Goal: Task Accomplishment & Management: Use online tool/utility

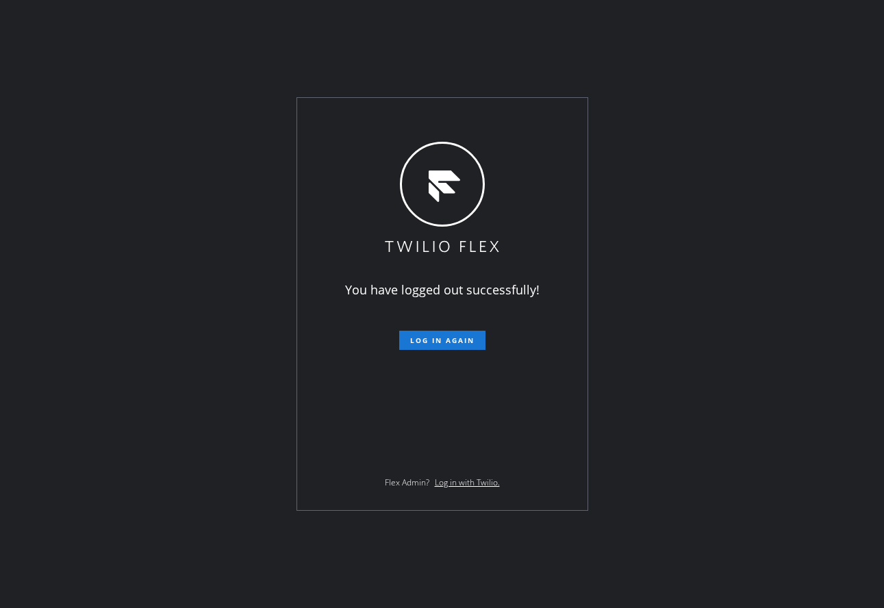
click at [360, 161] on div "You have logged out successfully! Log in again Flex Admin? Log in with Twilio." at bounding box center [442, 304] width 290 height 412
click at [467, 335] on button "Log in again" at bounding box center [442, 340] width 86 height 19
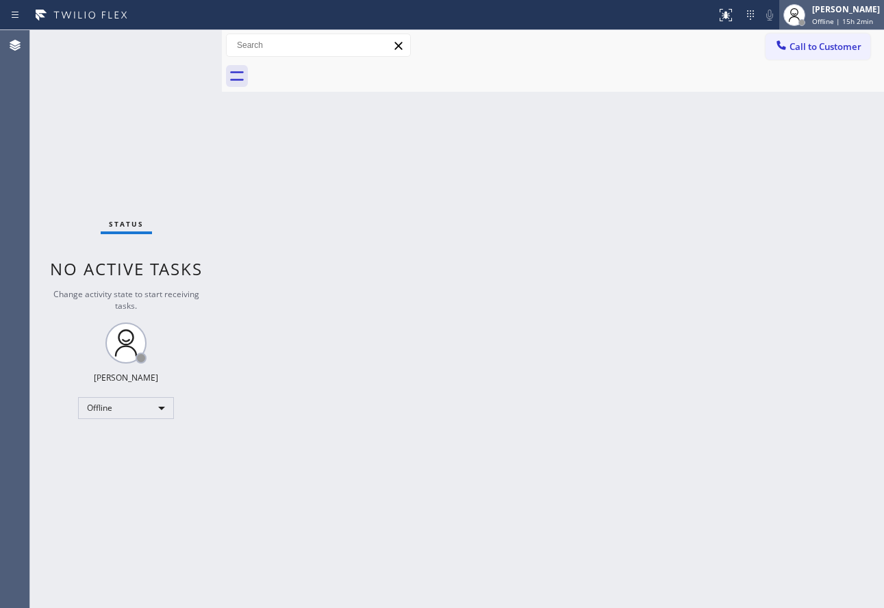
click at [831, 16] on div "John Tindoc Offline | 15h 2min" at bounding box center [846, 15] width 75 height 24
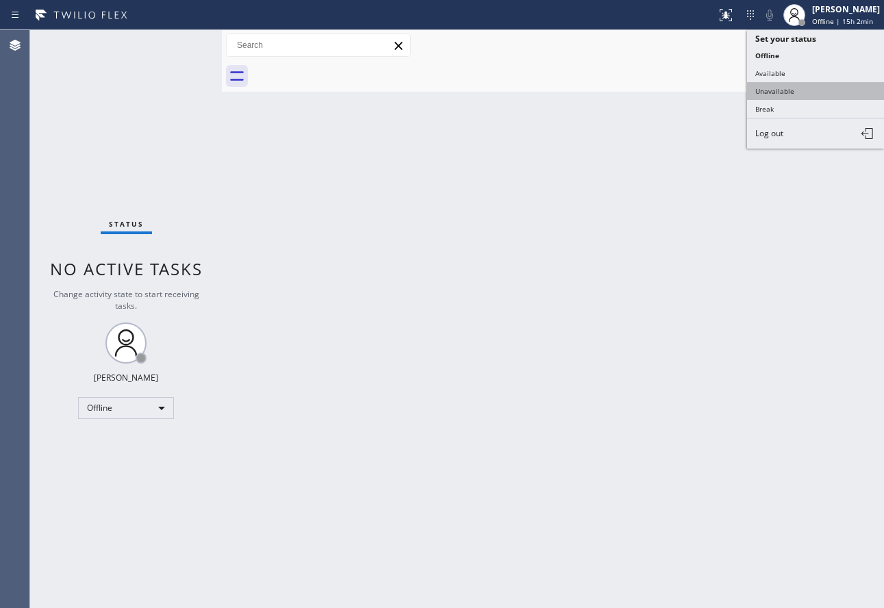
click at [779, 88] on button "Unavailable" at bounding box center [815, 91] width 137 height 18
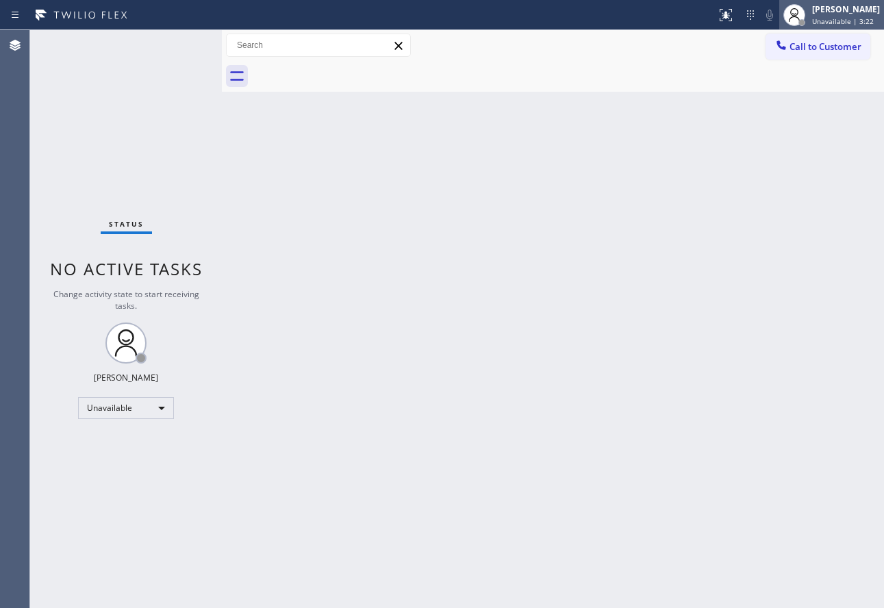
click at [831, 14] on div "[PERSON_NAME]" at bounding box center [846, 9] width 68 height 12
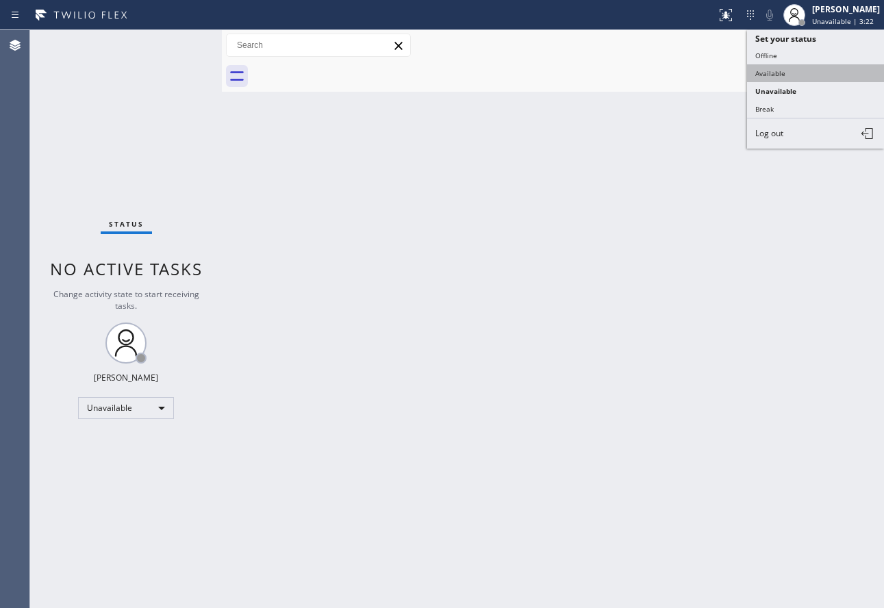
click at [780, 75] on button "Available" at bounding box center [815, 73] width 137 height 18
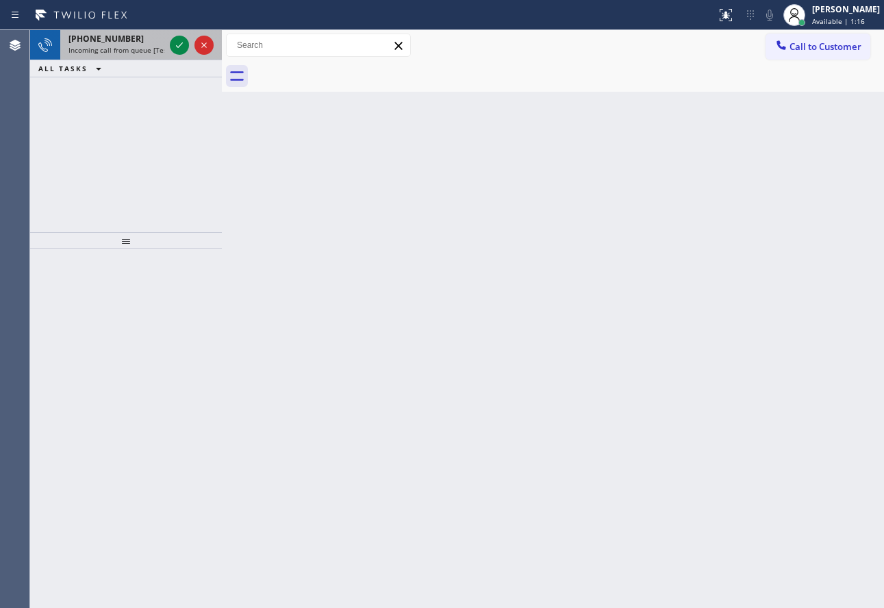
click at [95, 38] on span "+18054482812" at bounding box center [105, 39] width 75 height 12
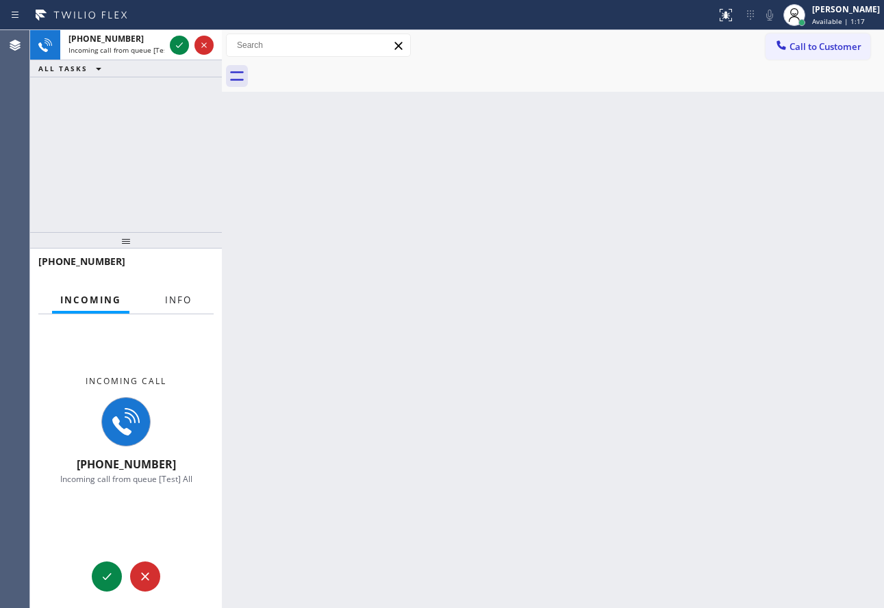
click at [182, 306] on span "Info" at bounding box center [178, 300] width 27 height 12
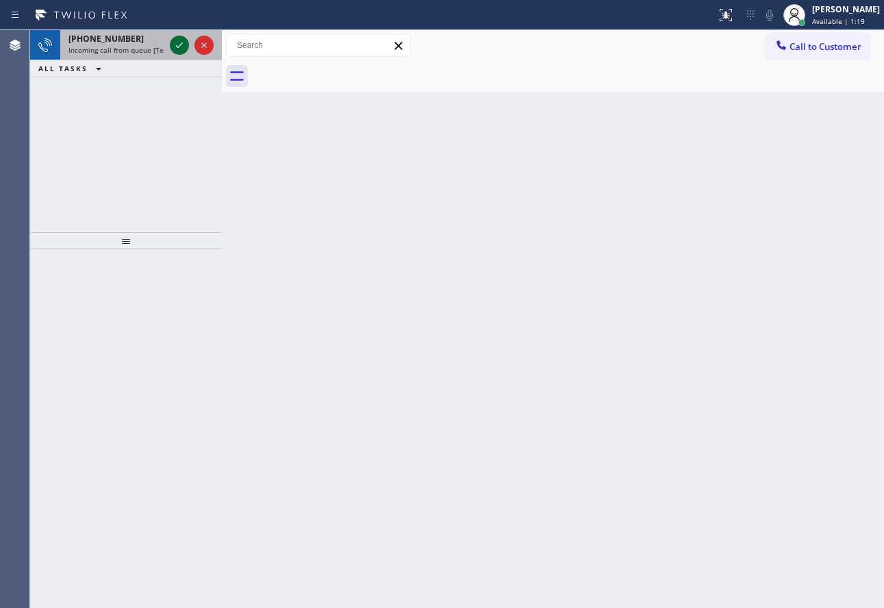
click at [175, 49] on icon at bounding box center [179, 45] width 16 height 16
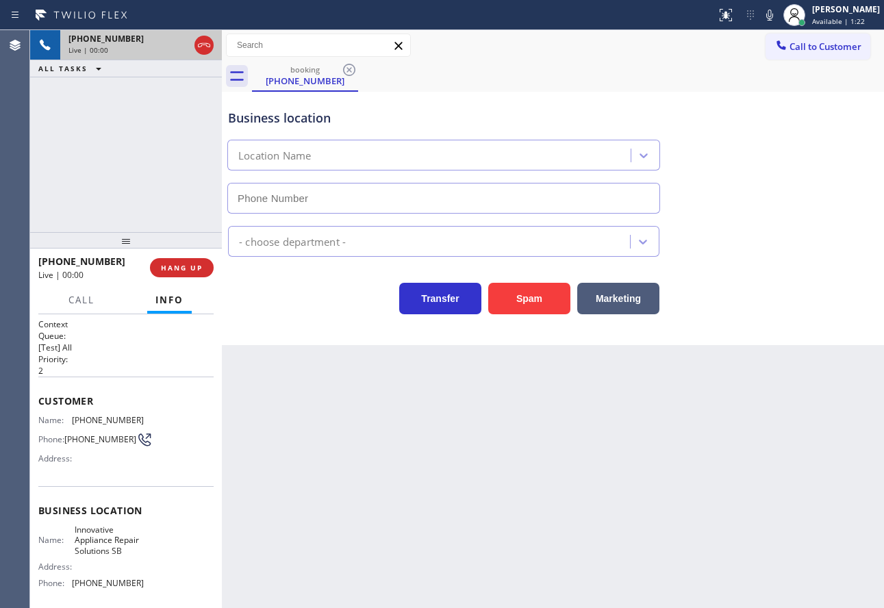
type input "(805) 261-2411"
click at [778, 16] on icon at bounding box center [769, 15] width 16 height 16
click at [775, 15] on rect at bounding box center [770, 14] width 10 height 10
click at [778, 14] on icon at bounding box center [769, 15] width 16 height 16
click at [181, 47] on icon at bounding box center [179, 45] width 16 height 16
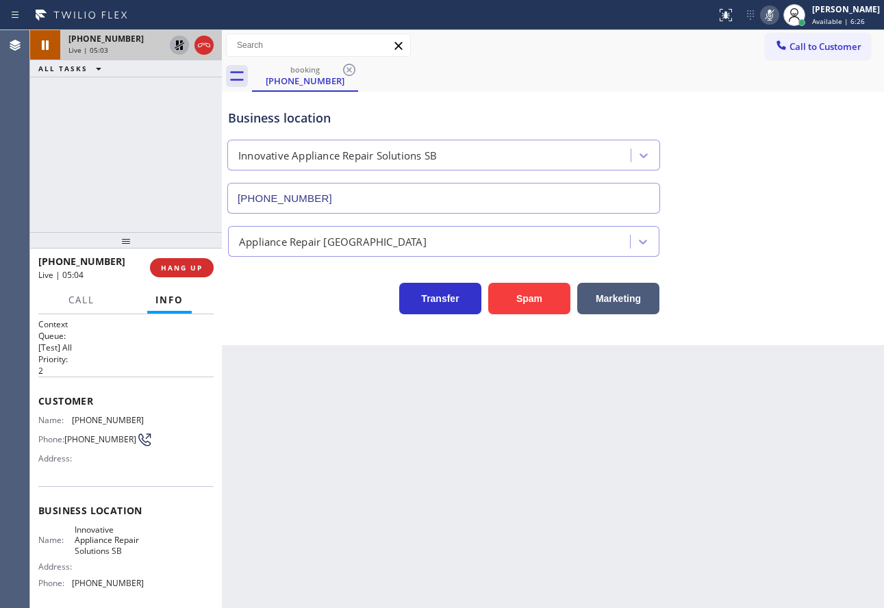
click at [778, 12] on icon at bounding box center [769, 15] width 16 height 16
click at [181, 45] on icon at bounding box center [180, 45] width 10 height 10
click at [79, 295] on span "Call" at bounding box center [81, 300] width 26 height 12
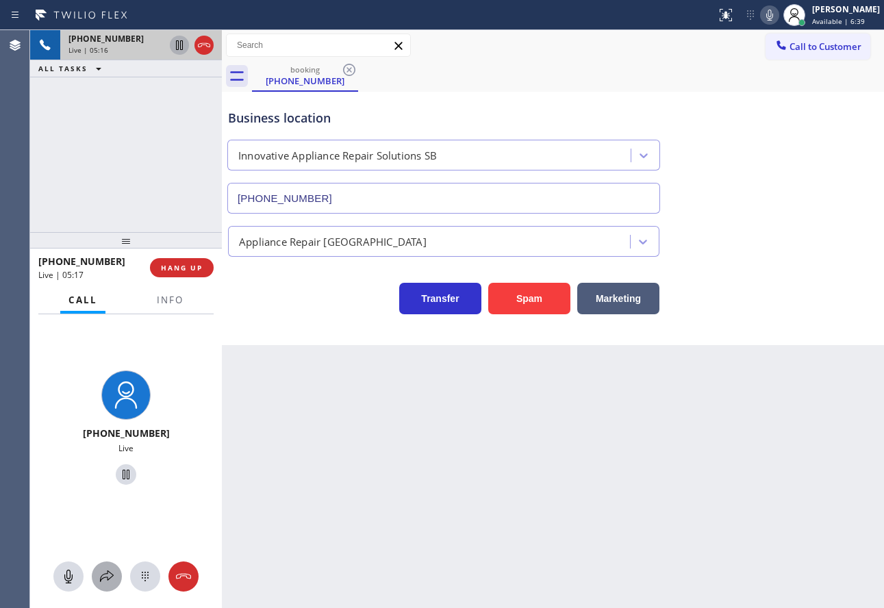
click at [104, 579] on icon at bounding box center [107, 576] width 16 height 16
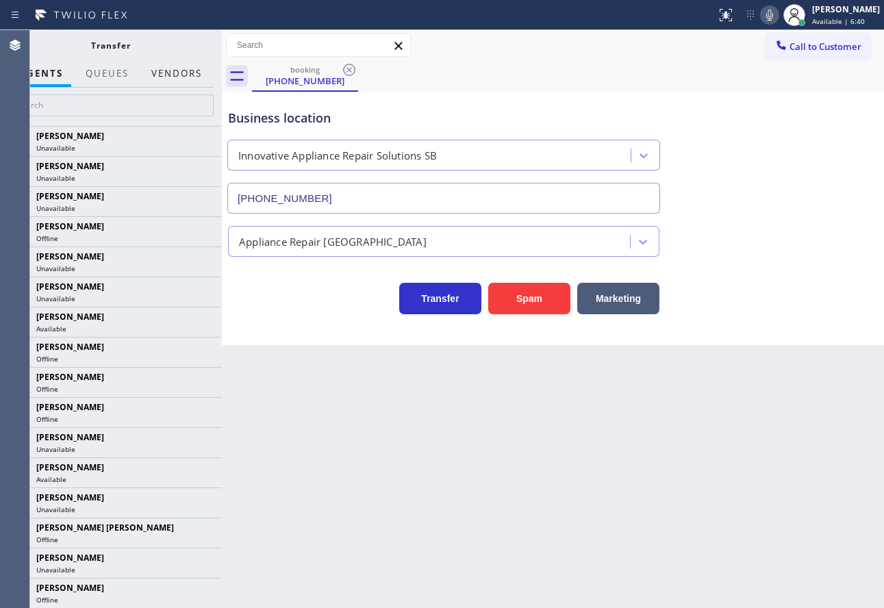
click at [191, 77] on button "Vendors" at bounding box center [176, 73] width 67 height 27
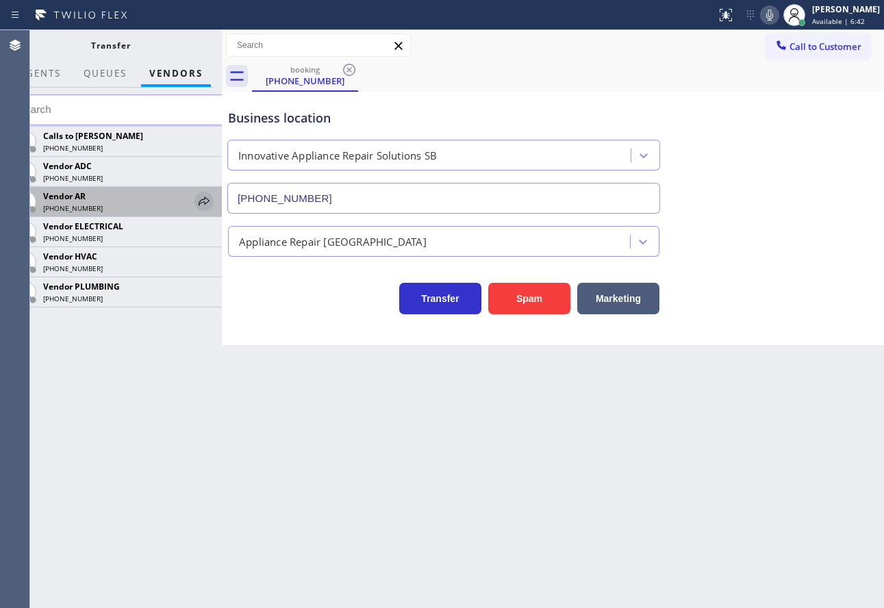
click at [205, 199] on icon at bounding box center [204, 201] width 16 height 16
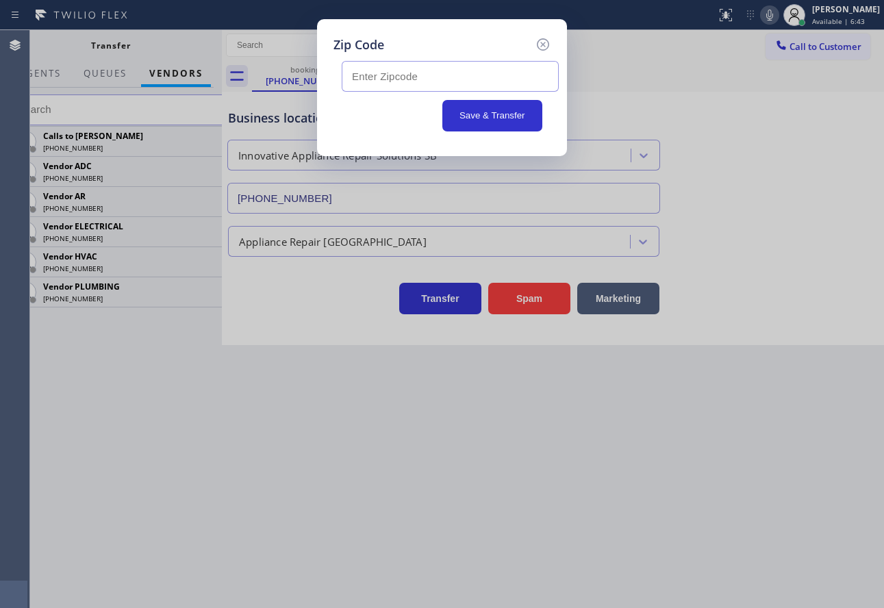
click at [387, 68] on input "text" at bounding box center [450, 76] width 217 height 31
paste input "93110"
type input "93110"
click at [482, 112] on button "Save & Transfer" at bounding box center [492, 116] width 101 height 32
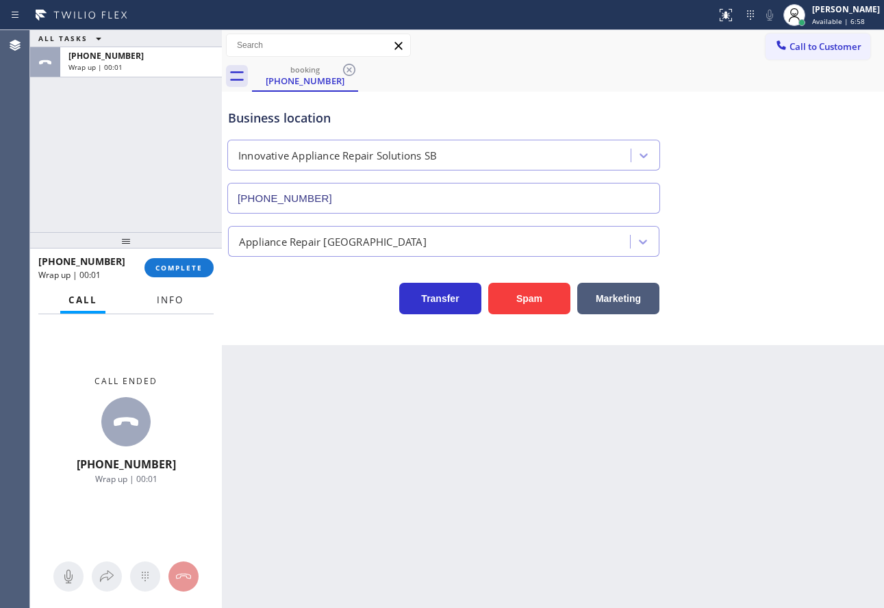
click at [153, 305] on button "Info" at bounding box center [170, 300] width 43 height 27
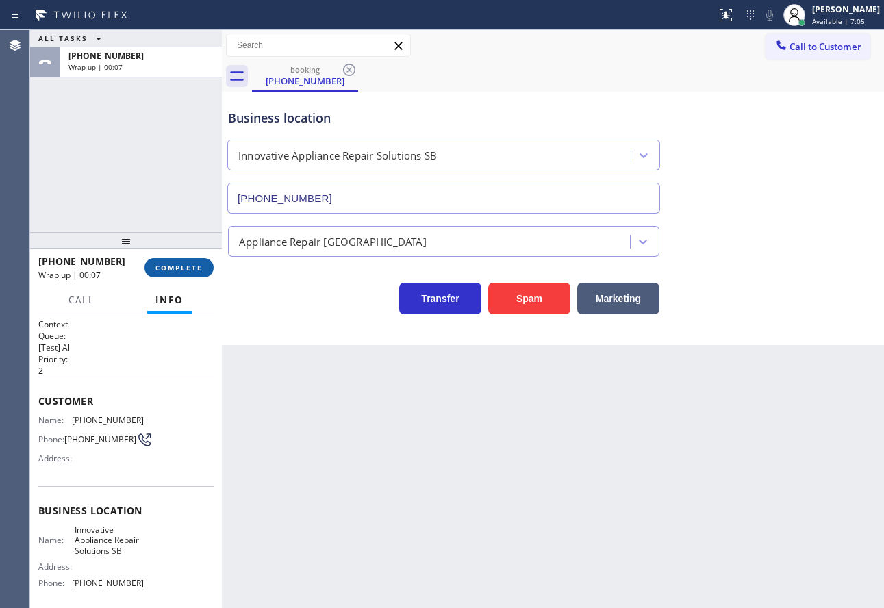
click at [199, 265] on span "COMPLETE" at bounding box center [178, 268] width 47 height 10
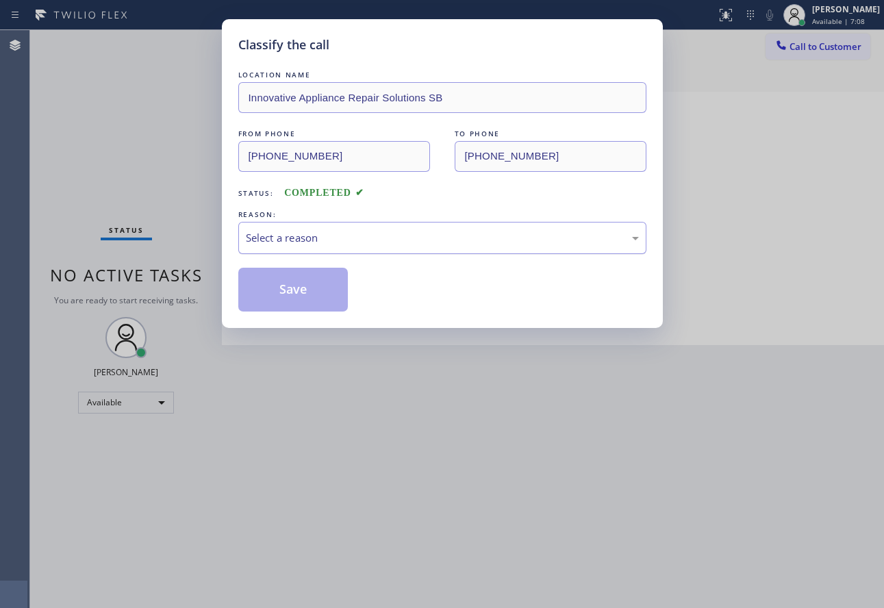
click at [374, 243] on div "Select a reason" at bounding box center [442, 238] width 393 height 16
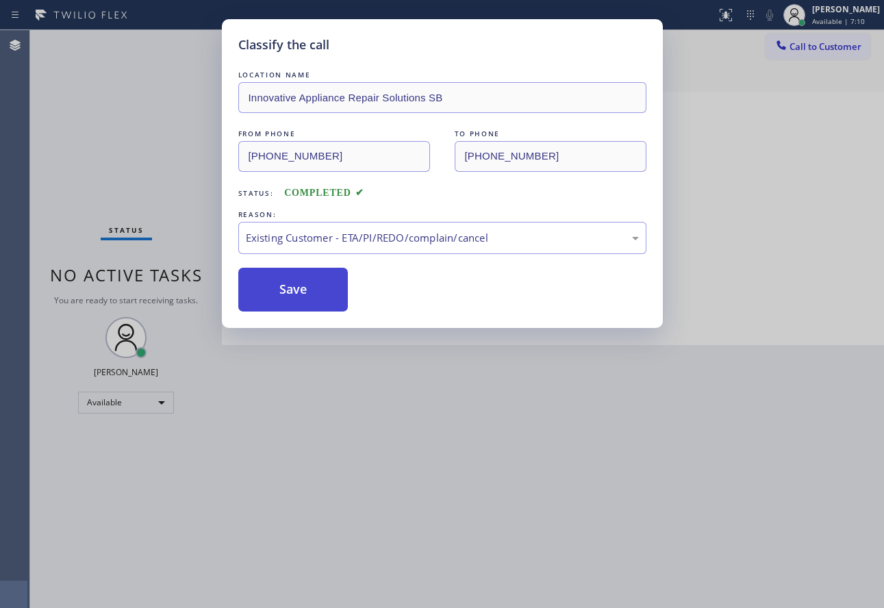
click at [273, 275] on button "Save" at bounding box center [293, 290] width 110 height 44
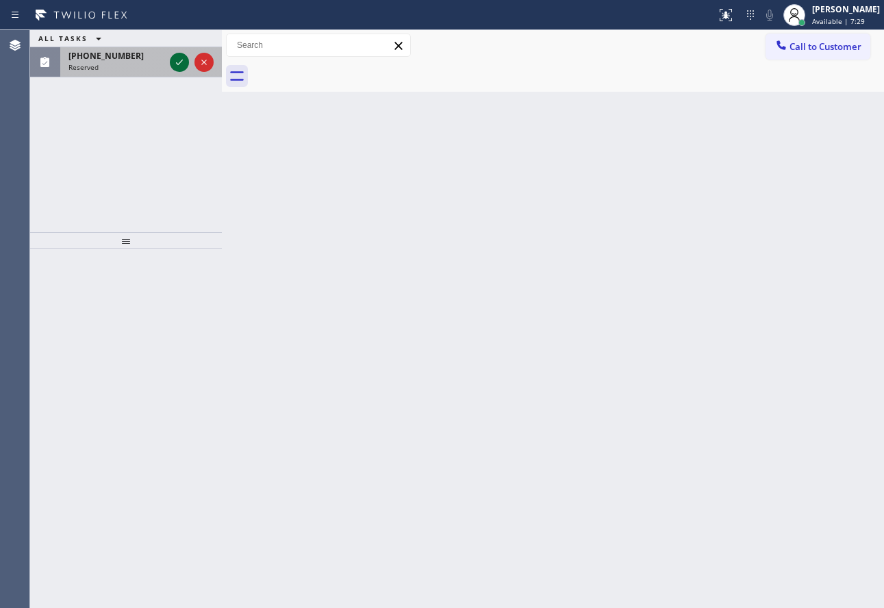
click at [179, 67] on icon at bounding box center [179, 62] width 16 height 16
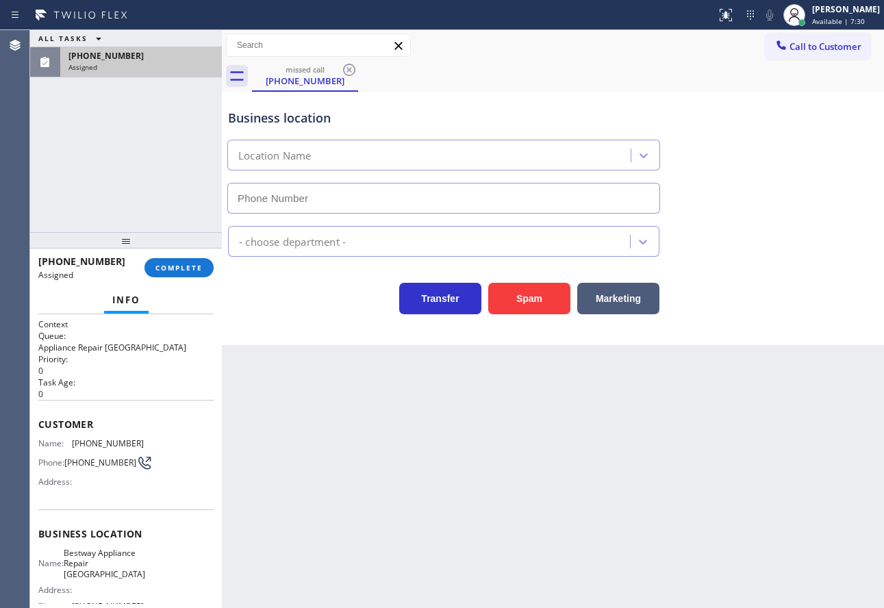
type input "(623) 323-9720"
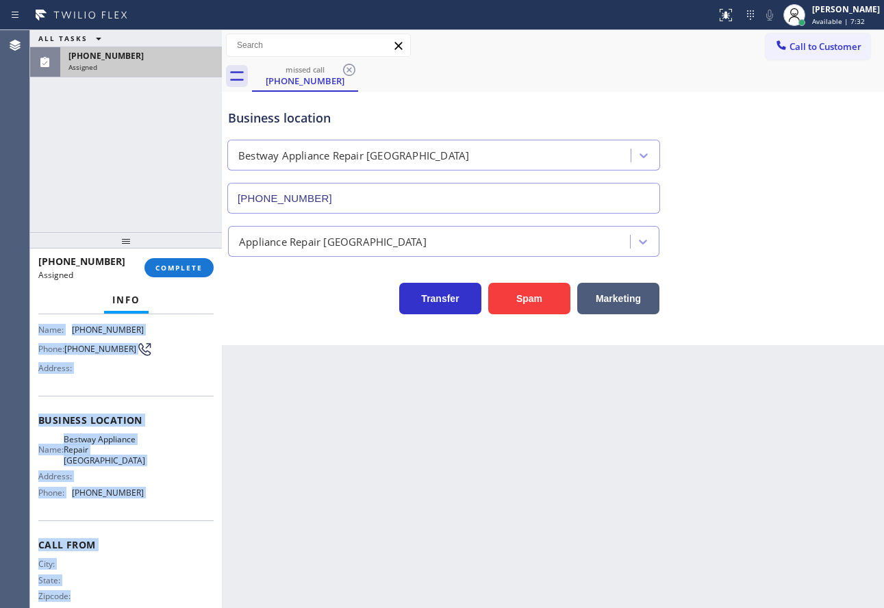
scroll to position [127, 0]
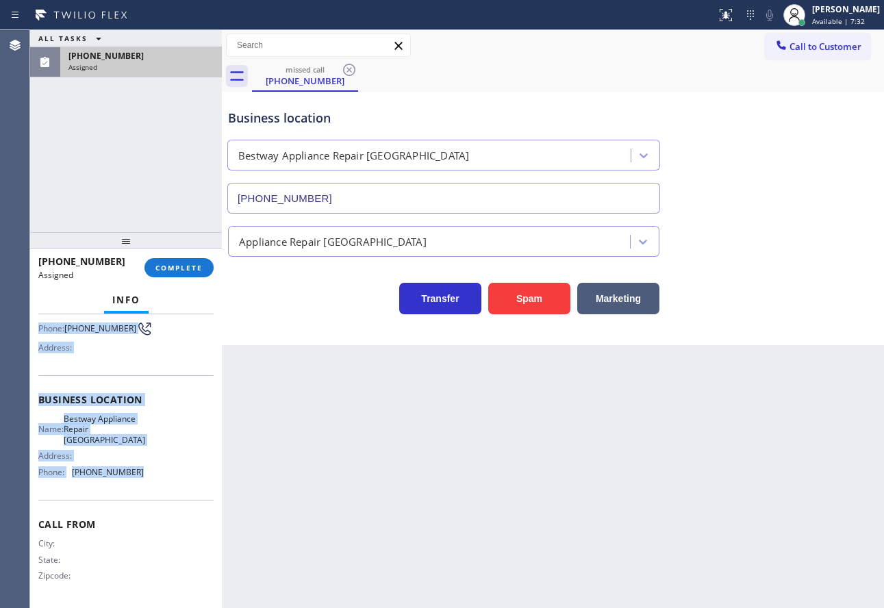
drag, startPoint x: 36, startPoint y: 403, endPoint x: 145, endPoint y: 468, distance: 127.1
click at [145, 468] on div "Context Queue: Appliance Repair High End Priority: 0 Task Age: Customer Name: (…" at bounding box center [126, 461] width 192 height 294
copy div "Customer Name: (530) 360-7163 Phone: (530) 360-7163 Address: Business location …"
click at [197, 264] on span "COMPLETE" at bounding box center [178, 268] width 47 height 10
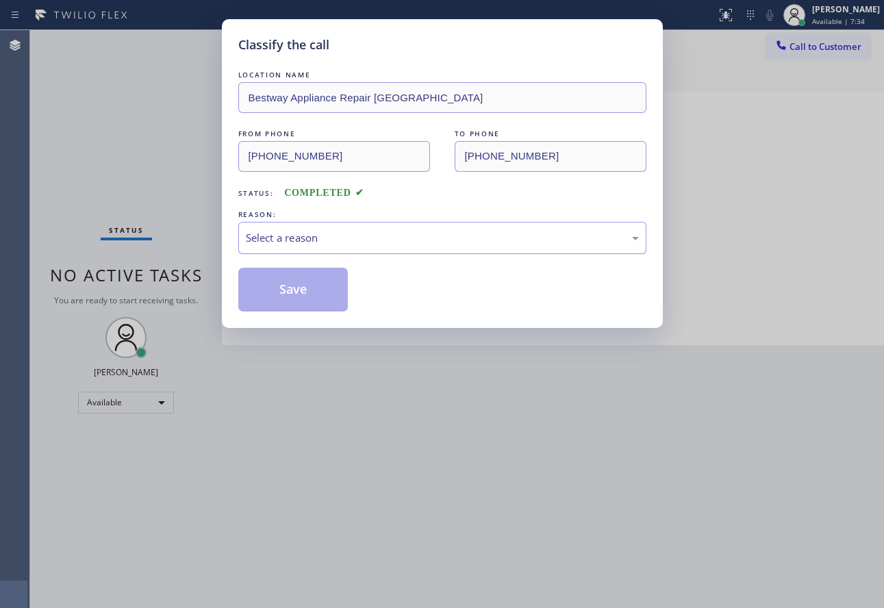
click at [345, 236] on div "Select a reason" at bounding box center [442, 238] width 393 height 16
click at [301, 303] on button "Save" at bounding box center [293, 290] width 110 height 44
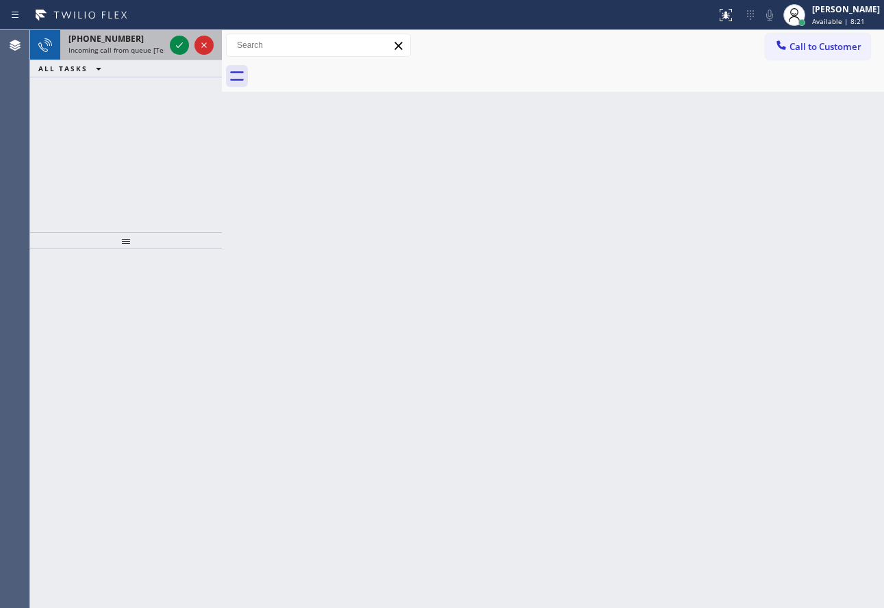
click at [108, 45] on span "Incoming call from queue [Test] All" at bounding box center [125, 50] width 114 height 10
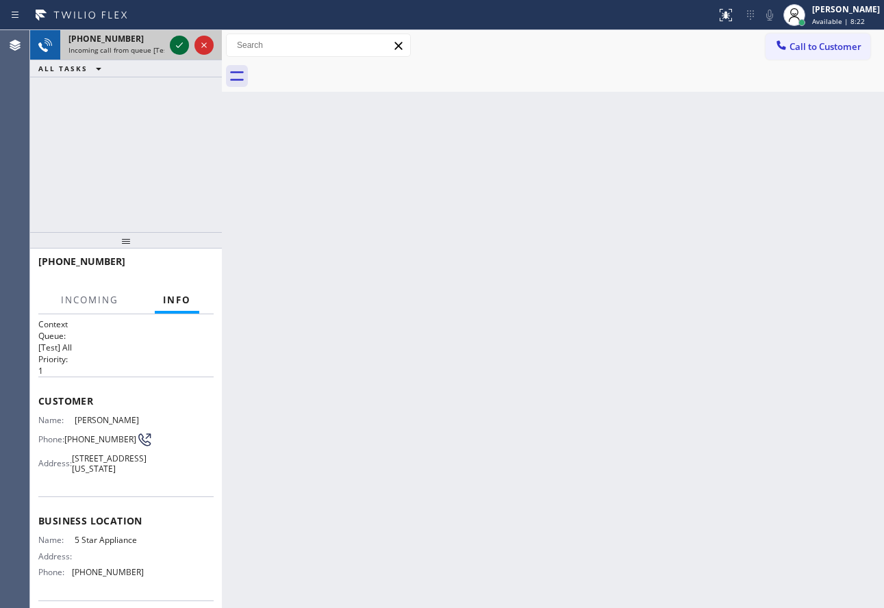
click at [181, 49] on icon at bounding box center [179, 45] width 16 height 16
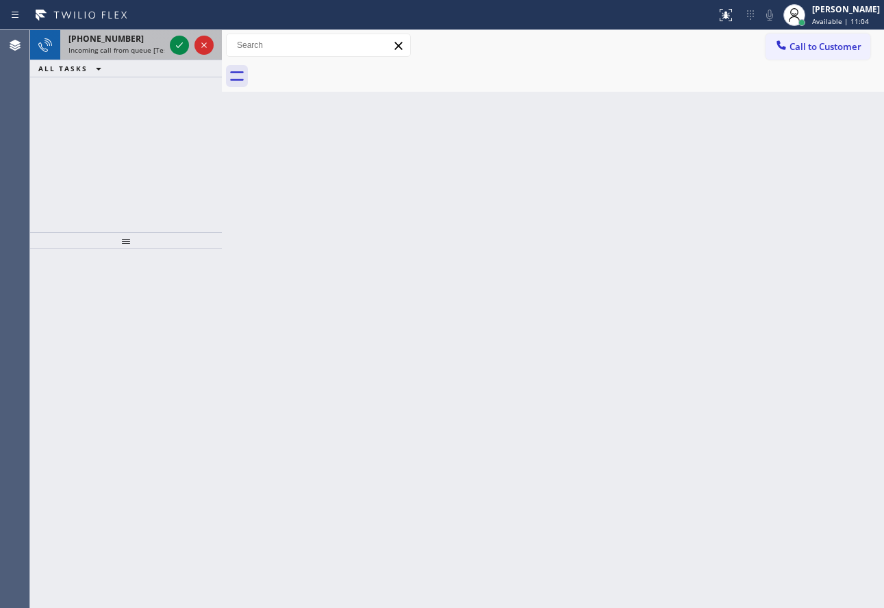
click at [120, 51] on span "Incoming call from queue [Test] All" at bounding box center [125, 50] width 114 height 10
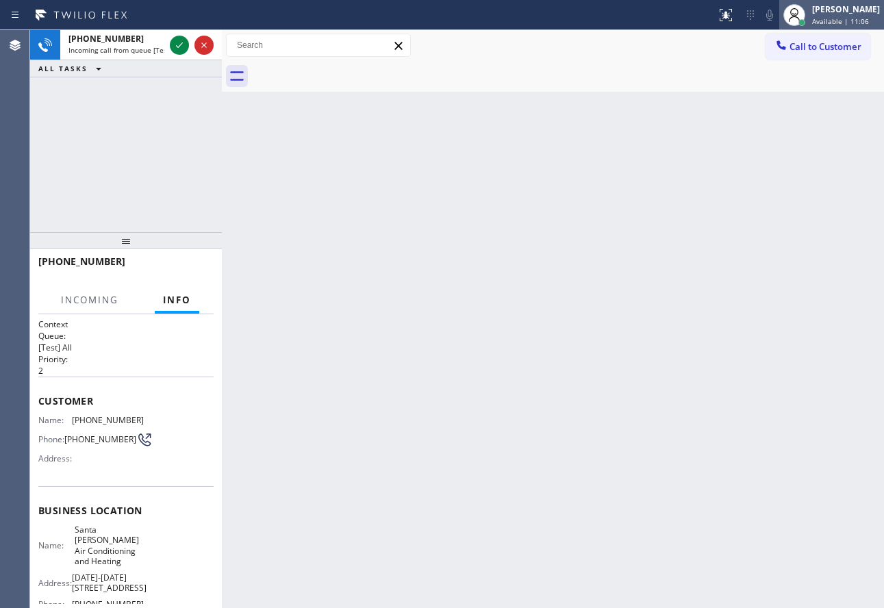
click at [851, 21] on span "Available | 11:06" at bounding box center [840, 21] width 57 height 10
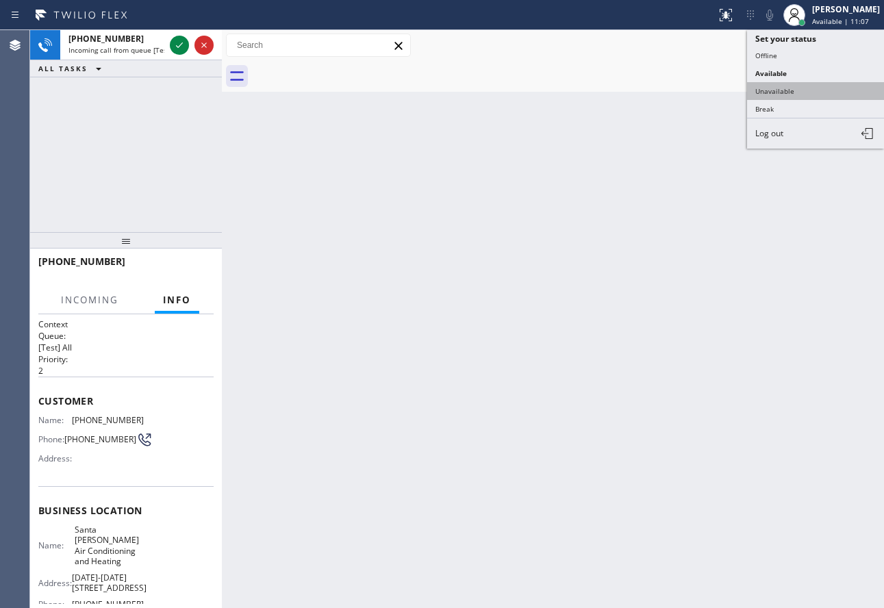
click at [798, 97] on button "Unavailable" at bounding box center [815, 91] width 137 height 18
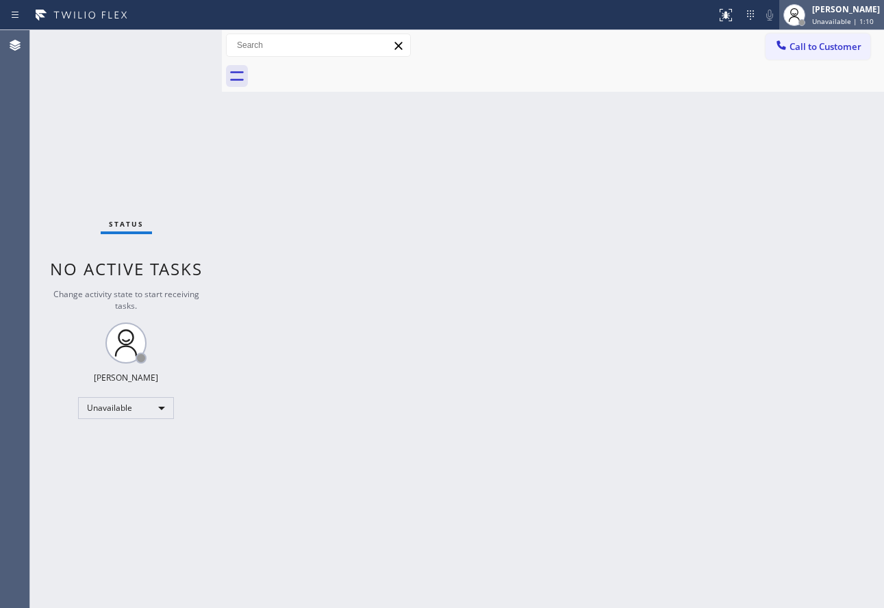
click at [834, 12] on div "[PERSON_NAME]" at bounding box center [846, 9] width 68 height 12
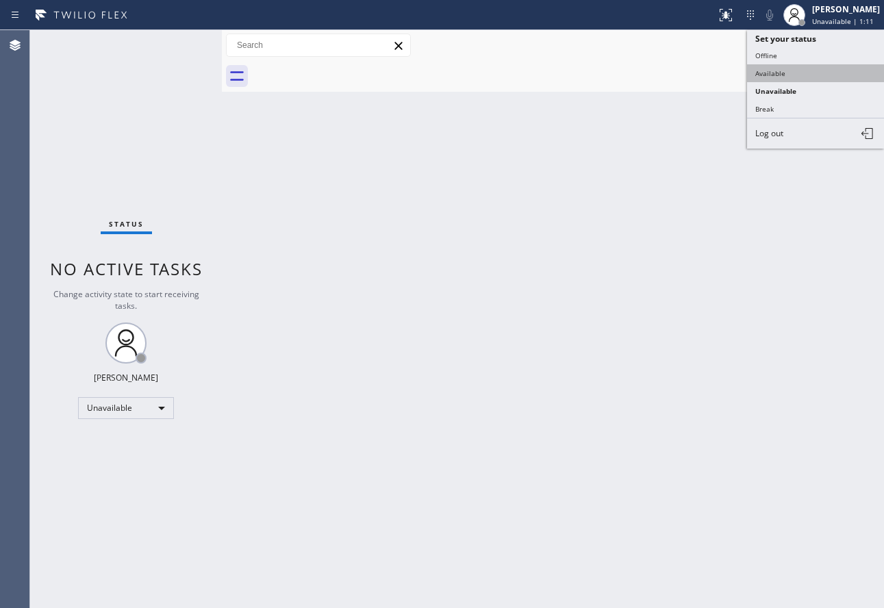
click at [799, 73] on button "Available" at bounding box center [815, 73] width 137 height 18
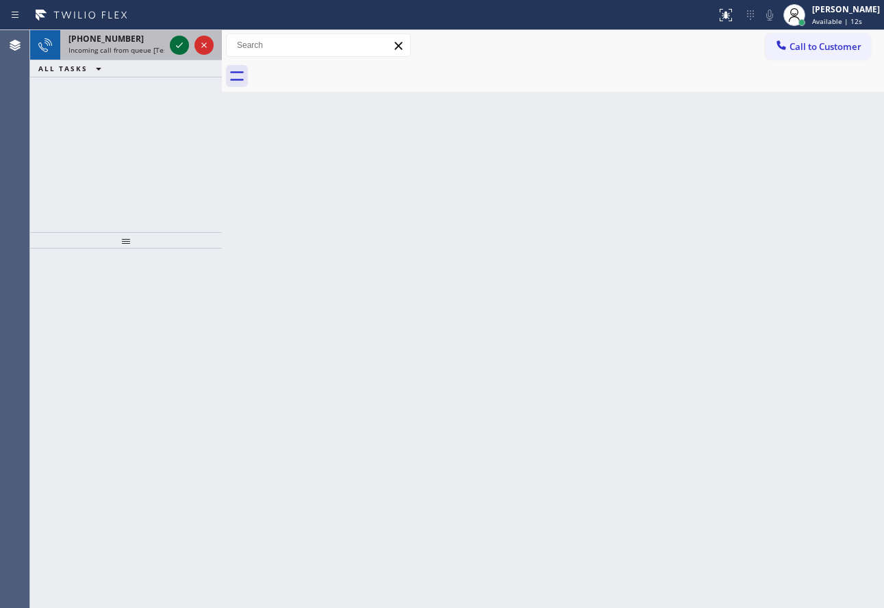
click at [172, 49] on icon at bounding box center [179, 45] width 16 height 16
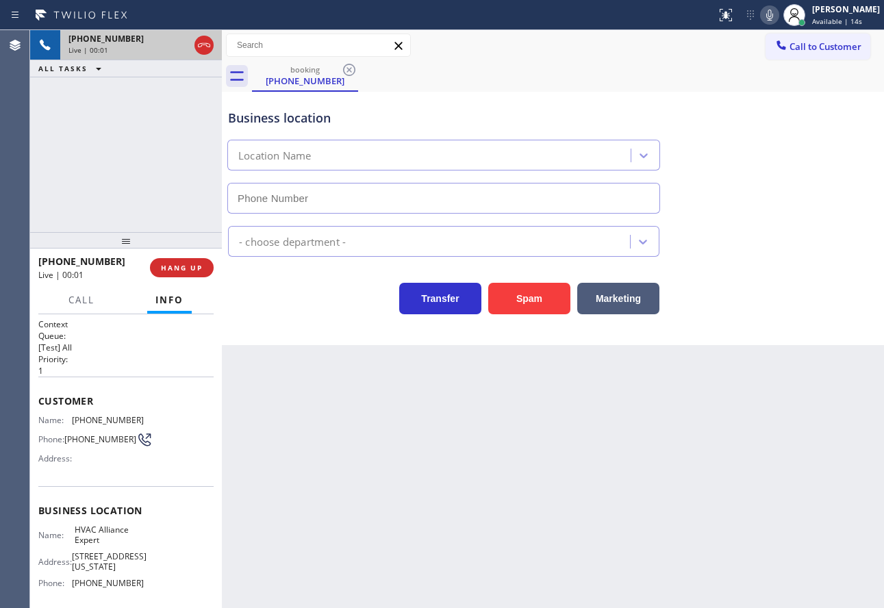
type input "(855) 999-4417"
click at [176, 272] on span "HANG UP" at bounding box center [182, 268] width 42 height 10
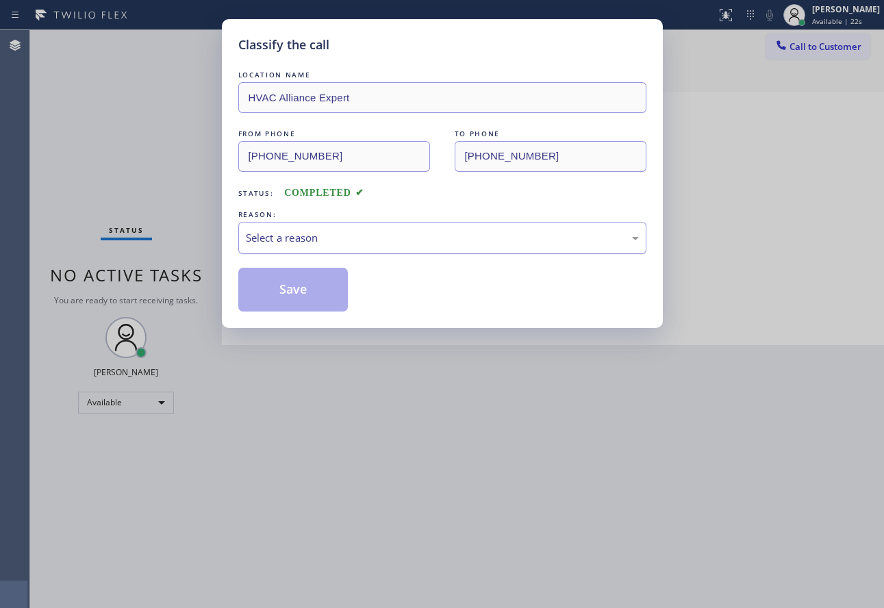
click at [352, 236] on div "Select a reason" at bounding box center [442, 238] width 393 height 16
click at [284, 305] on button "Save" at bounding box center [293, 290] width 110 height 44
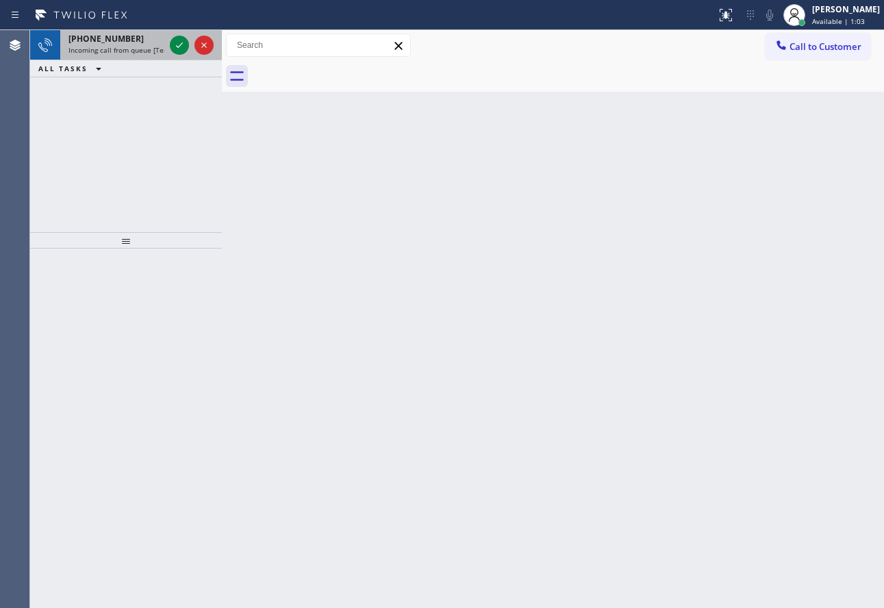
click at [121, 49] on span "Incoming call from queue [Test] All" at bounding box center [125, 50] width 114 height 10
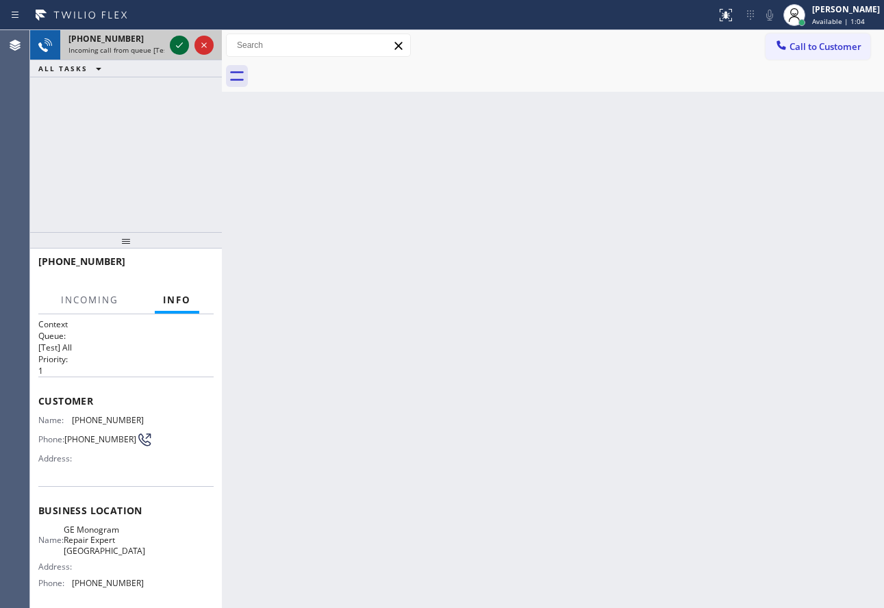
click at [177, 43] on icon at bounding box center [179, 45] width 16 height 16
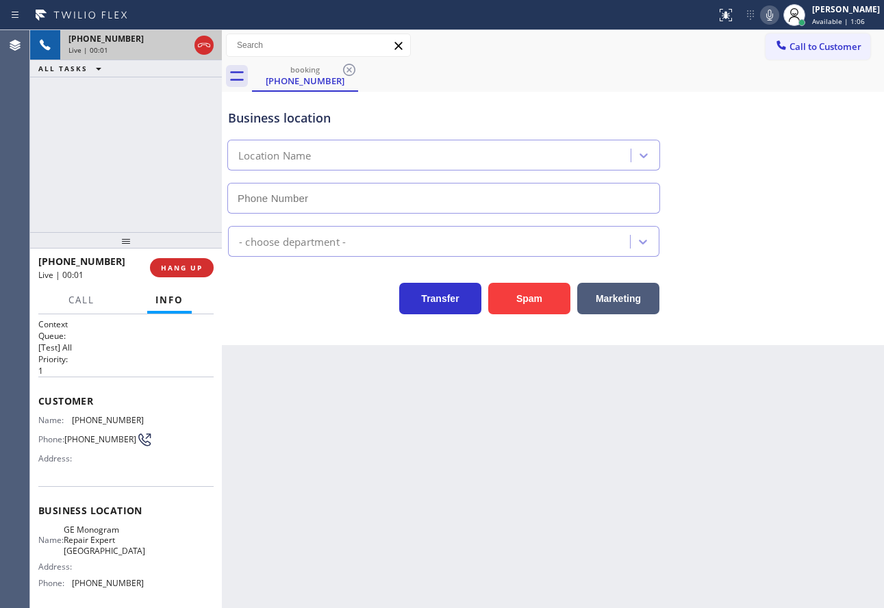
type input "(623) 323-7393"
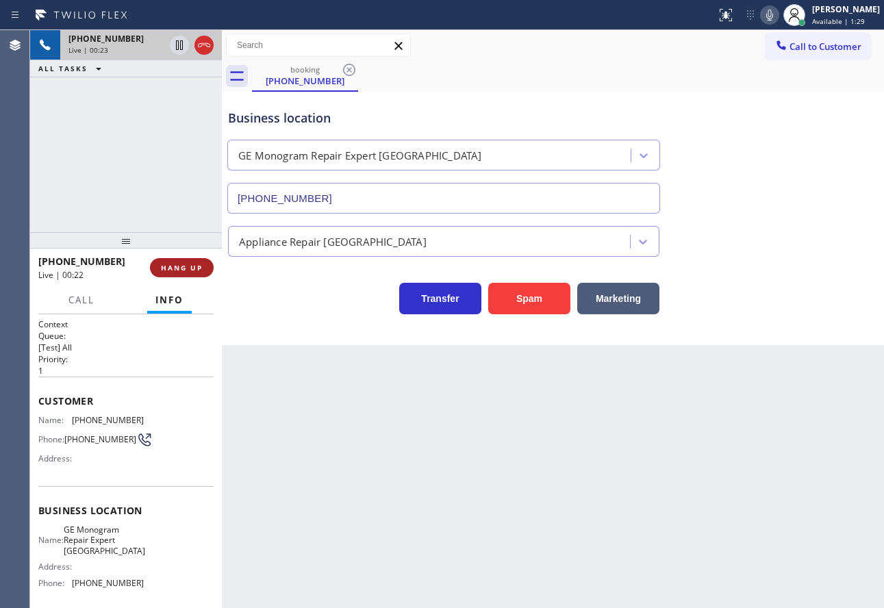
click at [208, 270] on button "HANG UP" at bounding box center [182, 267] width 64 height 19
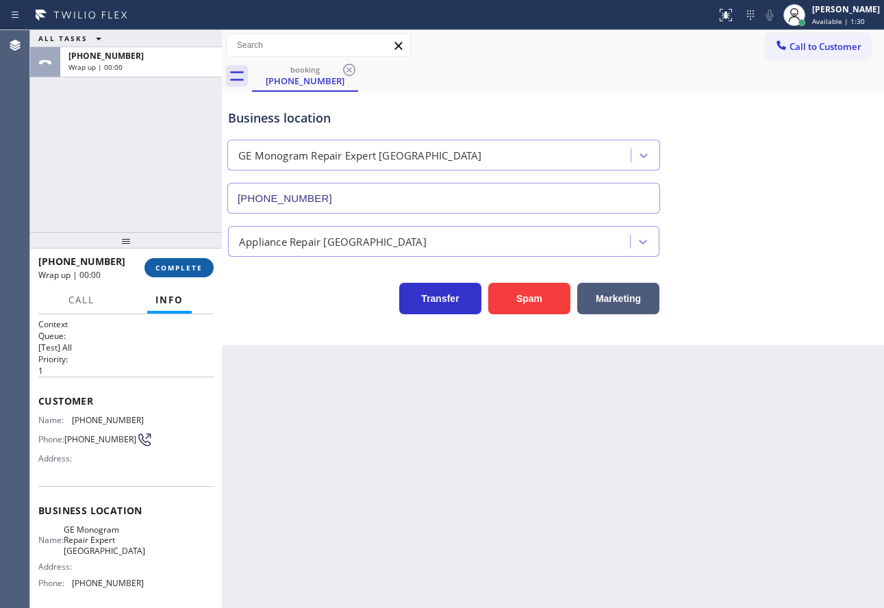
click at [208, 270] on button "COMPLETE" at bounding box center [178, 267] width 69 height 19
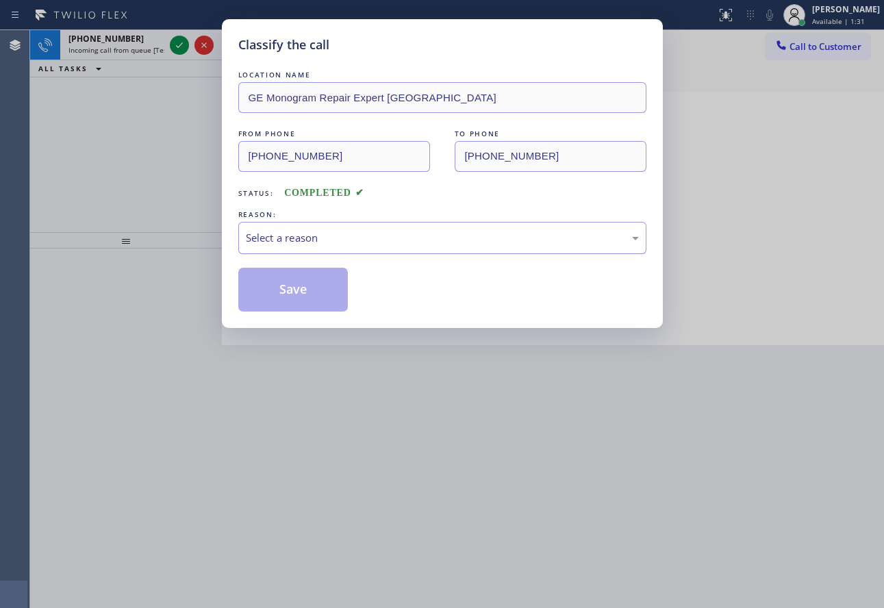
click at [305, 234] on div "Select a reason" at bounding box center [442, 238] width 393 height 16
drag, startPoint x: 286, startPoint y: 293, endPoint x: 253, endPoint y: 264, distance: 44.1
click at [285, 293] on button "Save" at bounding box center [293, 290] width 110 height 44
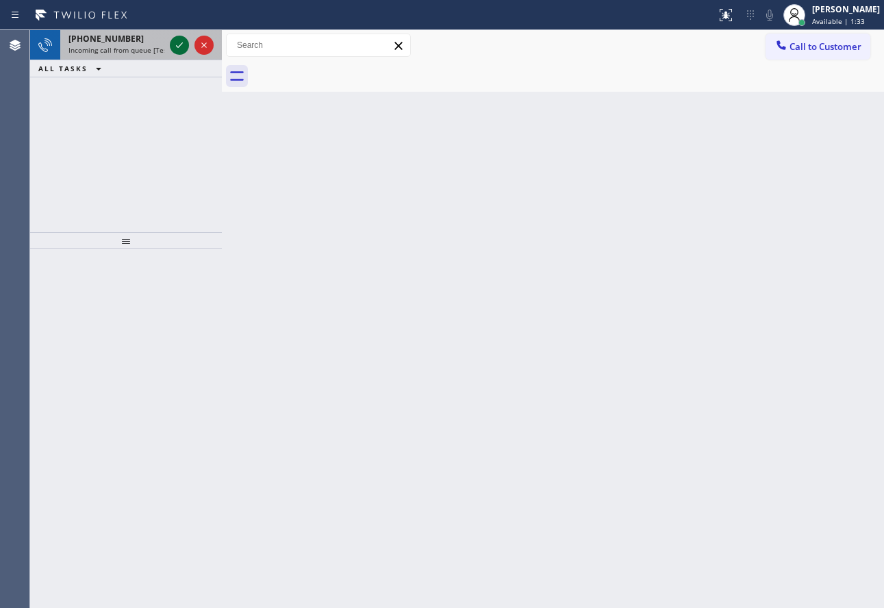
click at [180, 41] on icon at bounding box center [179, 45] width 16 height 16
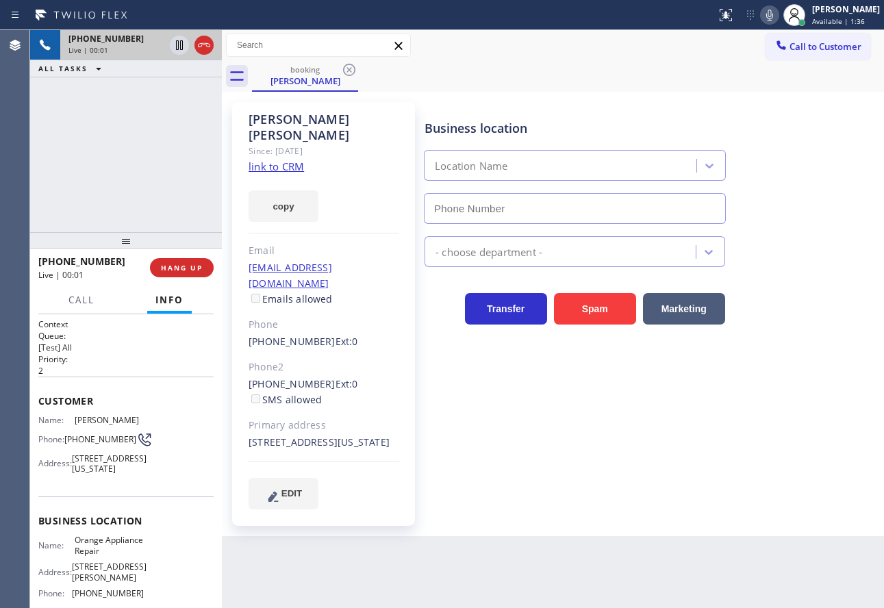
type input "(714) 855-4254"
click at [272, 160] on link "link to CRM" at bounding box center [276, 167] width 55 height 14
click at [186, 264] on span "HANG UP" at bounding box center [182, 268] width 42 height 10
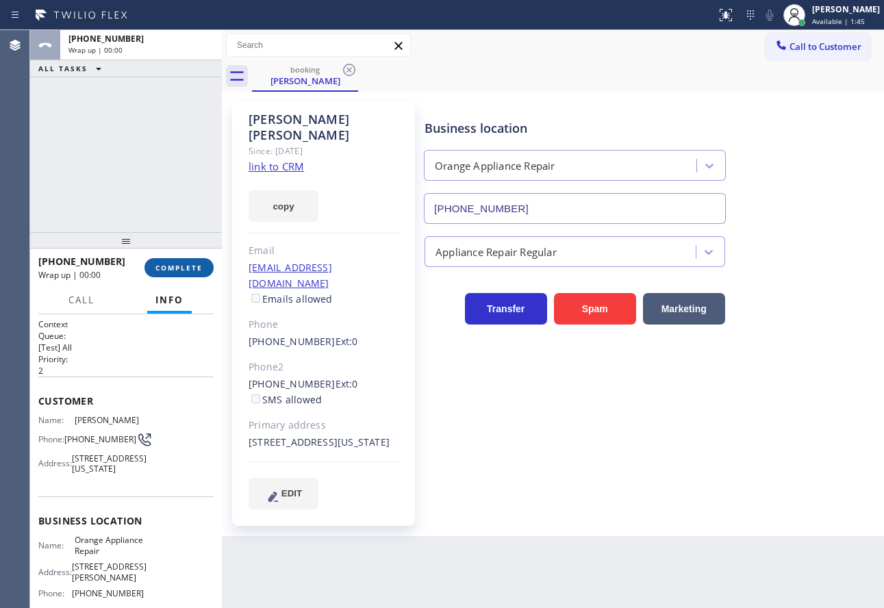
click at [186, 264] on span "COMPLETE" at bounding box center [178, 268] width 47 height 10
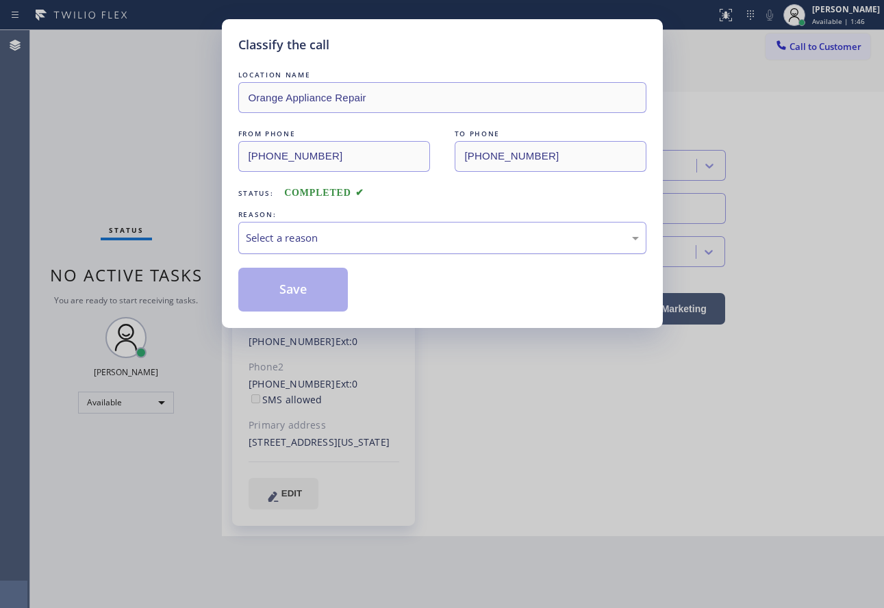
click at [292, 236] on div "Select a reason" at bounding box center [442, 238] width 393 height 16
click at [300, 296] on button "Save" at bounding box center [293, 290] width 110 height 44
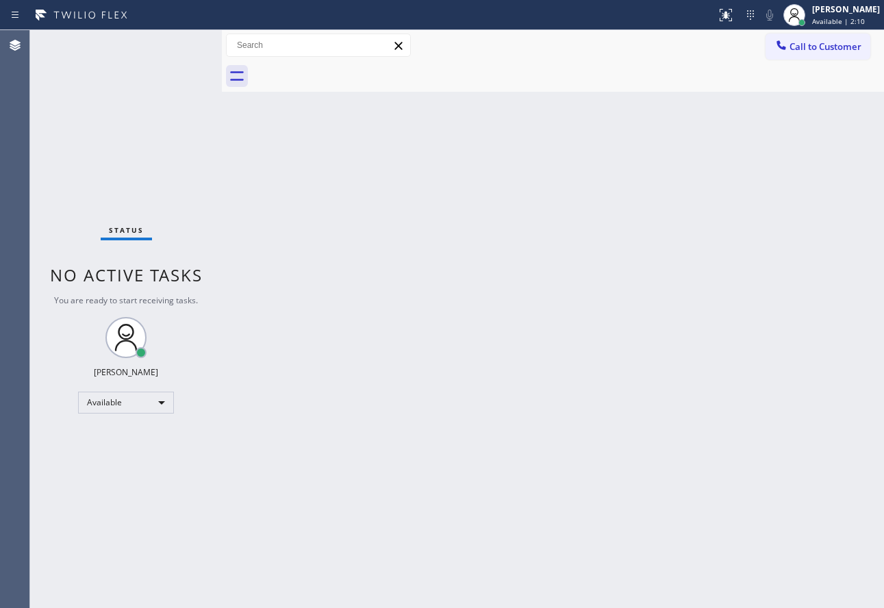
click at [584, 288] on div "Back to Dashboard Change Sender ID Customers Technicians Select a contact Outbo…" at bounding box center [553, 319] width 662 height 578
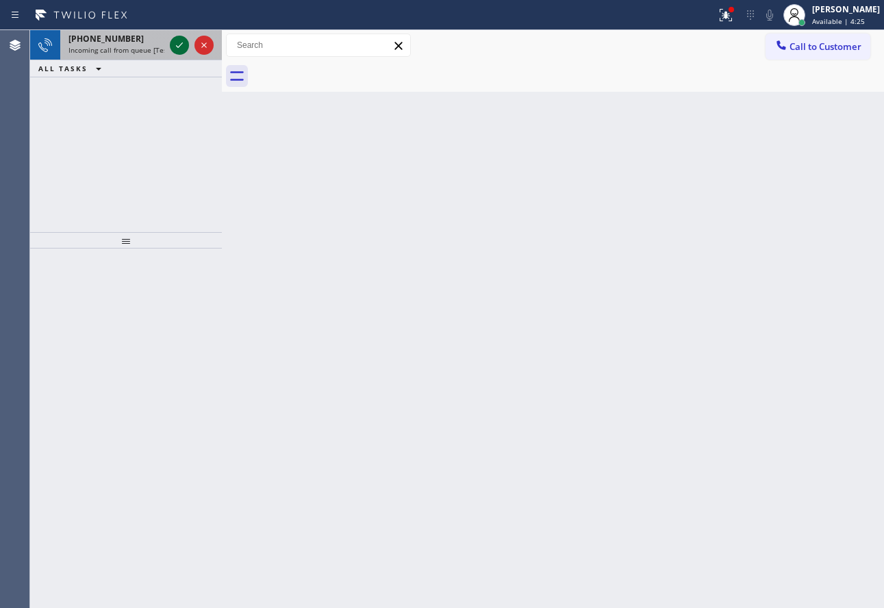
click at [180, 41] on icon at bounding box center [179, 45] width 16 height 16
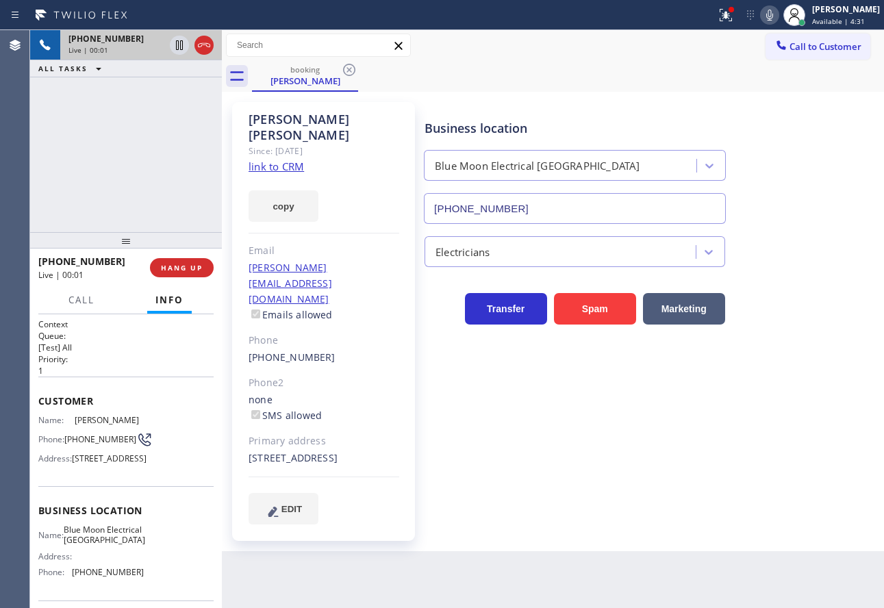
type input "(310) 388-4138"
click at [275, 160] on link "link to CRM" at bounding box center [276, 167] width 55 height 14
click at [778, 16] on icon at bounding box center [769, 15] width 16 height 16
click at [773, 16] on icon at bounding box center [769, 15] width 7 height 11
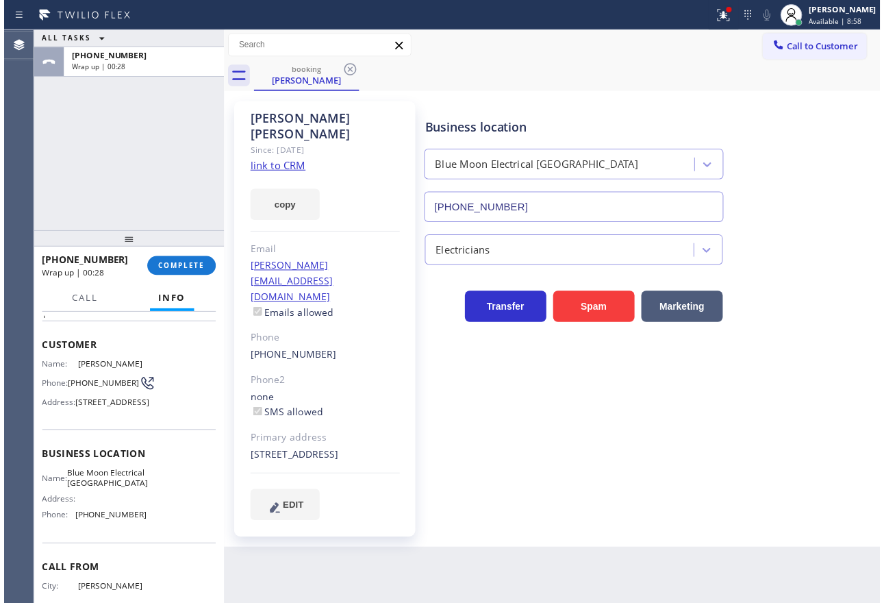
scroll to position [137, 0]
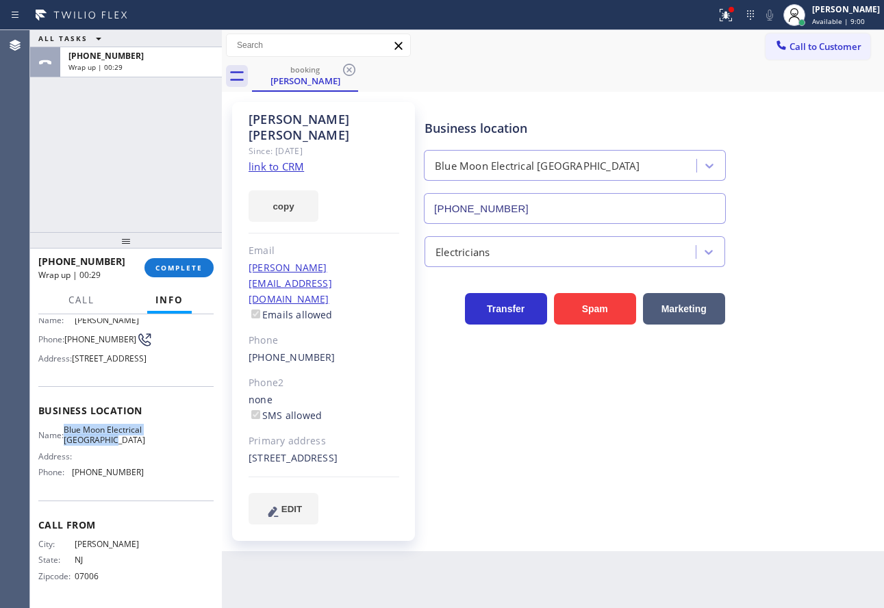
drag, startPoint x: 89, startPoint y: 448, endPoint x: 73, endPoint y: 425, distance: 28.1
click at [73, 425] on span "Blue Moon Electrical Culver City" at bounding box center [104, 435] width 81 height 21
copy span "Blue Moon Electrical Culver City"
click at [77, 565] on span "NJ" at bounding box center [109, 560] width 68 height 10
click at [139, 562] on div "City: CALDWELL State: NJ Zipcode: 07006" at bounding box center [125, 563] width 175 height 48
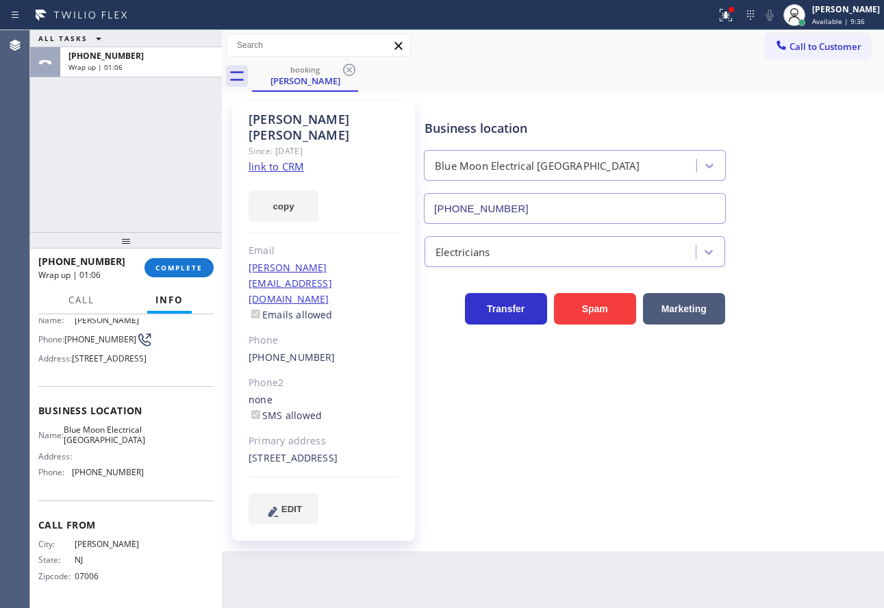
click at [86, 477] on span "(310) 388-4138" at bounding box center [108, 472] width 72 height 10
copy span "(310) 388-4138"
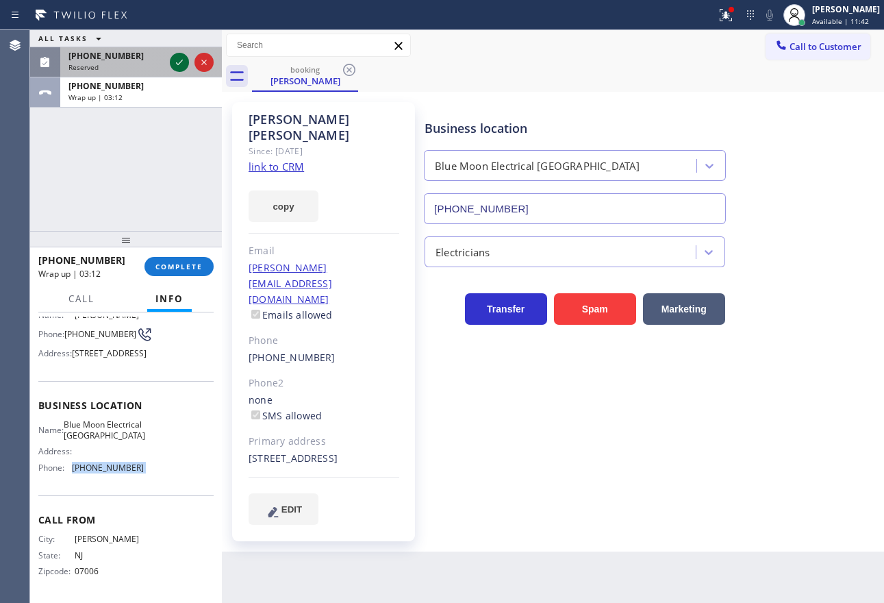
click at [183, 59] on icon at bounding box center [179, 62] width 16 height 16
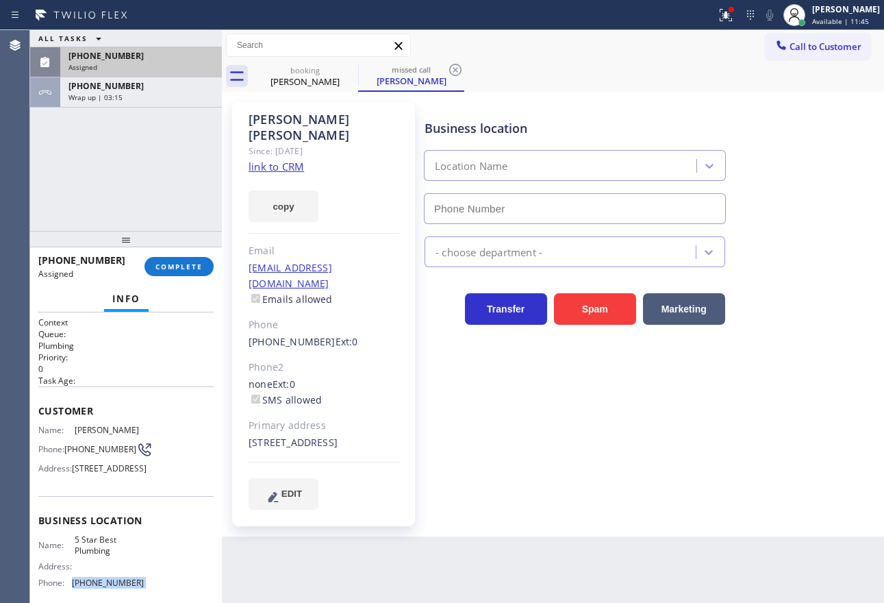
type input "(866) 702-1734"
click at [199, 260] on button "COMPLETE" at bounding box center [178, 266] width 69 height 19
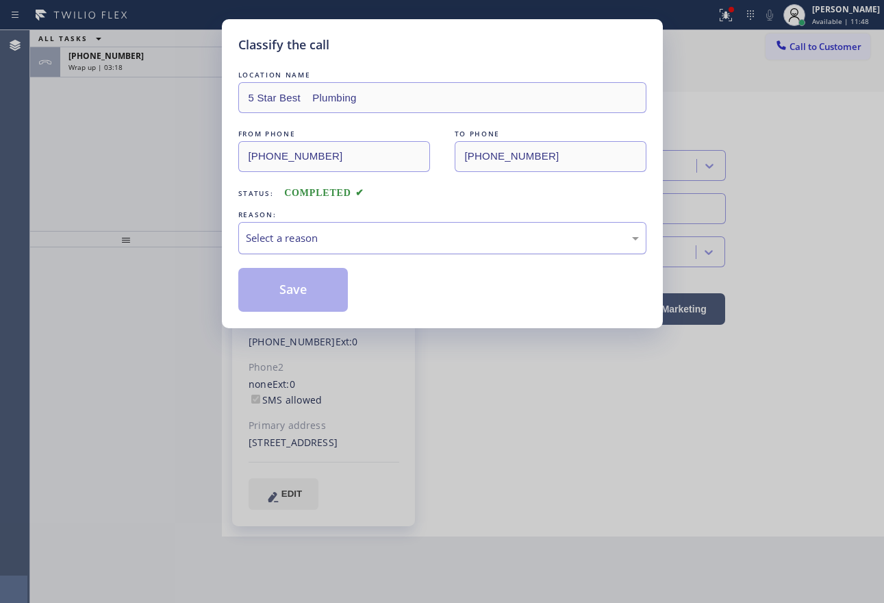
click at [317, 225] on div "Select a reason" at bounding box center [442, 238] width 408 height 32
click at [279, 296] on button "Save" at bounding box center [293, 290] width 110 height 44
type input "(310) 388-4138"
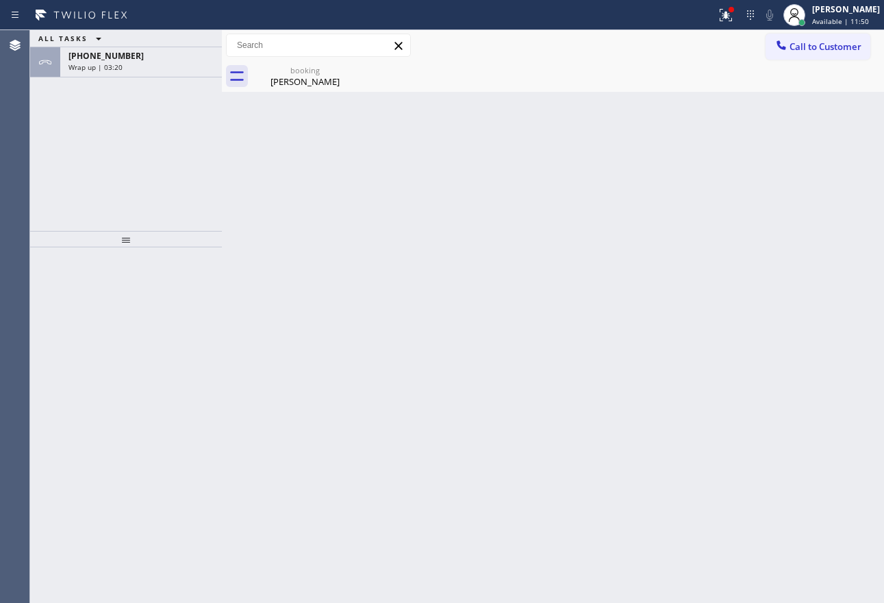
click at [108, 64] on span "Wrap up | 03:20" at bounding box center [95, 67] width 54 height 10
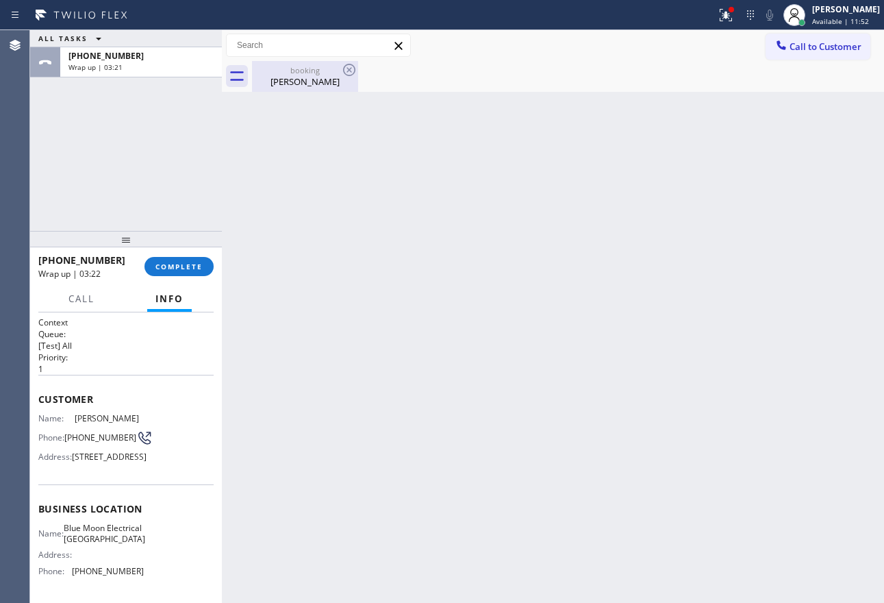
click at [307, 72] on div "booking" at bounding box center [304, 70] width 103 height 10
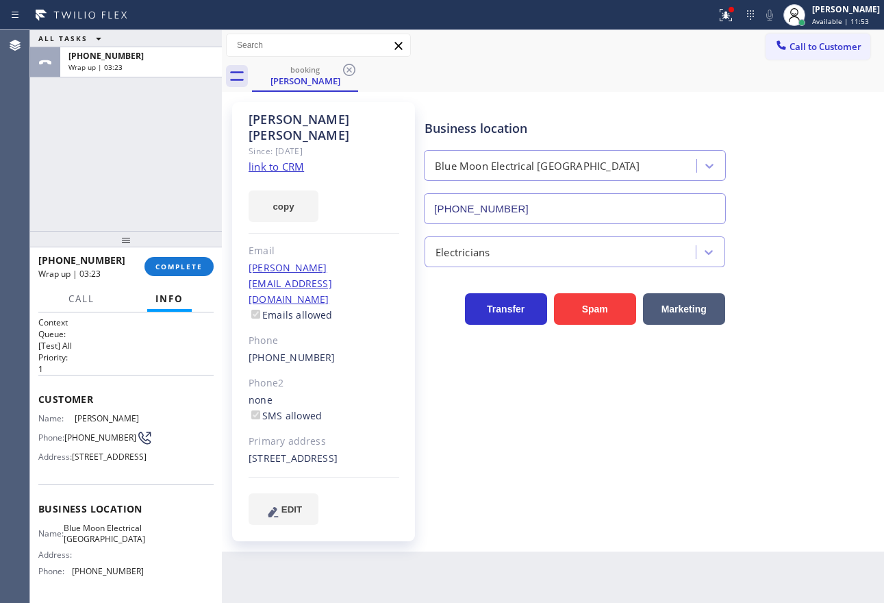
scroll to position [68, 0]
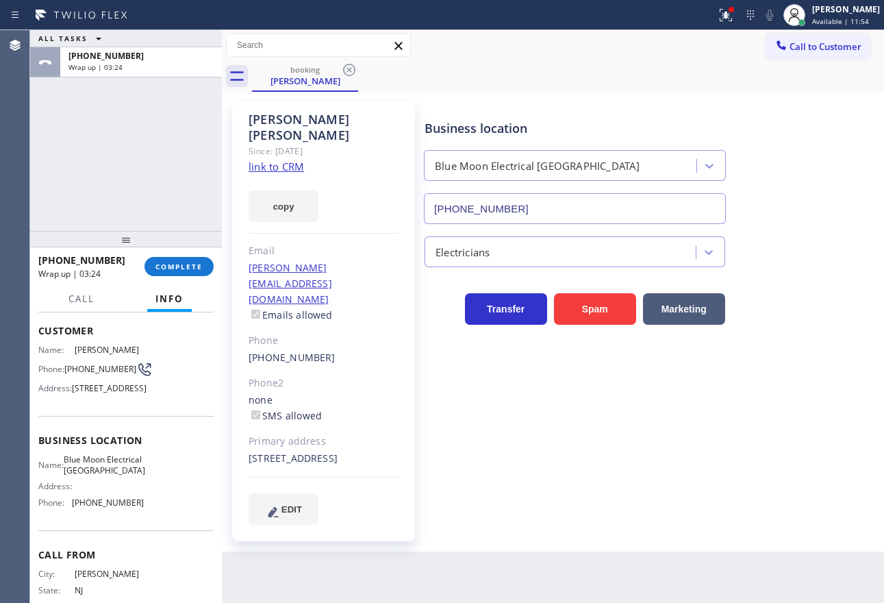
click at [94, 364] on span "(973) 303-8846" at bounding box center [100, 369] width 72 height 10
copy div "(973) 303-8846"
drag, startPoint x: 333, startPoint y: 122, endPoint x: 250, endPoint y: 123, distance: 83.5
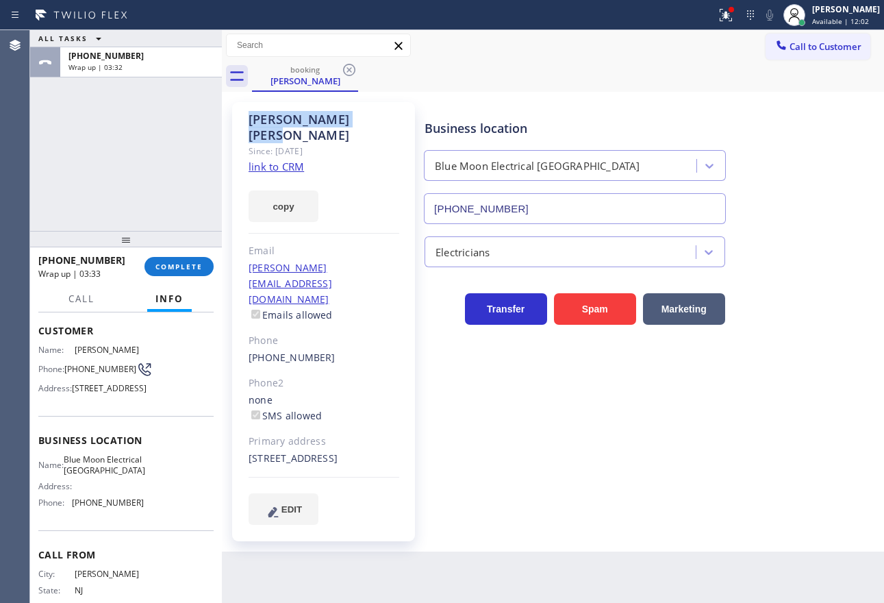
click at [250, 123] on div "Kevin Hogan" at bounding box center [324, 128] width 151 height 32
copy div "Kevin Hogan"
click at [175, 268] on span "COMPLETE" at bounding box center [178, 267] width 47 height 10
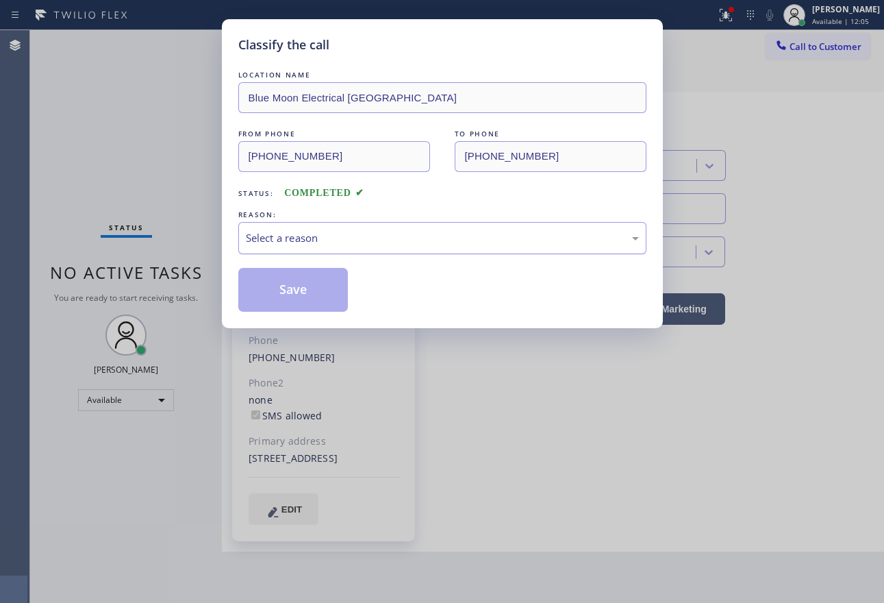
click at [312, 240] on div "Select a reason" at bounding box center [442, 238] width 393 height 16
click at [284, 279] on button "Save" at bounding box center [293, 290] width 110 height 44
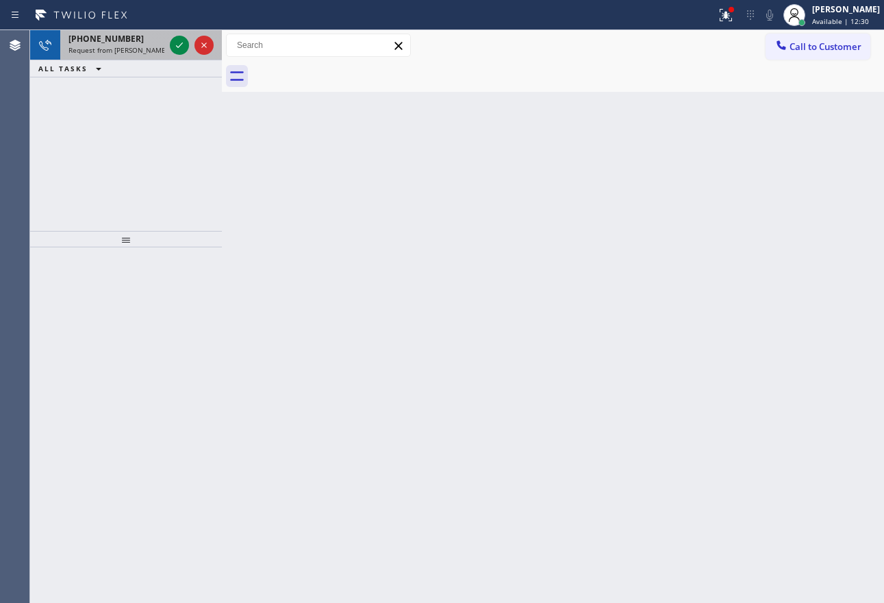
click at [151, 49] on span "Request from Judy Anne Bernaldez (direct)" at bounding box center [130, 50] width 125 height 10
click at [142, 45] on span "Incoming call from queue [Test] All" at bounding box center [125, 50] width 114 height 10
click at [131, 60] on div "ALL TASKS ALL TASKS ACTIVE TASKS TASKS IN WRAP UP" at bounding box center [126, 68] width 192 height 17
click at [148, 51] on span "Incoming call from queue [Test] All" at bounding box center [125, 50] width 114 height 10
click at [177, 44] on icon at bounding box center [179, 45] width 16 height 16
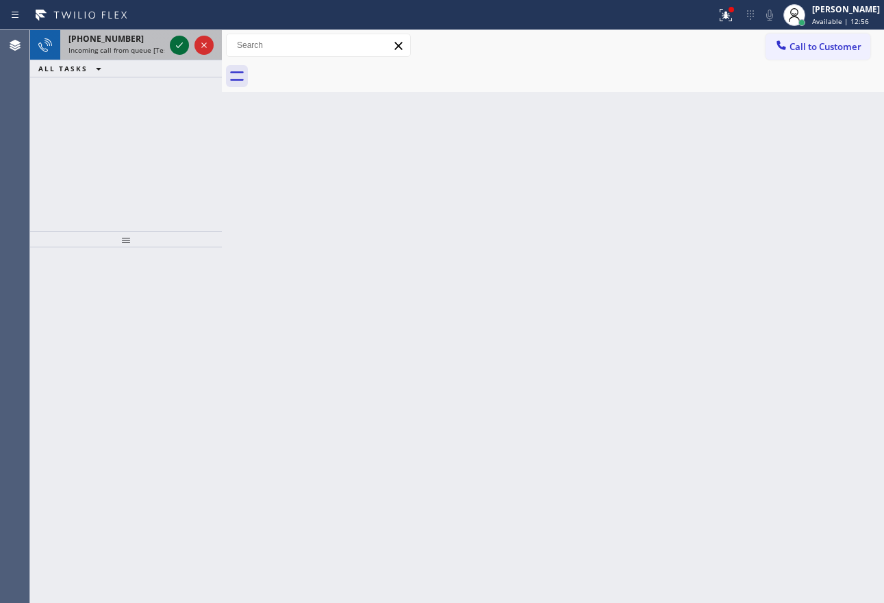
click at [184, 49] on icon at bounding box center [179, 45] width 16 height 16
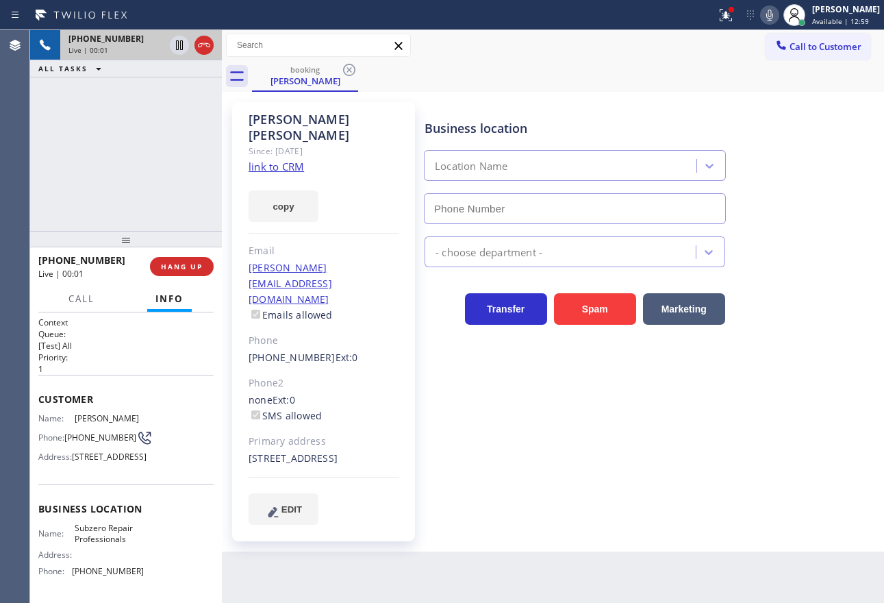
type input "(720) 740-5899"
click at [282, 160] on link "link to CRM" at bounding box center [276, 167] width 55 height 14
click at [778, 18] on icon at bounding box center [769, 15] width 16 height 16
click at [173, 54] on div at bounding box center [191, 45] width 49 height 30
click at [177, 48] on icon at bounding box center [179, 45] width 16 height 16
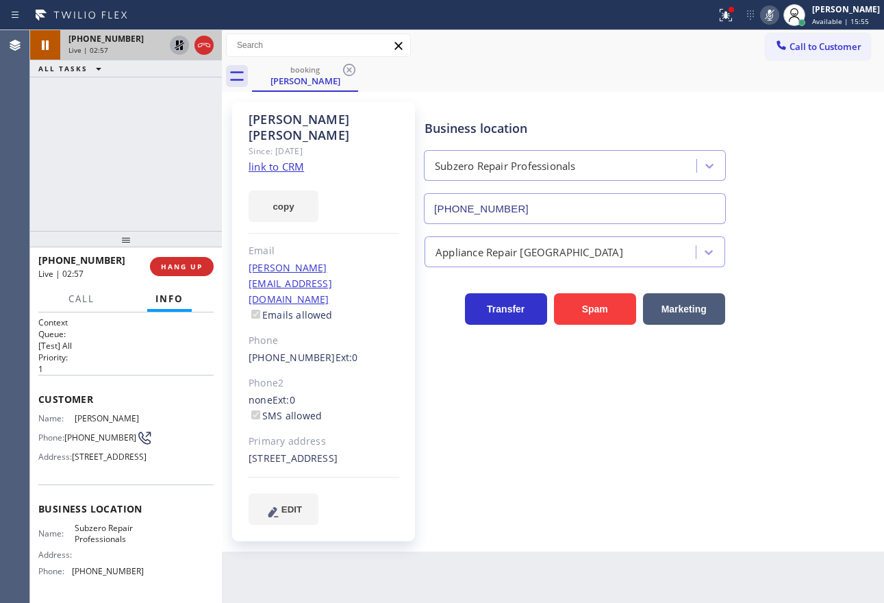
click at [177, 44] on icon at bounding box center [180, 45] width 10 height 10
click at [778, 12] on icon at bounding box center [769, 15] width 16 height 16
click at [396, 191] on div "copy" at bounding box center [324, 198] width 151 height 47
click at [770, 195] on div "Business location Subzero Repair Professionals (720) 740-5899" at bounding box center [651, 162] width 459 height 124
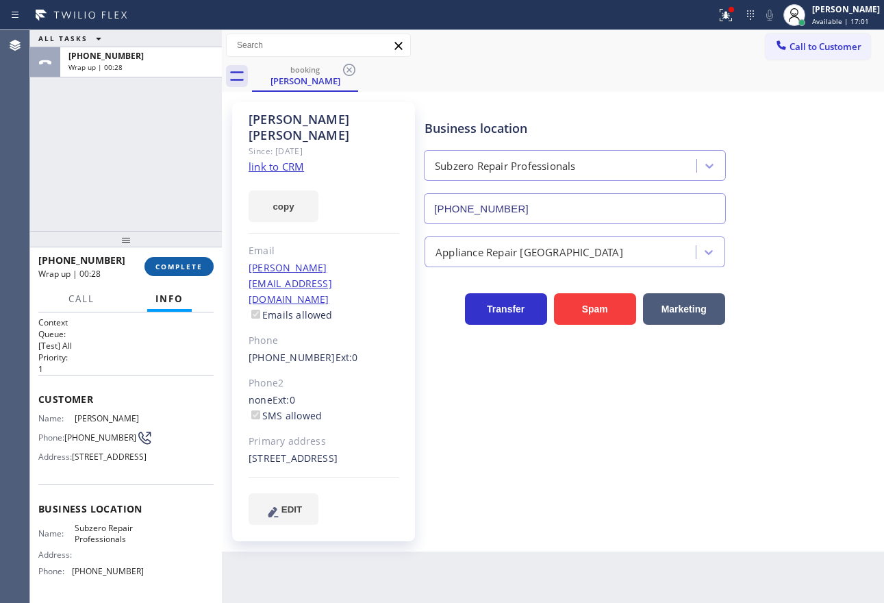
click at [200, 262] on span "COMPLETE" at bounding box center [178, 267] width 47 height 10
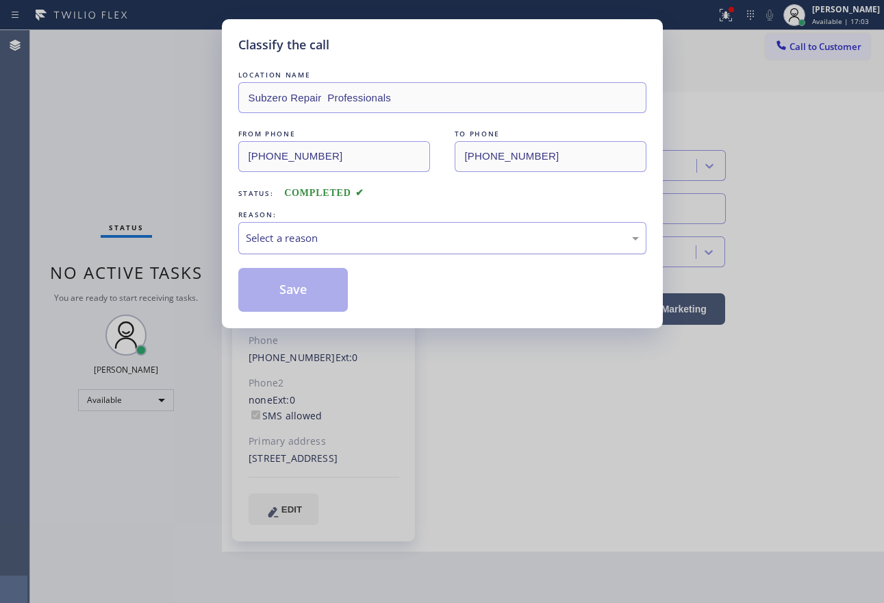
click at [342, 231] on div "Select a reason" at bounding box center [442, 238] width 393 height 16
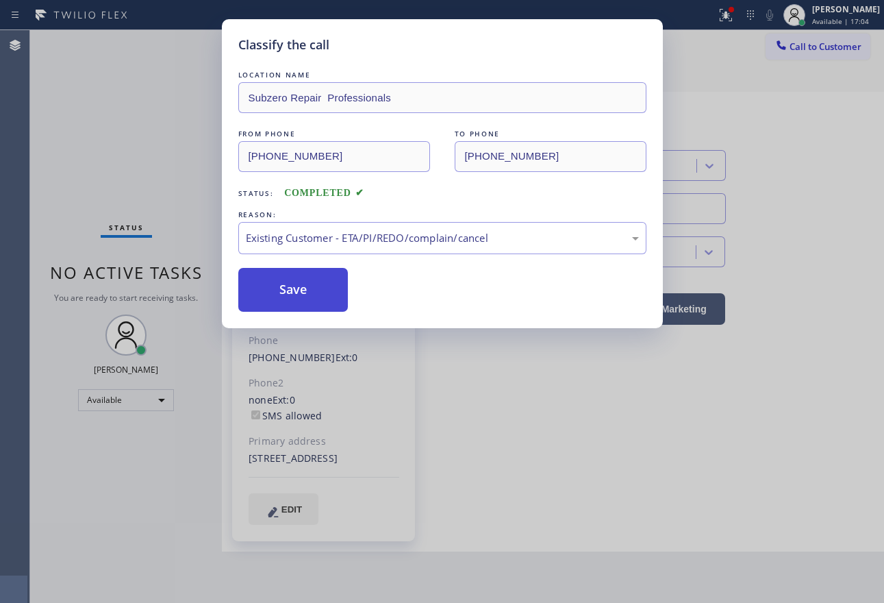
click at [313, 286] on button "Save" at bounding box center [293, 290] width 110 height 44
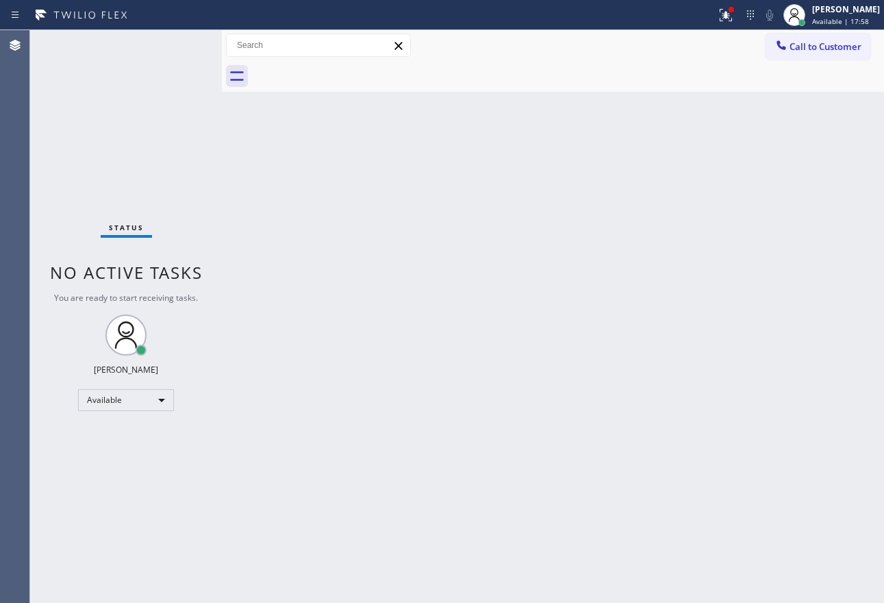
click at [175, 49] on div "Status No active tasks You are ready to start receiving tasks. John Tindoc Avai…" at bounding box center [126, 316] width 192 height 572
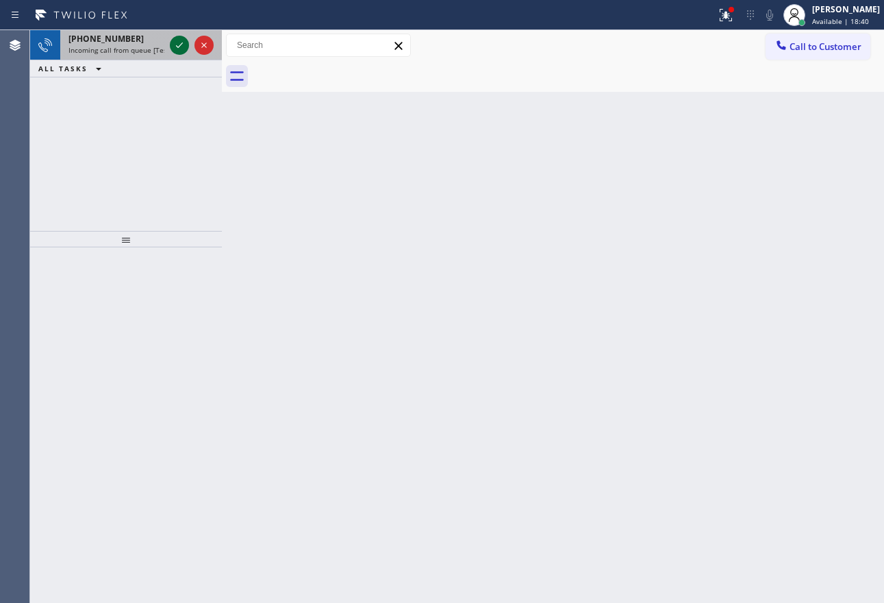
click at [181, 36] on button at bounding box center [179, 45] width 19 height 19
click at [175, 45] on icon at bounding box center [179, 45] width 16 height 16
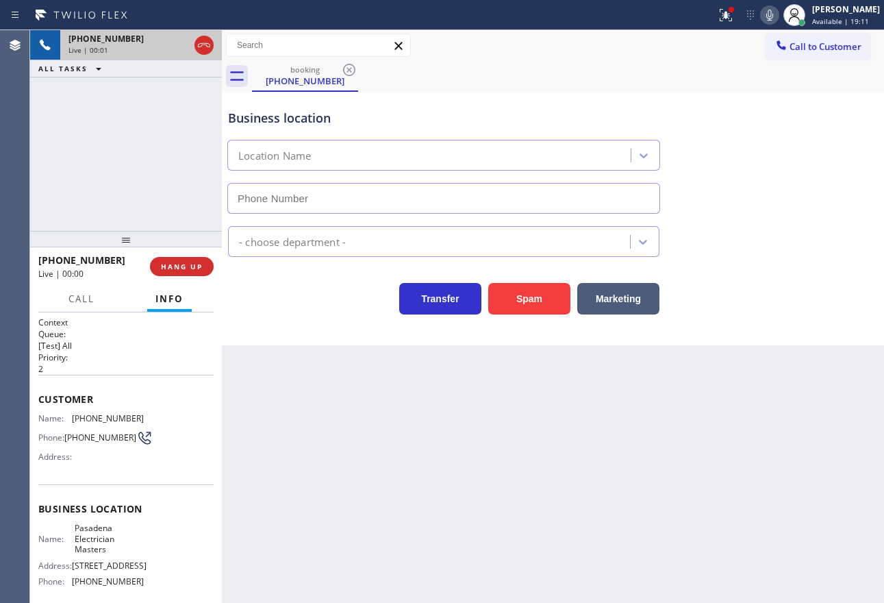
type input "(626) 768-9548"
click at [778, 14] on icon at bounding box center [769, 15] width 16 height 16
click at [778, 16] on icon at bounding box center [769, 15] width 16 height 16
click at [181, 50] on icon at bounding box center [179, 45] width 7 height 10
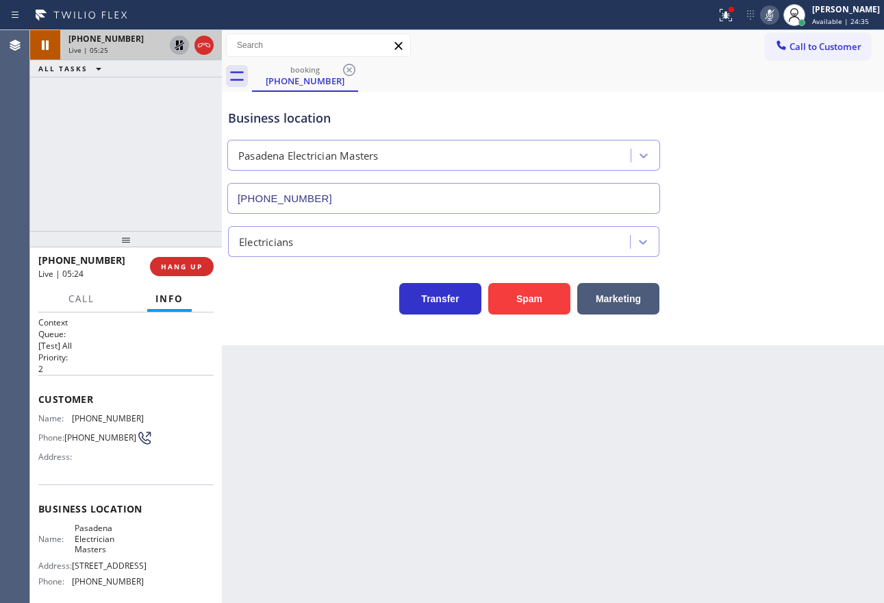
click at [107, 418] on span "(626) 297-3188" at bounding box center [108, 418] width 72 height 10
copy span "(626) 297-3188"
click at [778, 16] on icon at bounding box center [769, 15] width 16 height 16
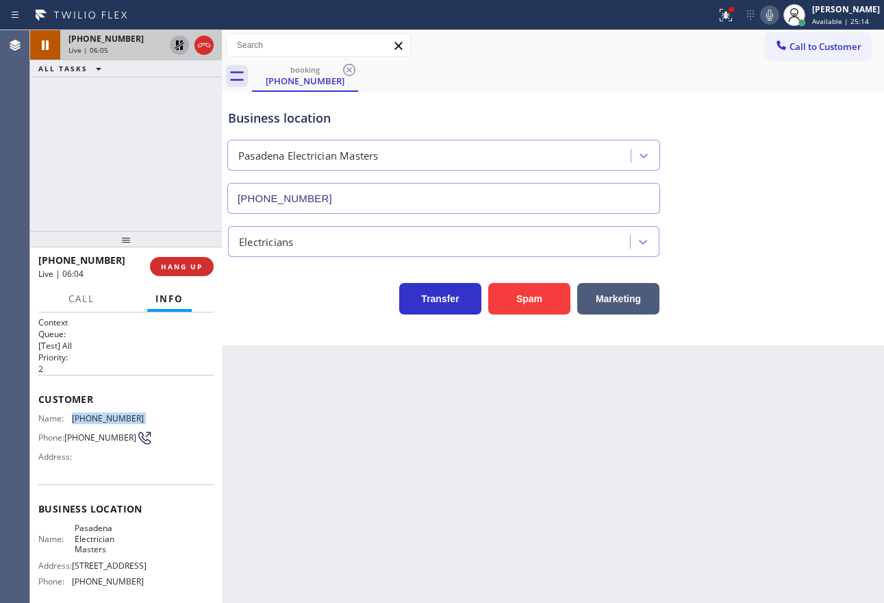
click at [181, 47] on icon at bounding box center [180, 45] width 10 height 10
click at [778, 21] on icon at bounding box center [769, 15] width 16 height 16
click at [778, 14] on icon at bounding box center [769, 15] width 16 height 16
click at [279, 465] on div "Back to Dashboard Change Sender ID Customers Technicians Select a contact Outbo…" at bounding box center [553, 316] width 662 height 572
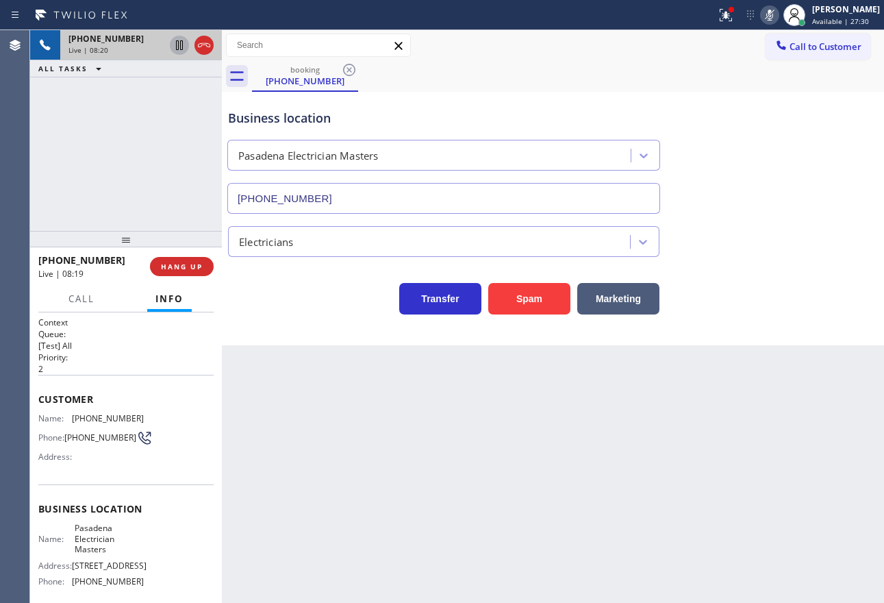
click at [444, 118] on div "Business location" at bounding box center [443, 118] width 431 height 18
click at [345, 285] on div "Transfer Spam Marketing" at bounding box center [443, 295] width 437 height 38
click at [777, 9] on icon at bounding box center [769, 15] width 16 height 16
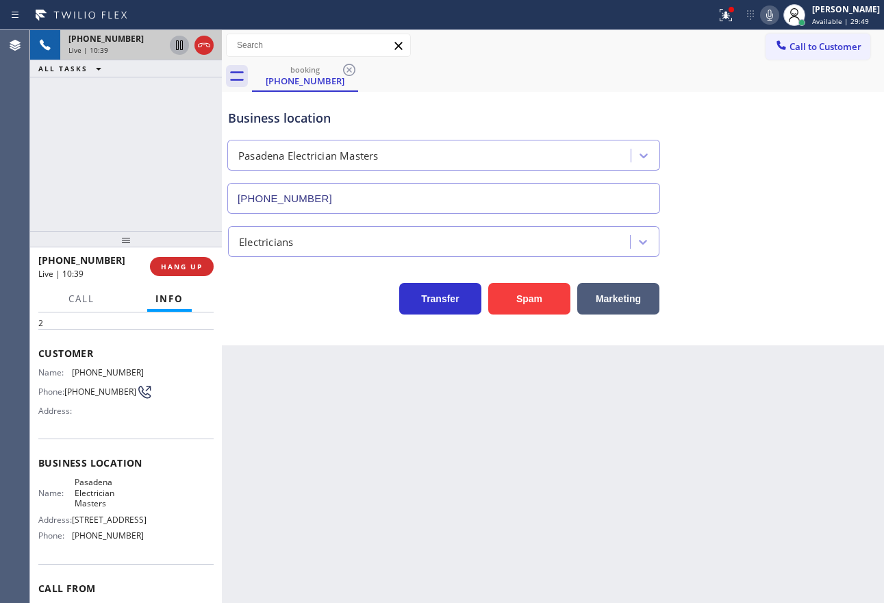
scroll to position [68, 0]
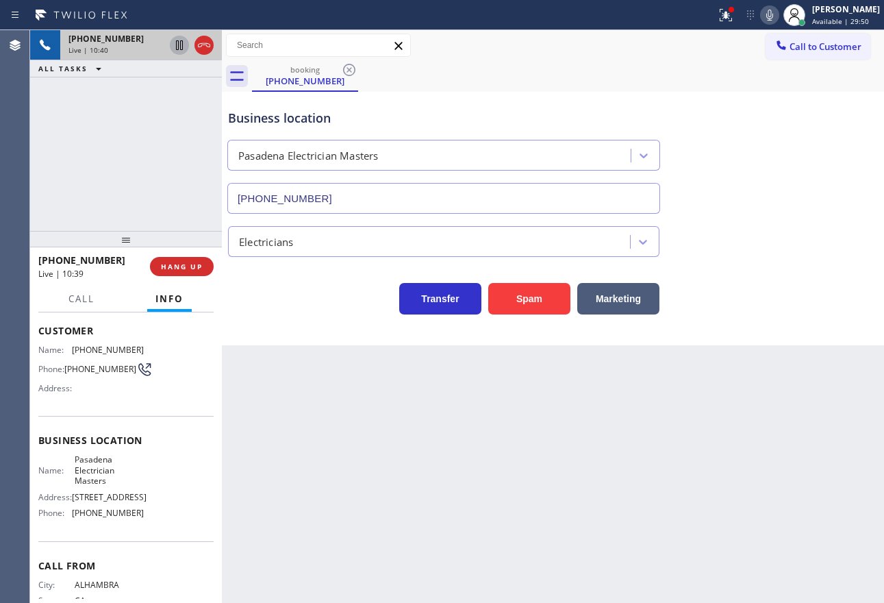
click at [123, 518] on span "(626) 768-9548" at bounding box center [108, 512] width 72 height 10
copy span "(626) 768-9548"
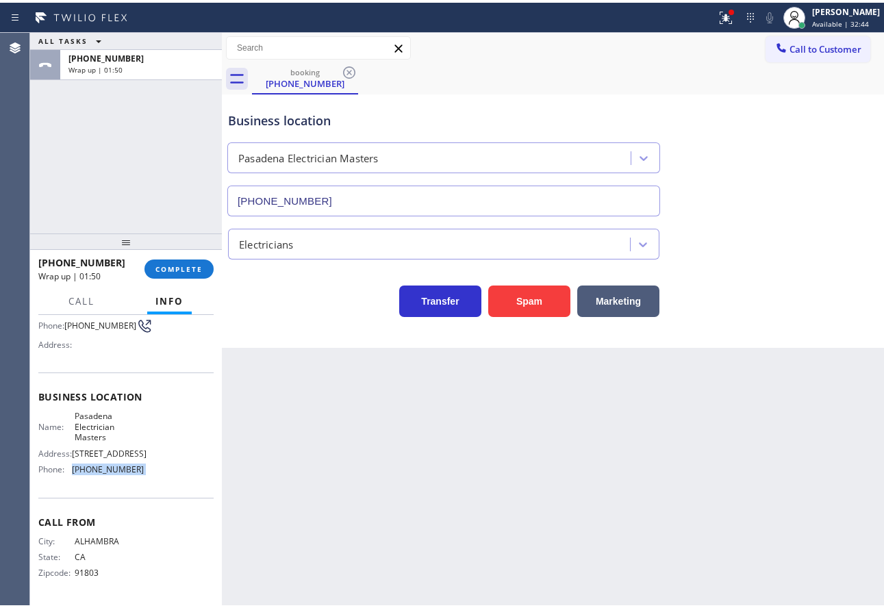
scroll to position [0, 0]
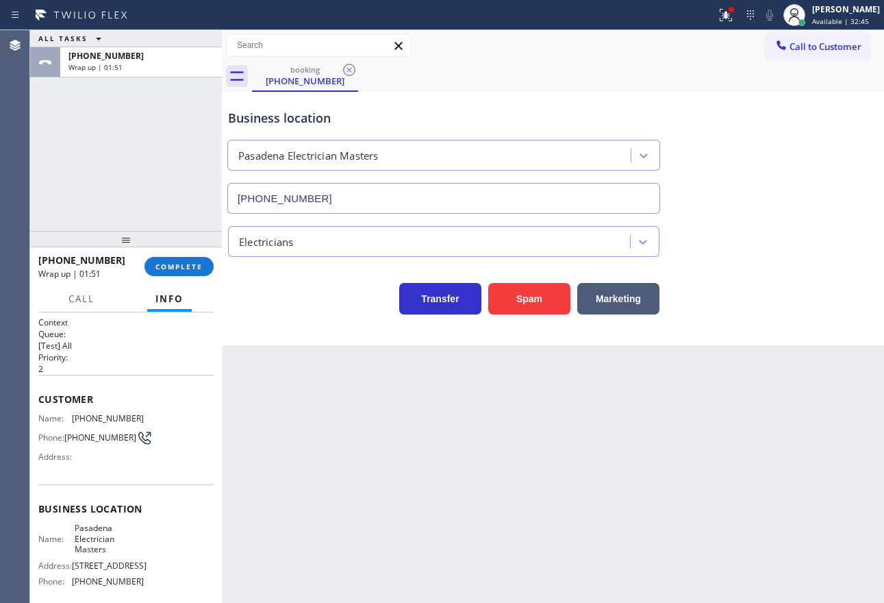
click at [105, 544] on span "Pasadena Electrician Masters" at bounding box center [109, 538] width 68 height 32
copy span "Pasadena Electrician Masters"
click at [186, 270] on span "COMPLETE" at bounding box center [178, 267] width 47 height 10
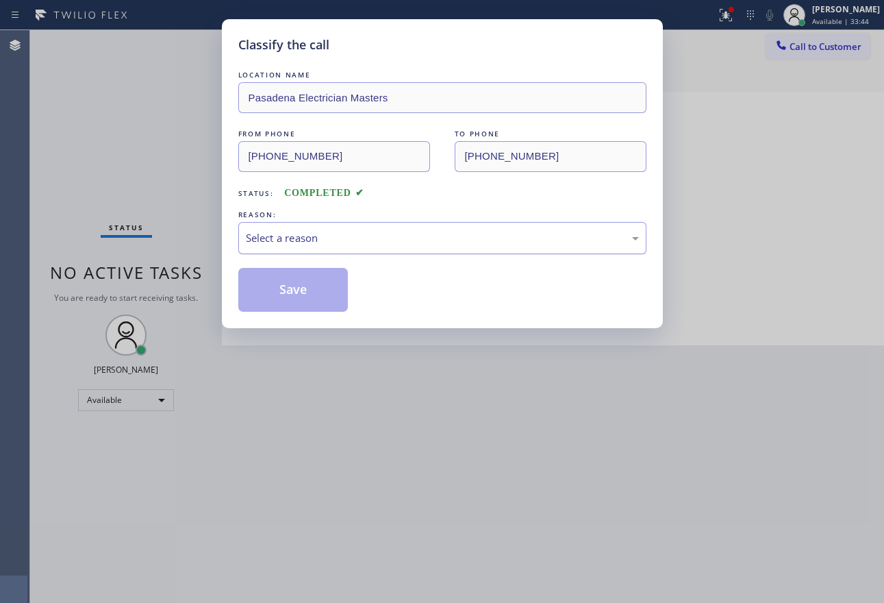
click at [320, 238] on div "Select a reason" at bounding box center [442, 238] width 393 height 16
click at [277, 305] on button "Save" at bounding box center [293, 290] width 110 height 44
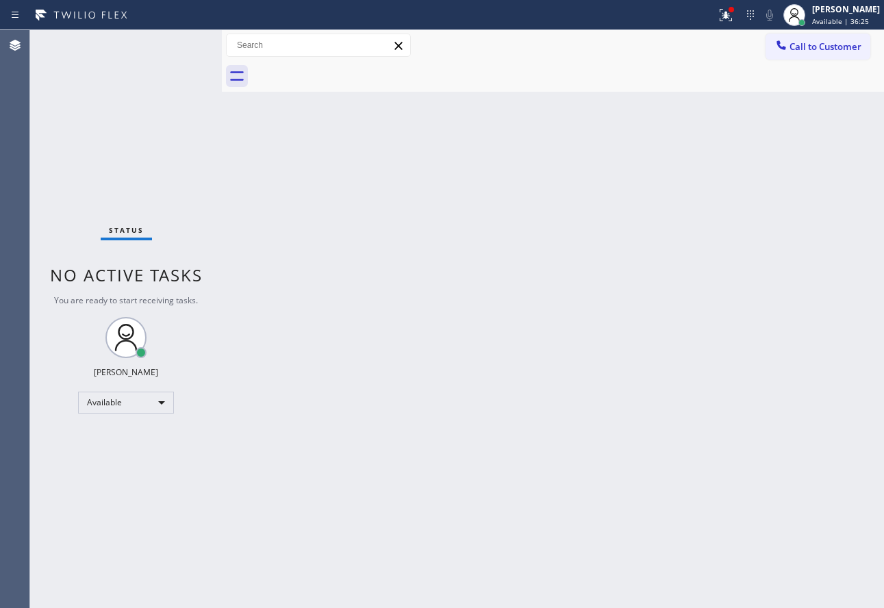
click at [545, 348] on div "Back to Dashboard Change Sender ID Customers Technicians Select a contact Outbo…" at bounding box center [553, 319] width 662 height 578
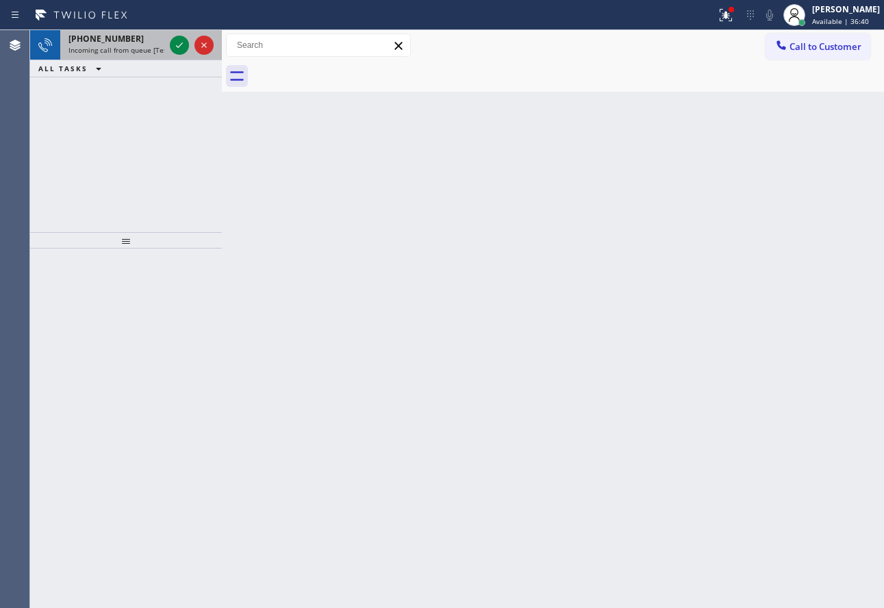
click at [100, 34] on span "+14256288762" at bounding box center [105, 39] width 75 height 12
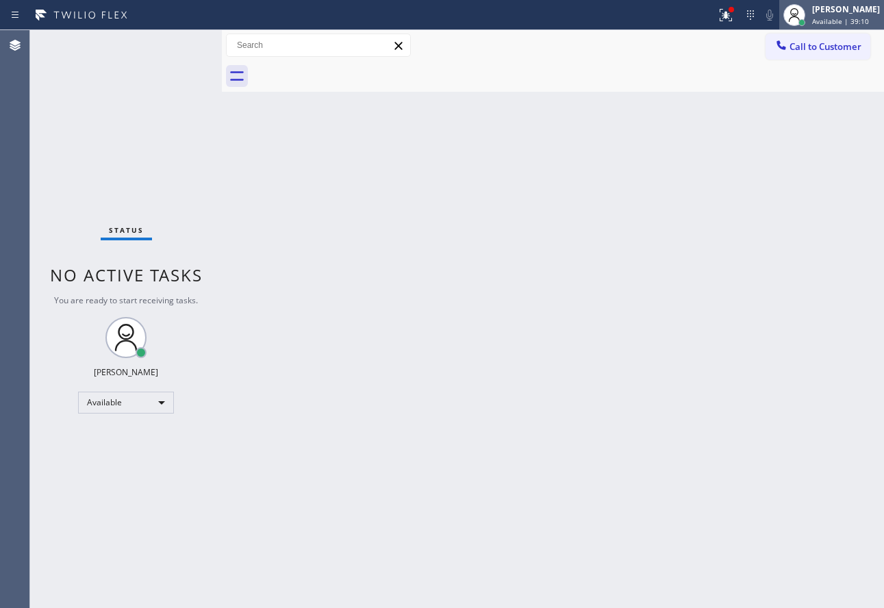
click at [837, 18] on span "Available | 39:10" at bounding box center [840, 21] width 57 height 10
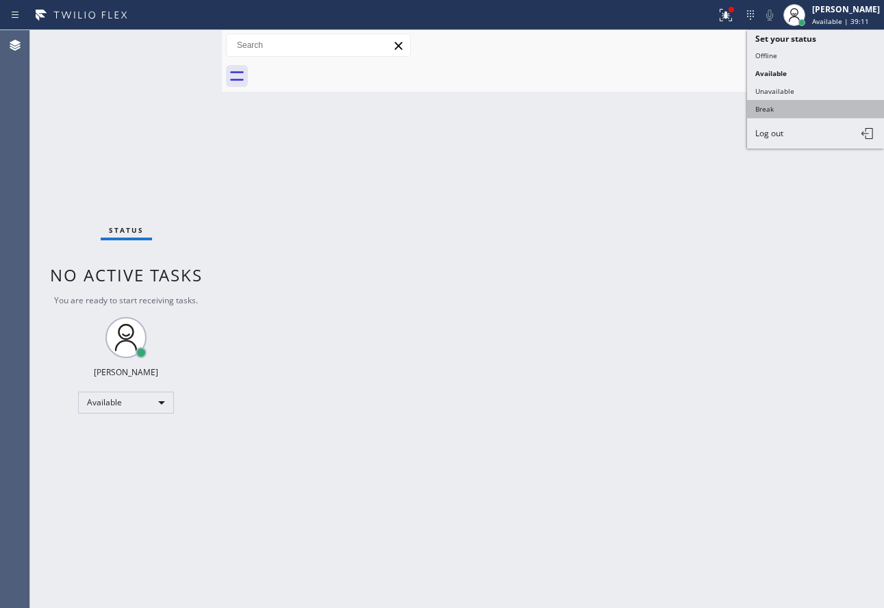
click at [773, 108] on button "Break" at bounding box center [815, 109] width 137 height 18
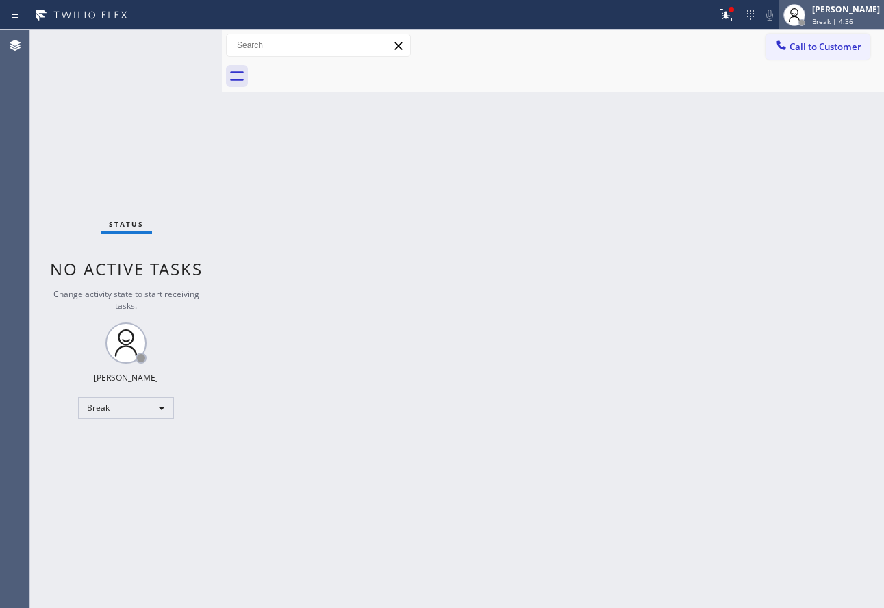
click at [834, 12] on div "[PERSON_NAME]" at bounding box center [846, 9] width 68 height 12
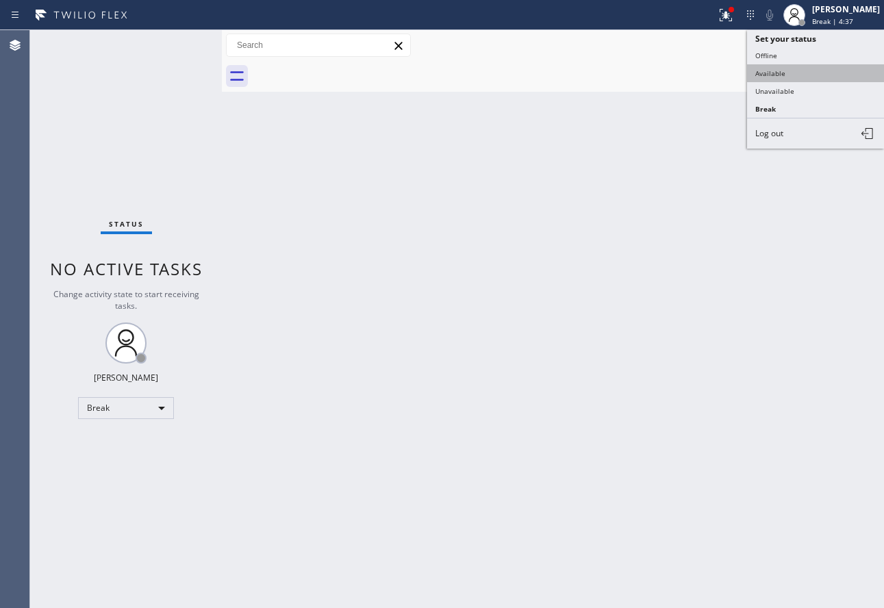
click at [790, 79] on button "Available" at bounding box center [815, 73] width 137 height 18
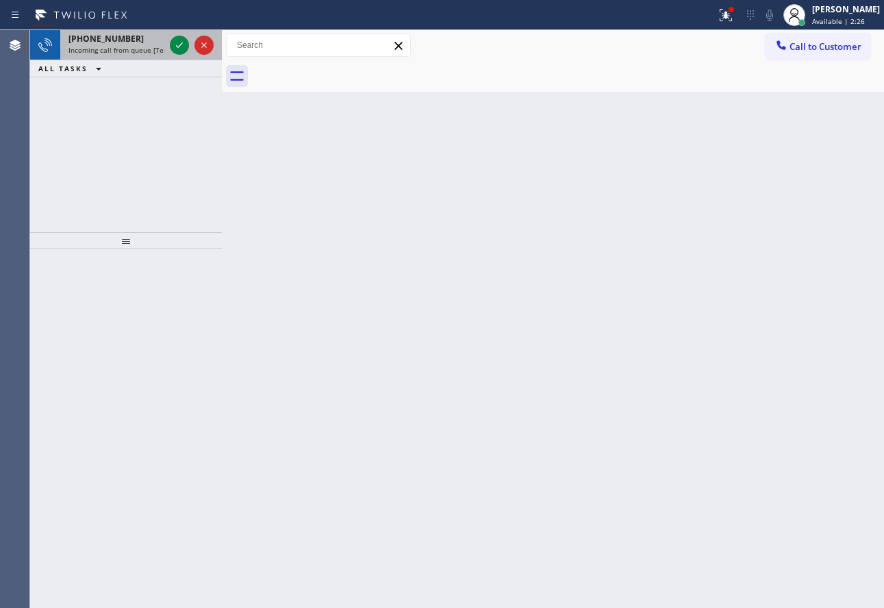
click at [116, 56] on div "+19098414211 Incoming call from queue [Test] All" at bounding box center [113, 45] width 107 height 30
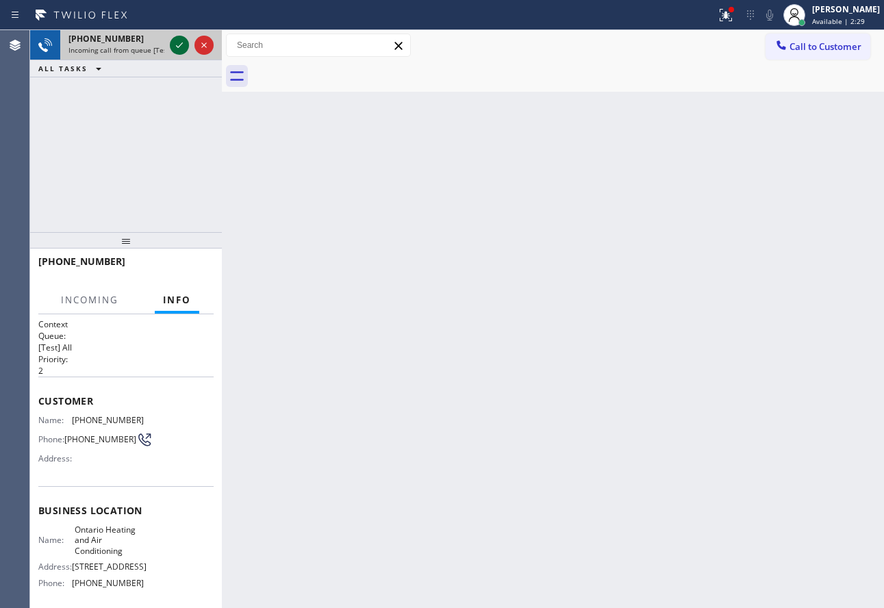
click at [179, 42] on icon at bounding box center [179, 45] width 16 height 16
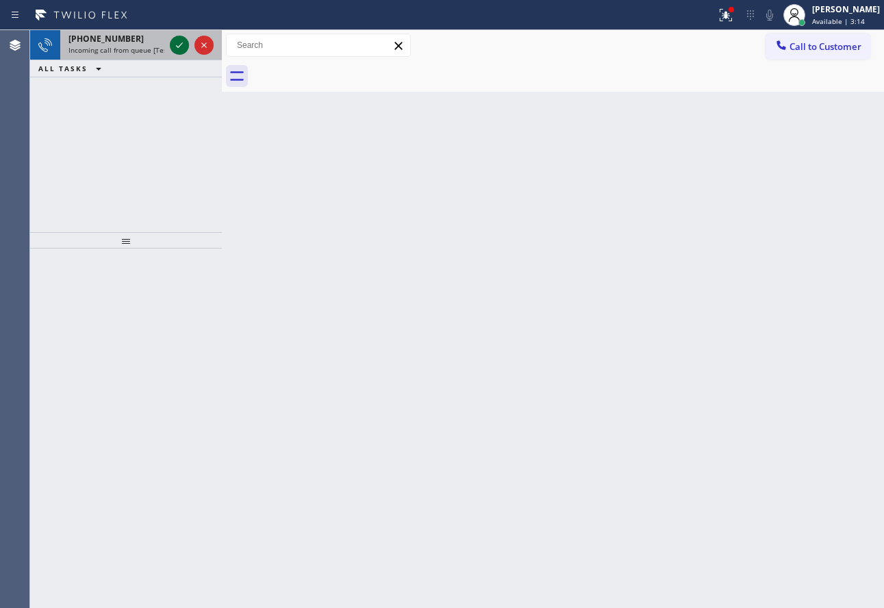
click at [175, 49] on icon at bounding box center [179, 45] width 16 height 16
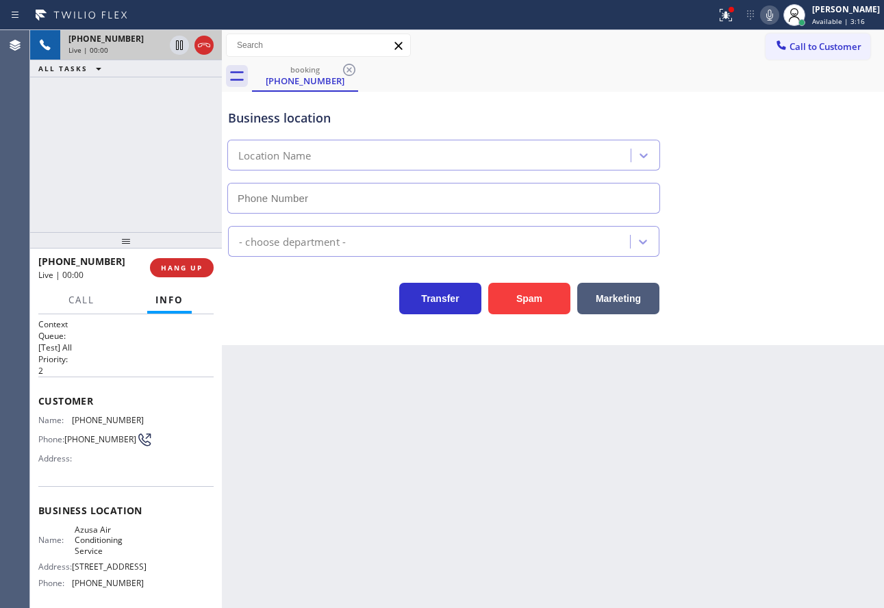
type input "(626) 400-5612"
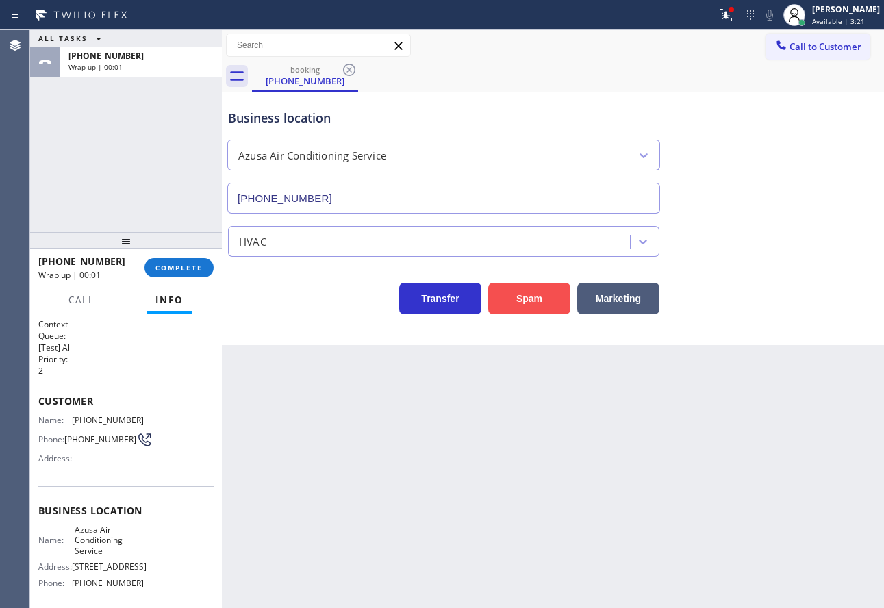
click at [527, 300] on button "Spam" at bounding box center [529, 299] width 82 height 32
click at [199, 268] on span "COMPLETE" at bounding box center [178, 268] width 47 height 10
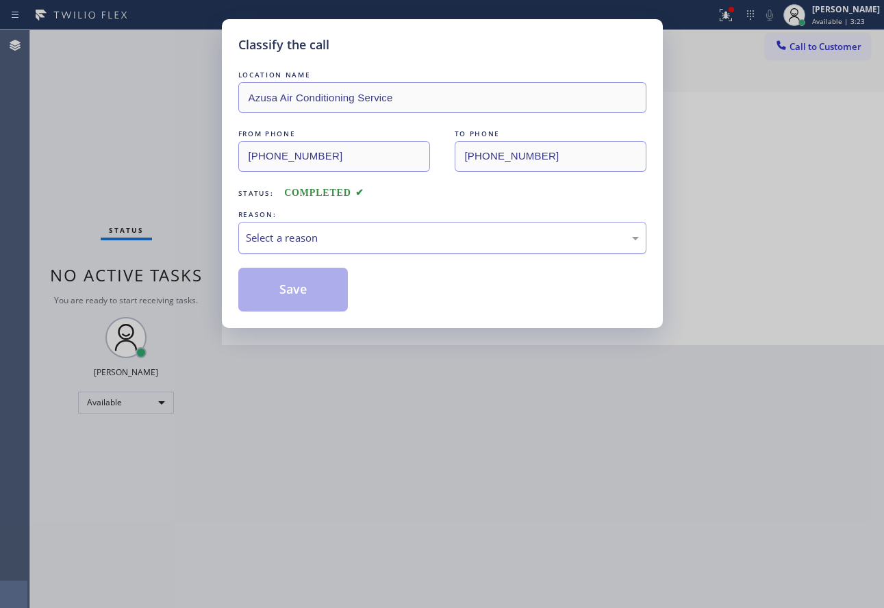
click at [331, 239] on div "Select a reason" at bounding box center [442, 238] width 393 height 16
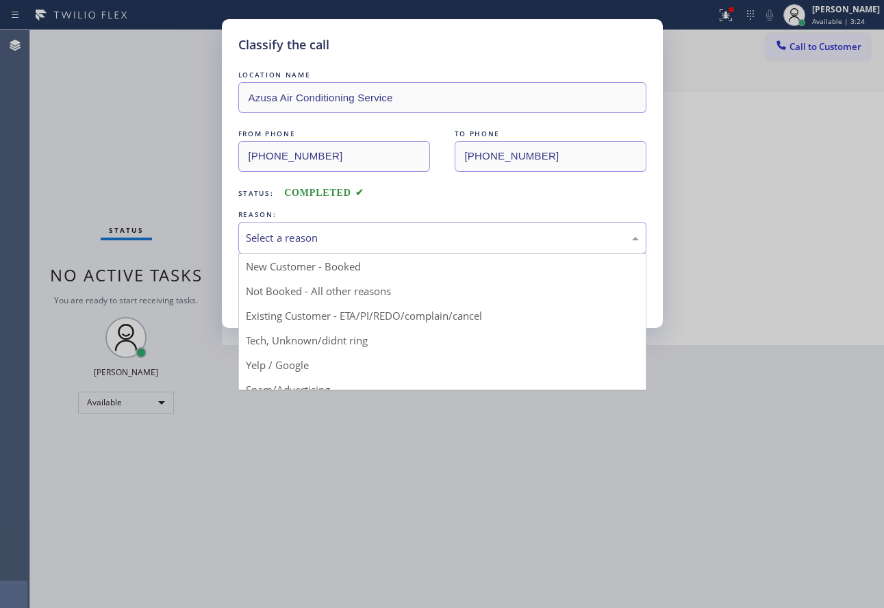
drag, startPoint x: 299, startPoint y: 390, endPoint x: 301, endPoint y: 308, distance: 81.5
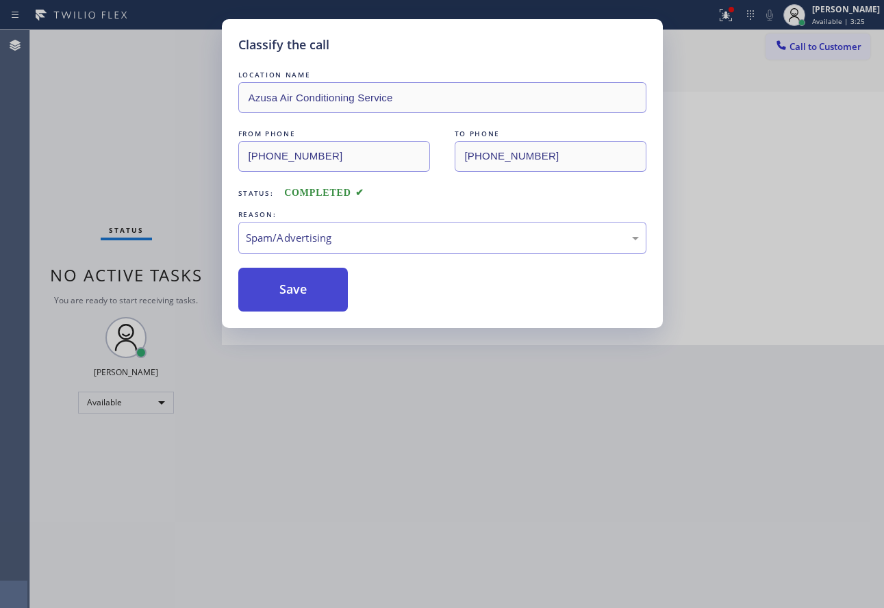
click at [301, 287] on button "Save" at bounding box center [293, 290] width 110 height 44
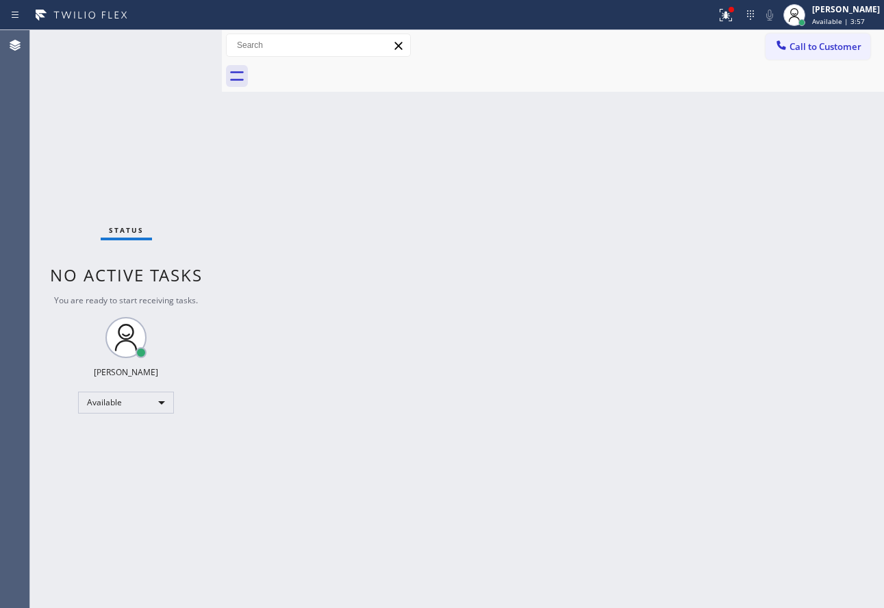
click at [655, 214] on div "Back to Dashboard Change Sender ID Customers Technicians Select a contact Outbo…" at bounding box center [553, 319] width 662 height 578
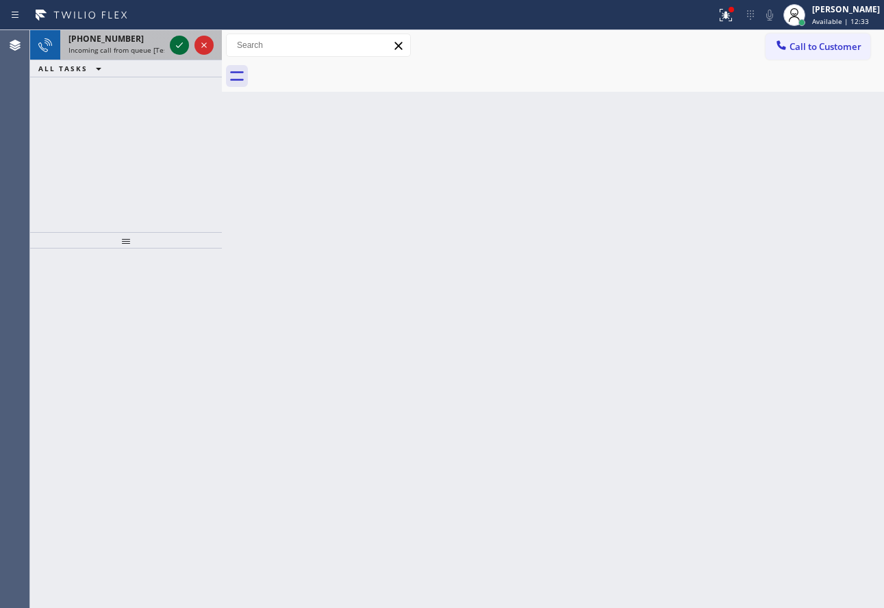
click at [180, 49] on icon at bounding box center [179, 45] width 16 height 16
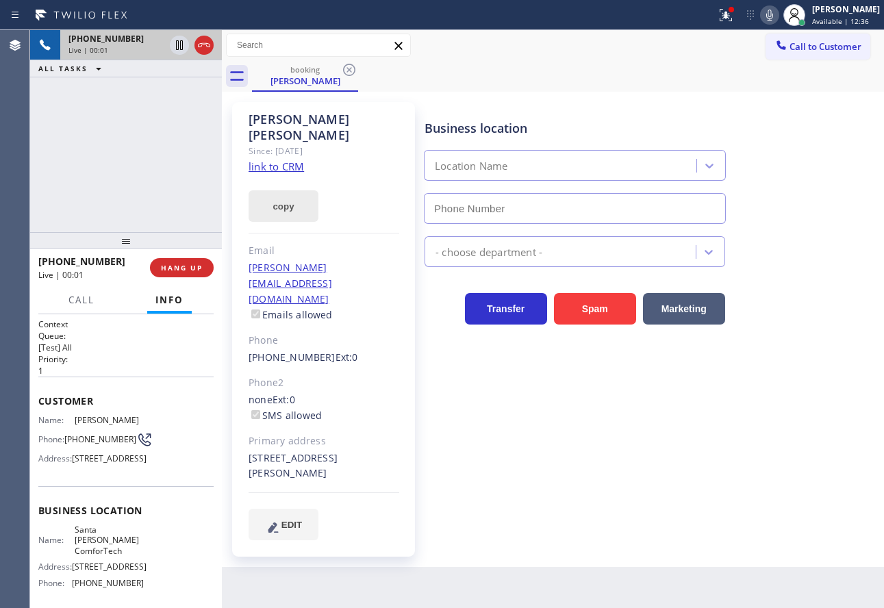
type input "(657) 622-0037"
click at [288, 160] on link "link to CRM" at bounding box center [276, 167] width 55 height 14
click at [809, 281] on div "Transfer Spam Marketing" at bounding box center [651, 303] width 459 height 44
click at [777, 10] on icon at bounding box center [769, 15] width 16 height 16
click at [778, 11] on icon at bounding box center [769, 15] width 16 height 16
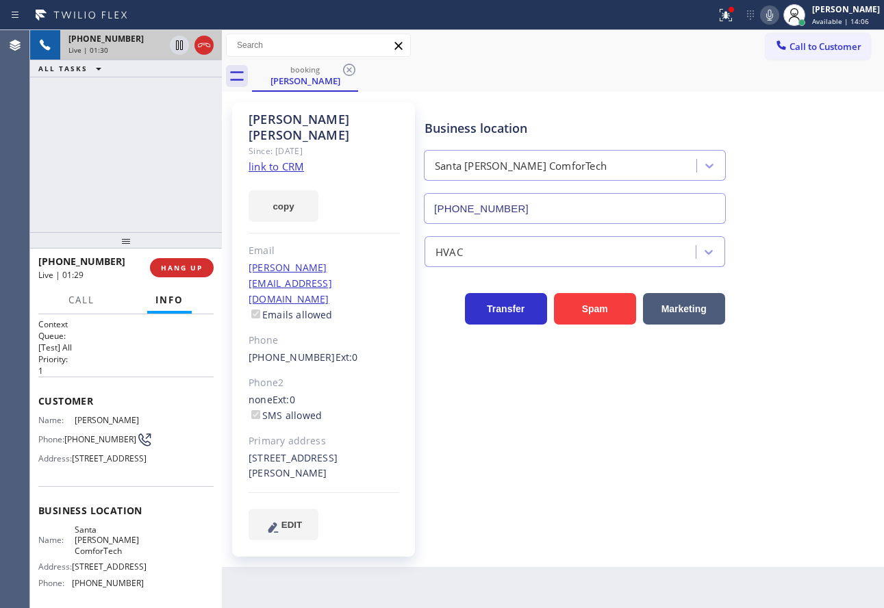
click at [778, 11] on icon at bounding box center [769, 15] width 16 height 16
click at [773, 15] on icon at bounding box center [769, 15] width 7 height 11
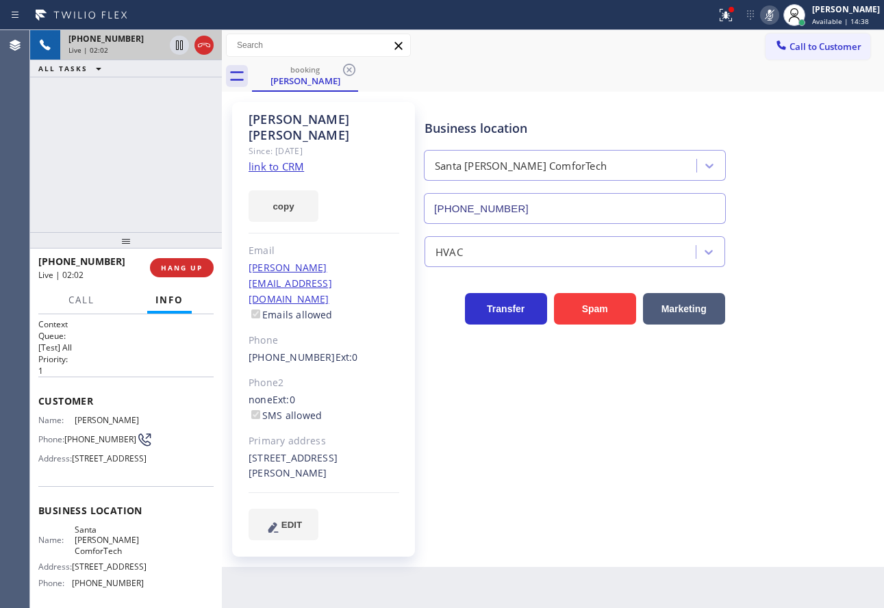
click at [773, 15] on icon at bounding box center [769, 15] width 7 height 11
click at [175, 47] on icon at bounding box center [179, 45] width 16 height 16
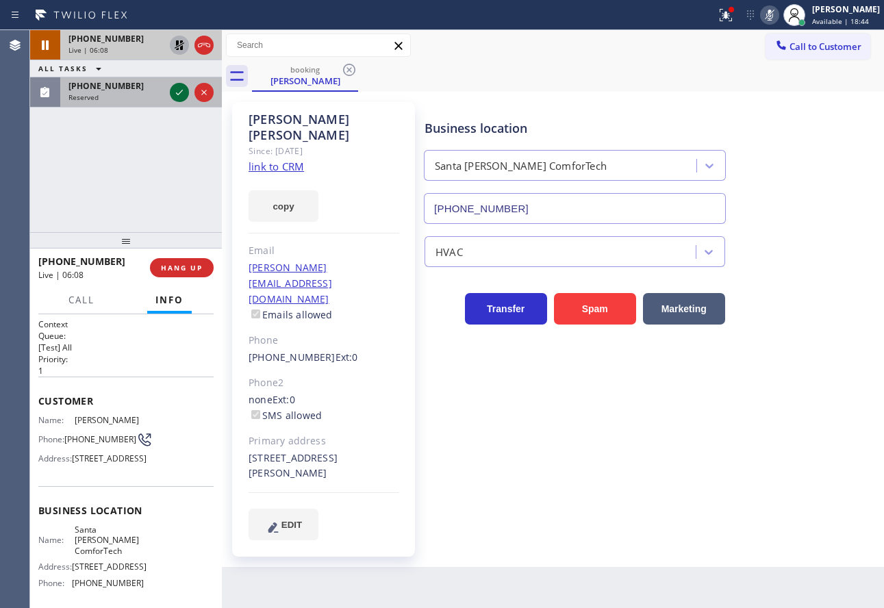
click at [179, 92] on icon at bounding box center [179, 92] width 16 height 16
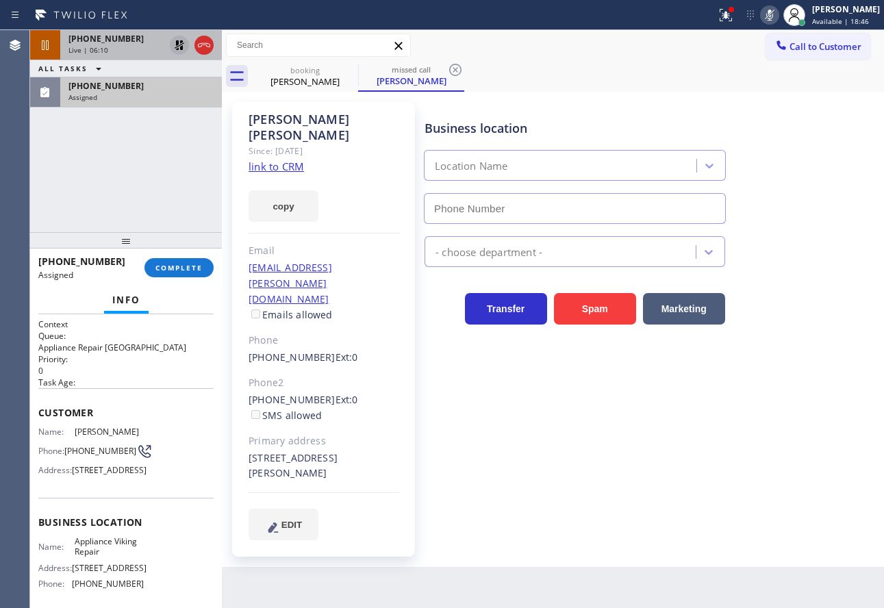
type input "(617) 219-9255"
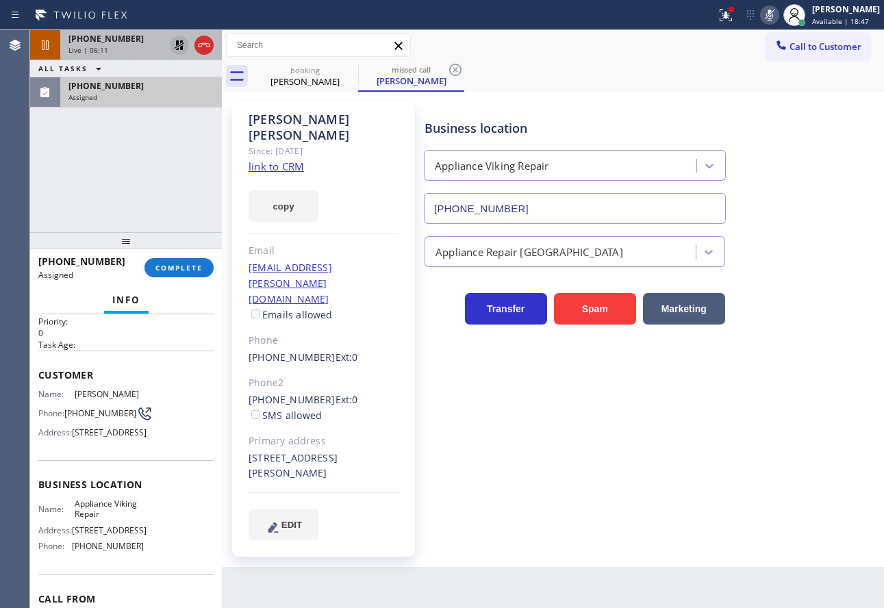
scroll to position [68, 0]
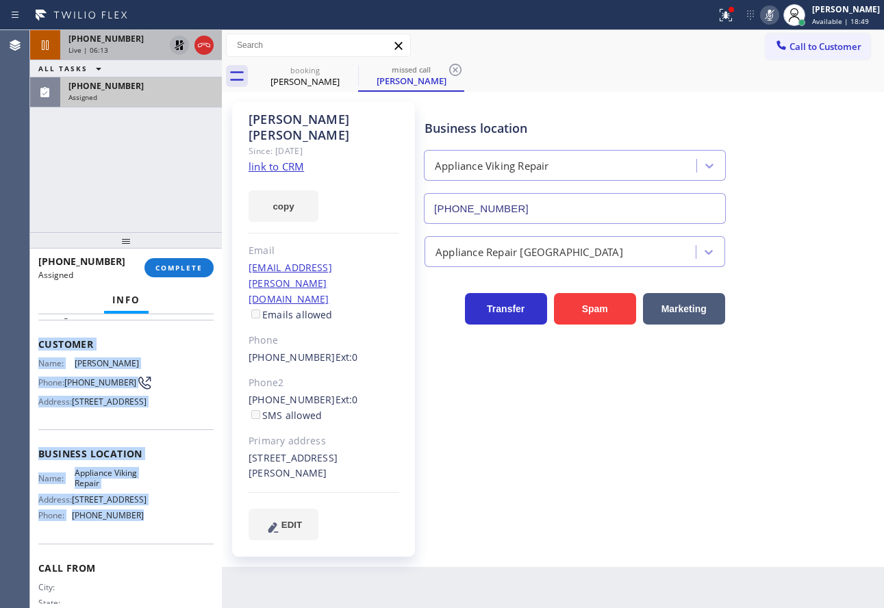
drag, startPoint x: 131, startPoint y: 571, endPoint x: 40, endPoint y: 340, distance: 249.0
click at [40, 340] on div "Context Queue: Appliance Repair High End Priority: 0 Task Age: Customer Name: R…" at bounding box center [125, 448] width 175 height 397
copy div "Customer Name: Rosemarie Bernhardson Phone: (310) 344-9691 Address: 2804 Vía Ba…"
click at [167, 264] on span "COMPLETE" at bounding box center [178, 268] width 47 height 10
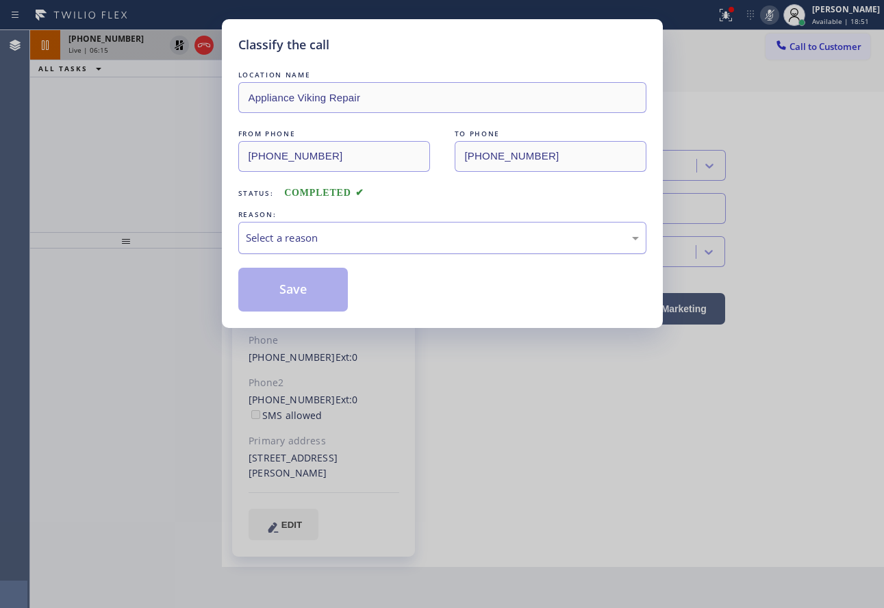
click at [309, 247] on div "Select a reason" at bounding box center [442, 238] width 408 height 32
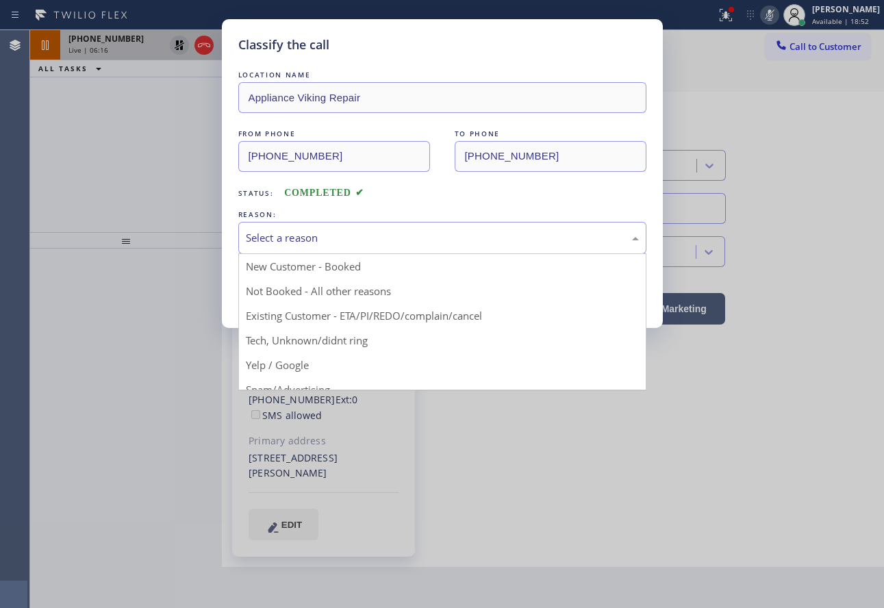
drag, startPoint x: 306, startPoint y: 338, endPoint x: 302, endPoint y: 307, distance: 31.1
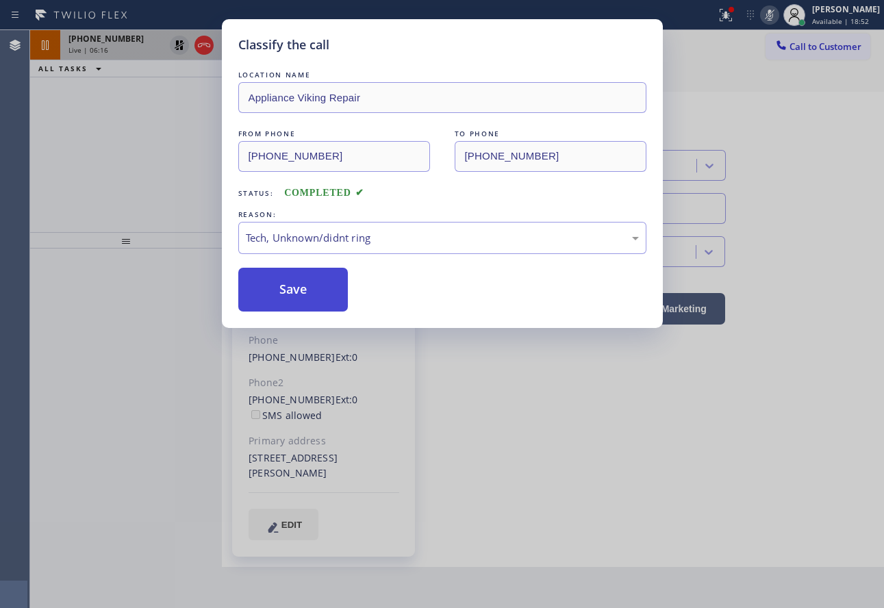
click at [299, 294] on button "Save" at bounding box center [293, 290] width 110 height 44
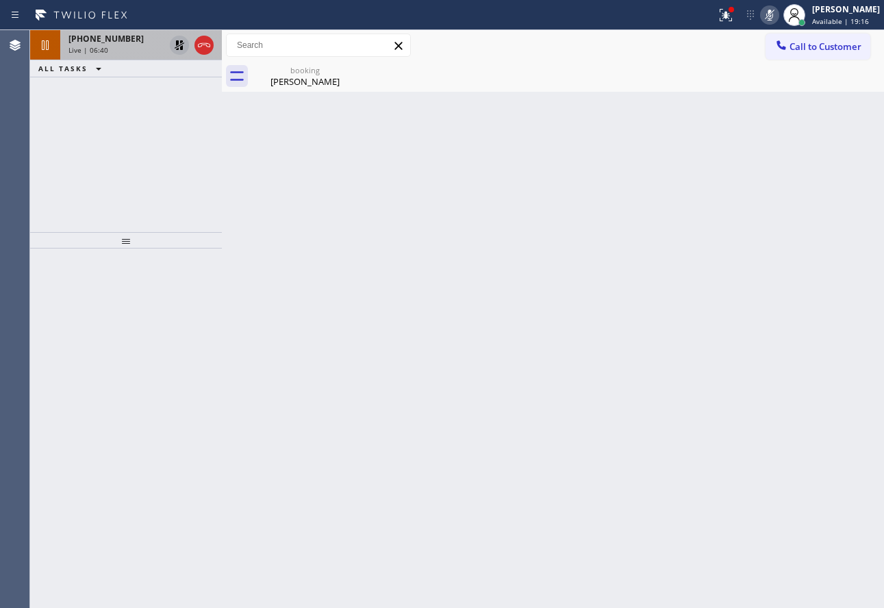
click at [365, 204] on div "Back to Dashboard Change Sender ID Customers Technicians Select a contact Outbo…" at bounding box center [553, 319] width 662 height 578
drag, startPoint x: 341, startPoint y: 305, endPoint x: 464, endPoint y: 195, distance: 164.9
click at [345, 299] on div "Back to Dashboard Change Sender ID Customers Technicians Select a contact Outbo…" at bounding box center [553, 319] width 662 height 578
click at [773, 16] on icon at bounding box center [769, 15] width 7 height 11
click at [175, 50] on icon at bounding box center [179, 45] width 16 height 16
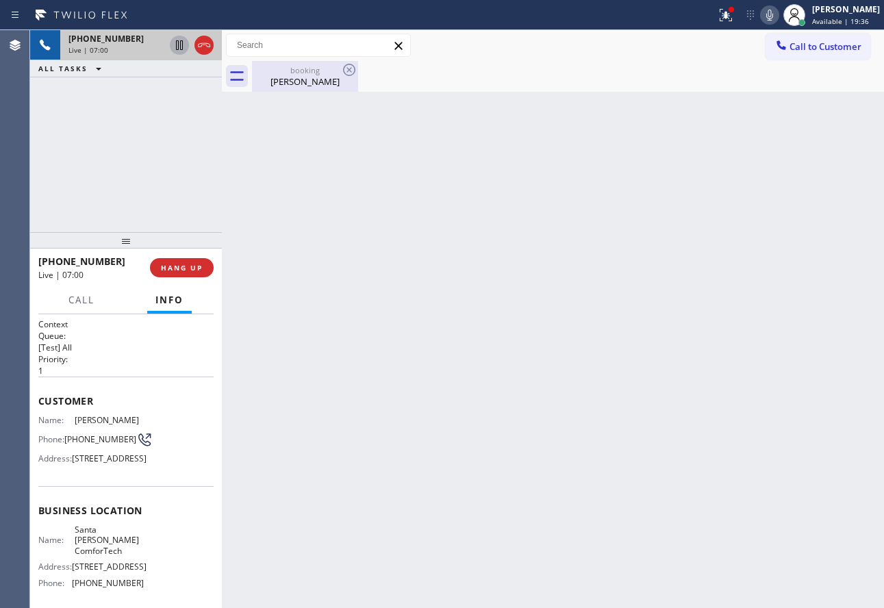
click at [313, 81] on div "Josh Chavez" at bounding box center [304, 81] width 103 height 12
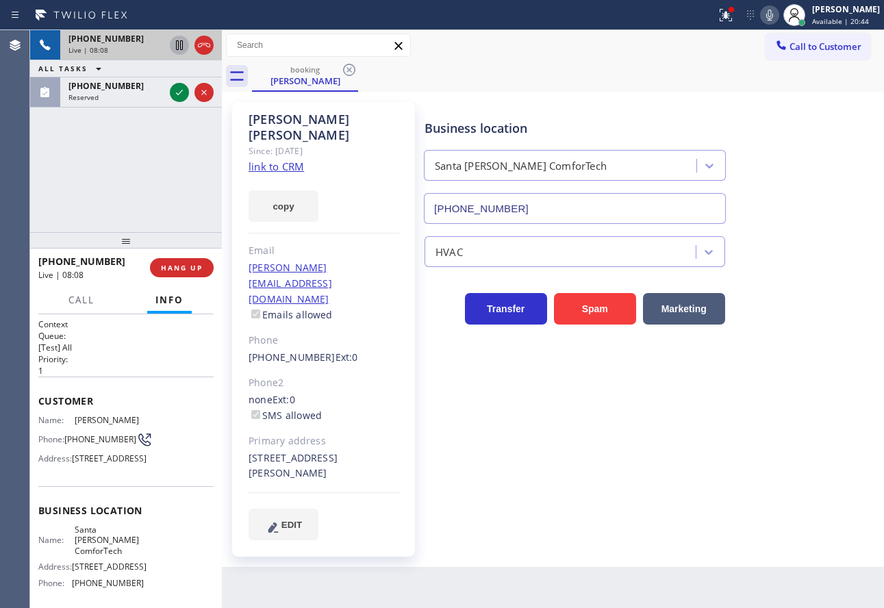
drag, startPoint x: 177, startPoint y: 94, endPoint x: 190, endPoint y: 139, distance: 47.0
click at [177, 94] on icon at bounding box center [179, 92] width 7 height 5
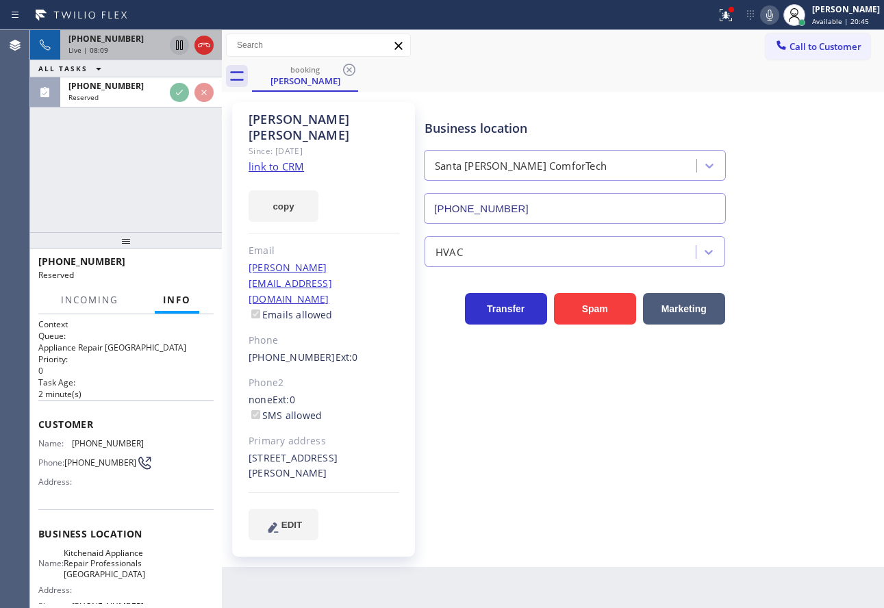
scroll to position [68, 0]
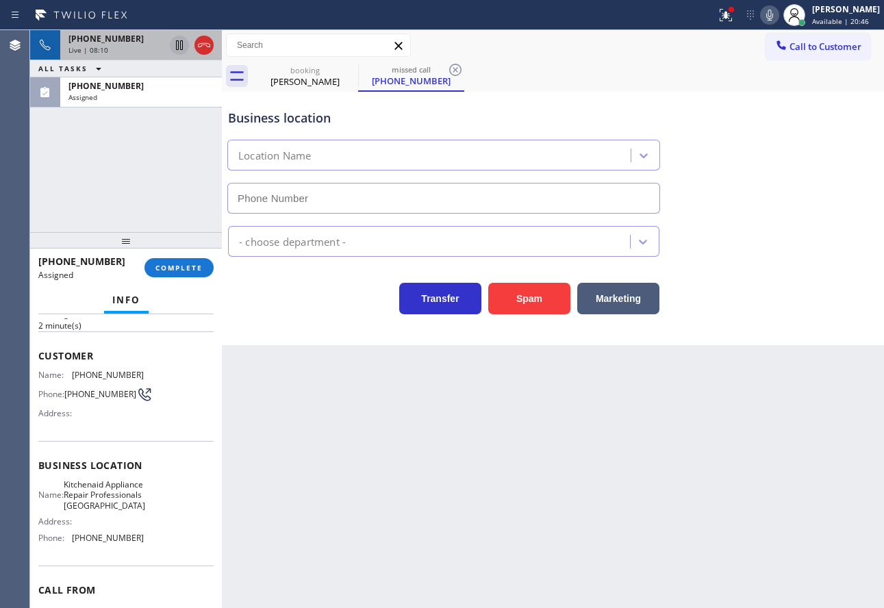
type input "(817) 873-6588"
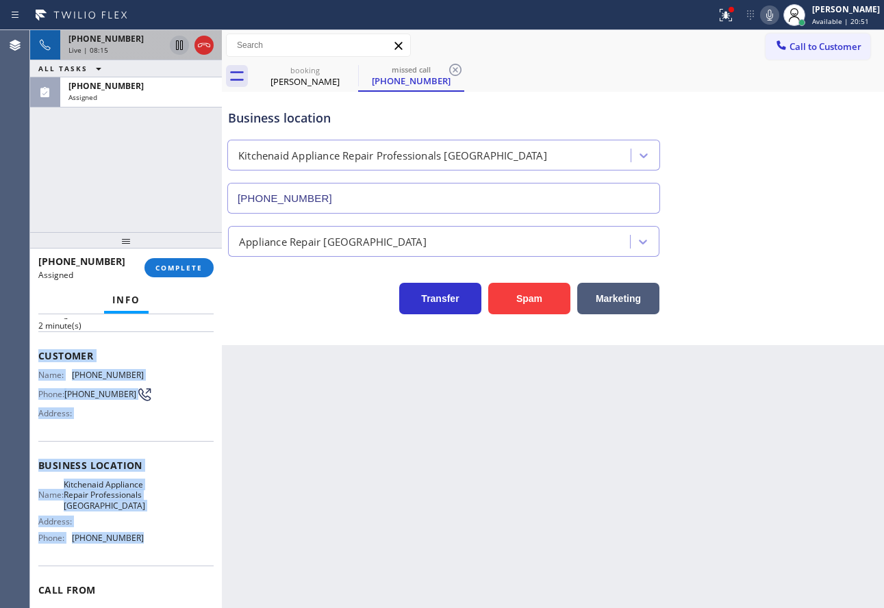
drag, startPoint x: 140, startPoint y: 553, endPoint x: 39, endPoint y: 355, distance: 222.3
click at [39, 355] on div "Context Queue: Appliance Repair High End Priority: 0 Task Age: 2 minute(s) Cust…" at bounding box center [125, 460] width 175 height 420
copy div "Customer Name: (817) 658-1432 Phone: (817) 658-1432 Address: Business location …"
click at [177, 268] on span "COMPLETE" at bounding box center [178, 268] width 47 height 10
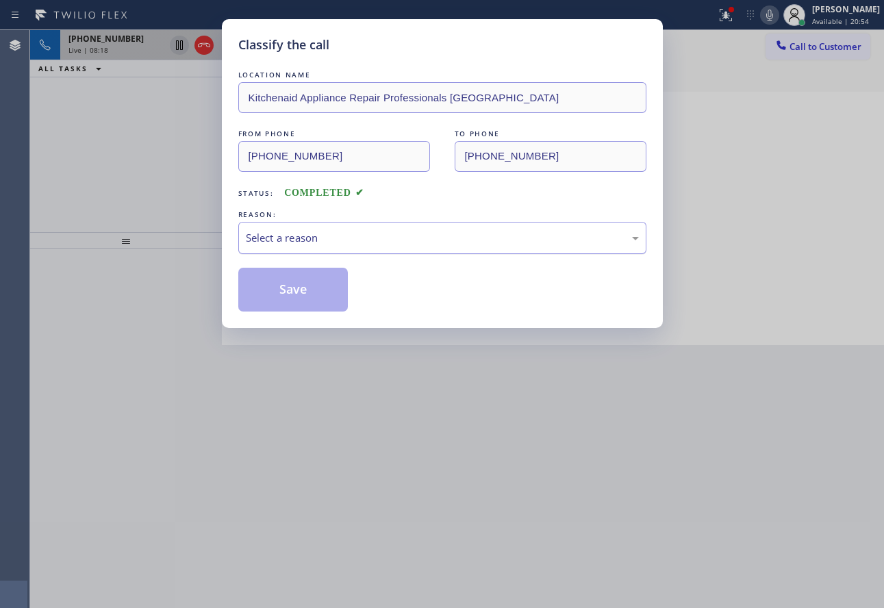
click at [314, 242] on div "Select a reason" at bounding box center [442, 238] width 393 height 16
click at [292, 299] on button "Save" at bounding box center [293, 290] width 110 height 44
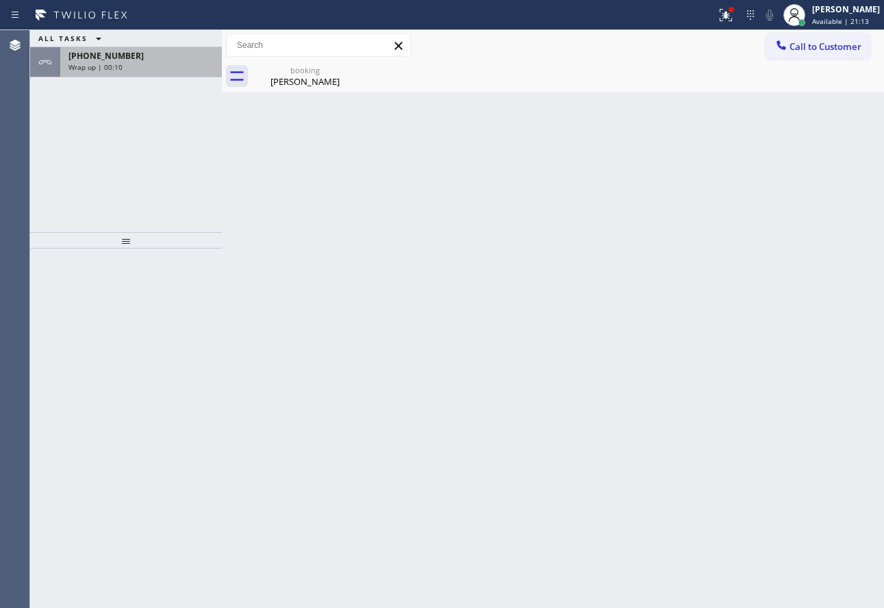
click at [89, 55] on span "+13235595149" at bounding box center [105, 56] width 75 height 12
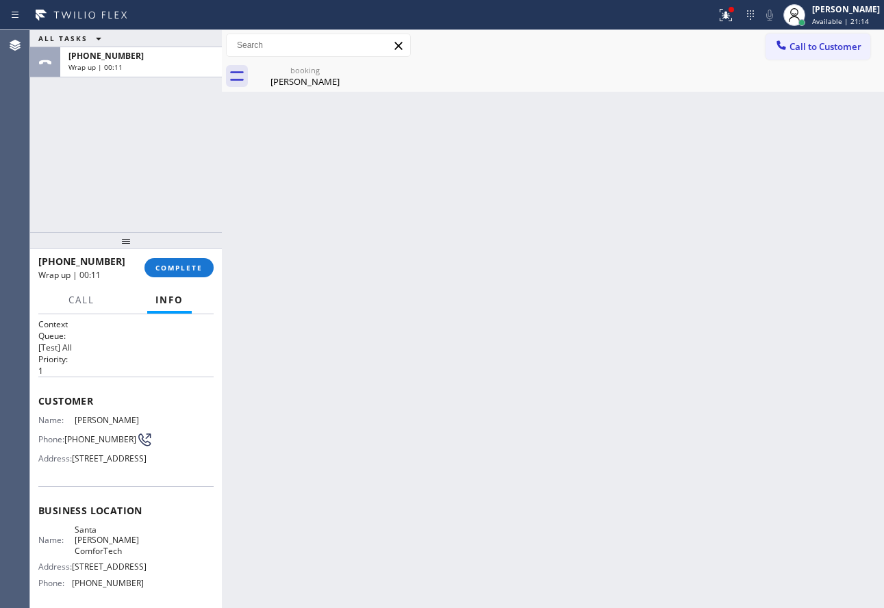
click at [320, 73] on div "booking" at bounding box center [304, 70] width 103 height 10
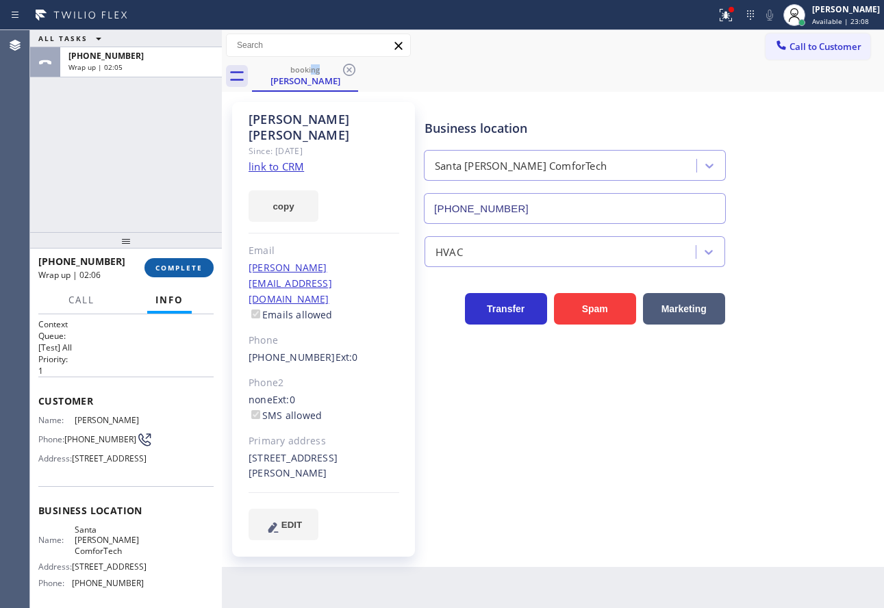
click at [168, 270] on span "COMPLETE" at bounding box center [178, 268] width 47 height 10
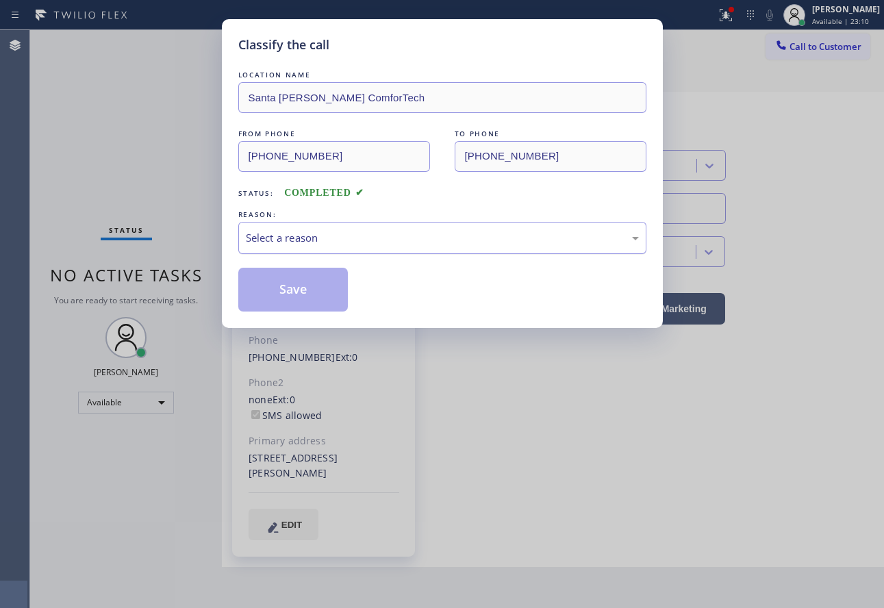
click at [329, 233] on div "Select a reason" at bounding box center [442, 238] width 393 height 16
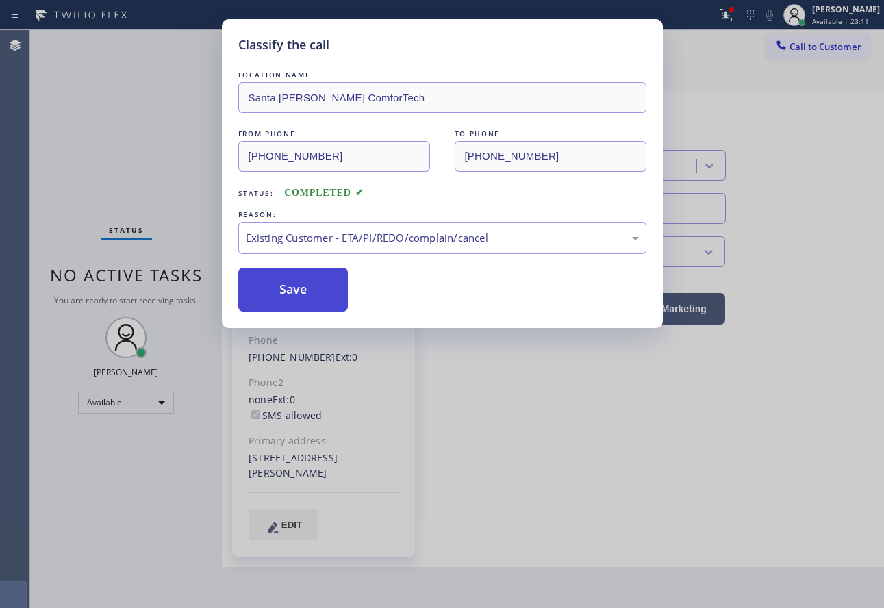
click at [325, 299] on button "Save" at bounding box center [293, 290] width 110 height 44
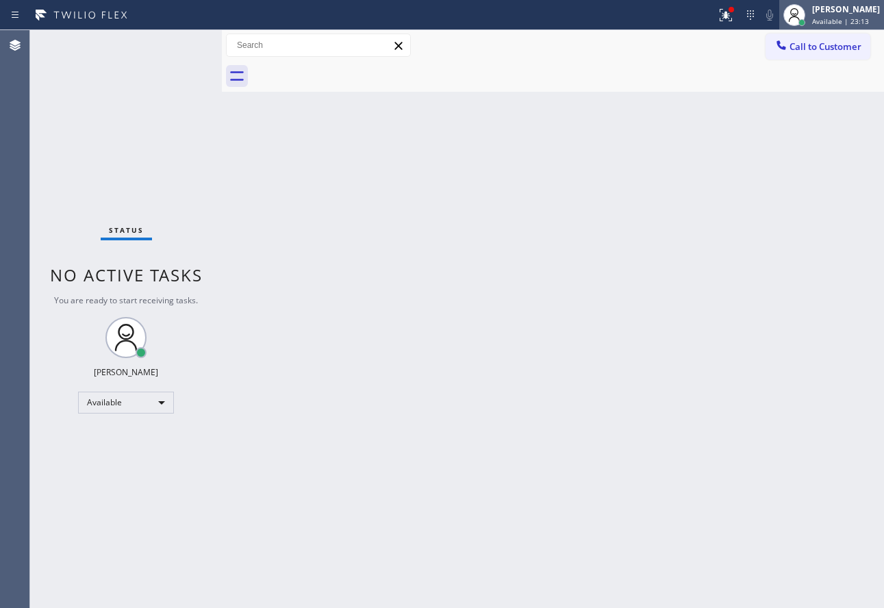
click at [824, 23] on div "John Tindoc Available | 23:13" at bounding box center [846, 15] width 75 height 24
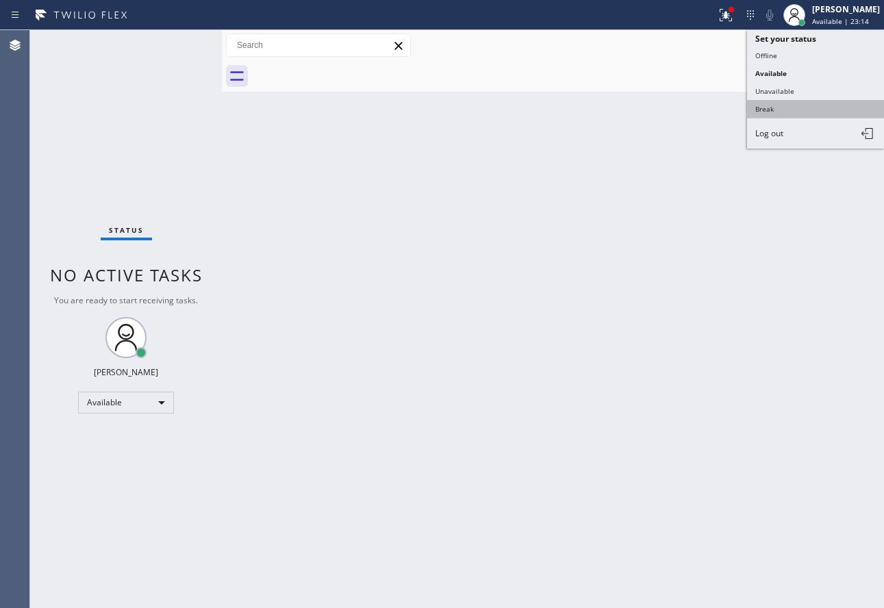
click at [779, 111] on button "Break" at bounding box center [815, 109] width 137 height 18
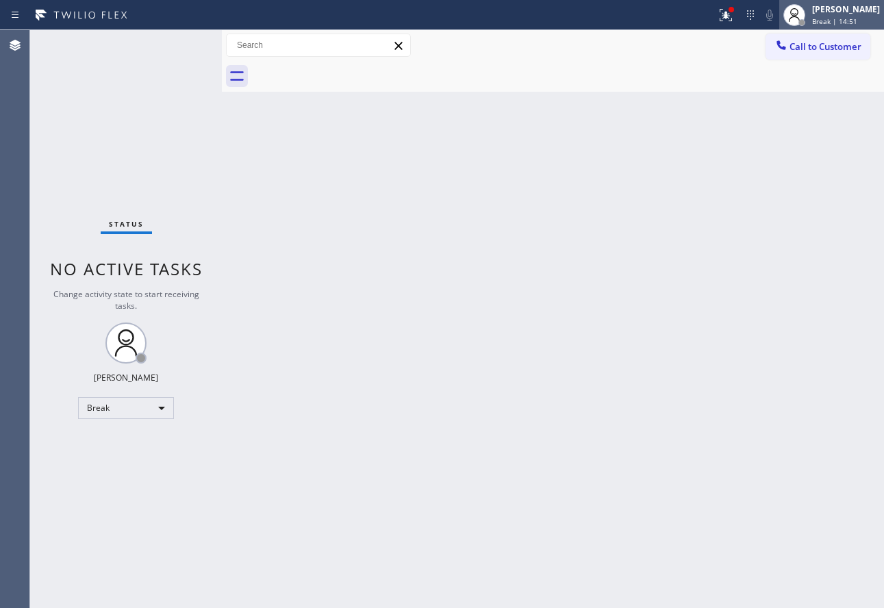
drag, startPoint x: 833, startPoint y: 12, endPoint x: 829, endPoint y: 20, distance: 8.3
click at [833, 12] on div "[PERSON_NAME]" at bounding box center [846, 9] width 68 height 12
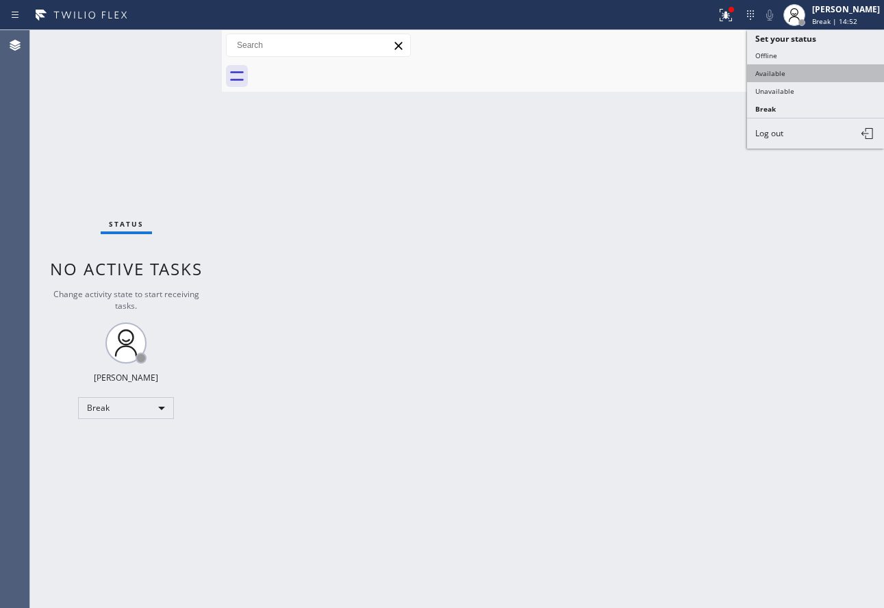
click at [805, 72] on button "Available" at bounding box center [815, 73] width 137 height 18
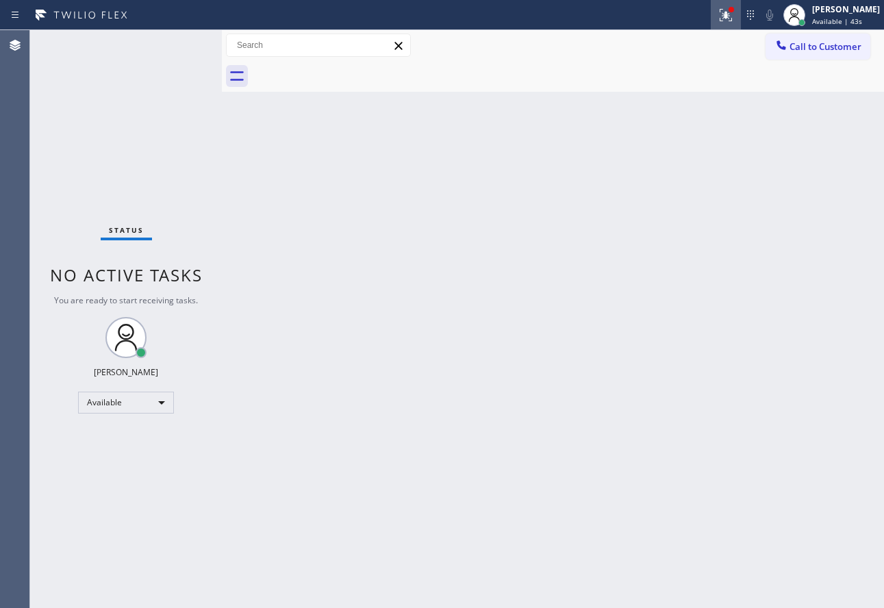
click at [734, 12] on icon at bounding box center [726, 15] width 16 height 16
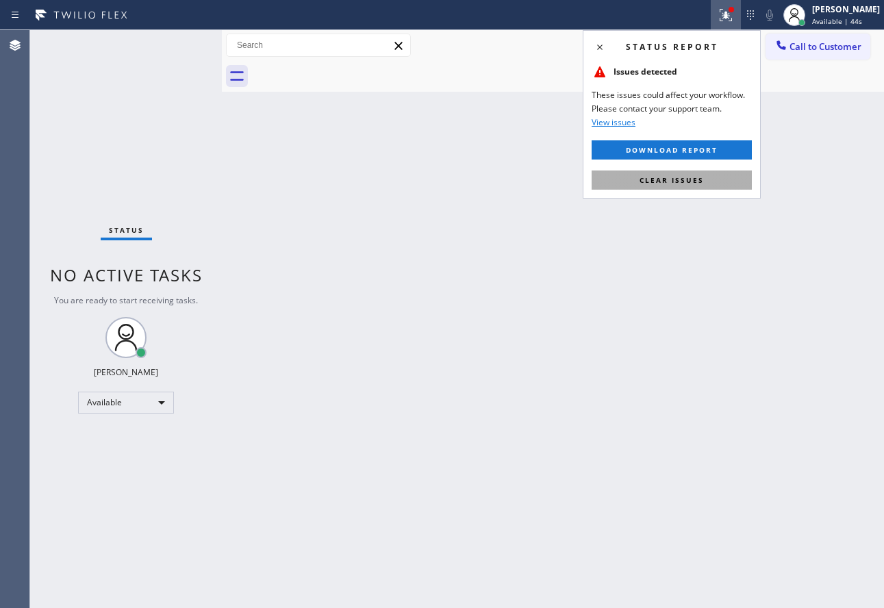
click at [685, 184] on span "Clear issues" at bounding box center [672, 180] width 64 height 10
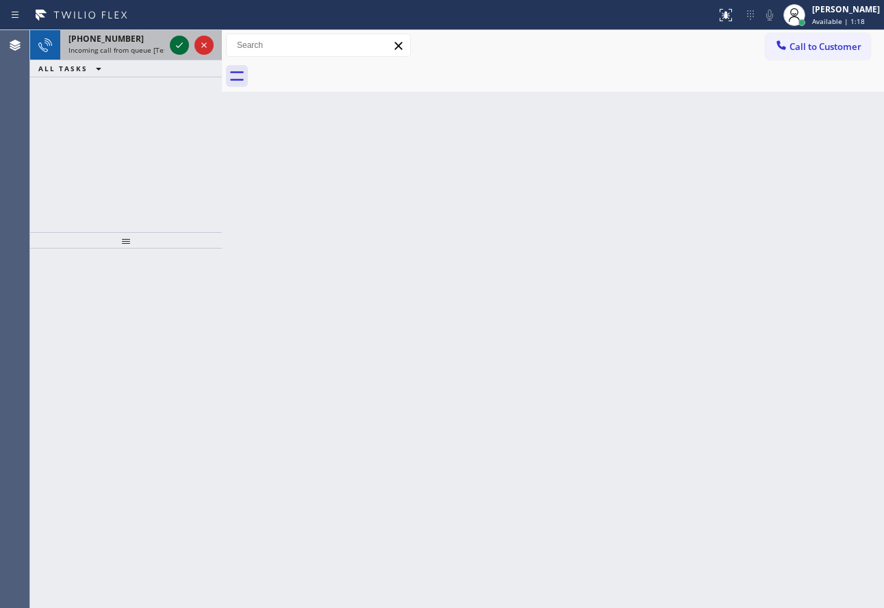
click at [181, 47] on icon at bounding box center [179, 45] width 16 height 16
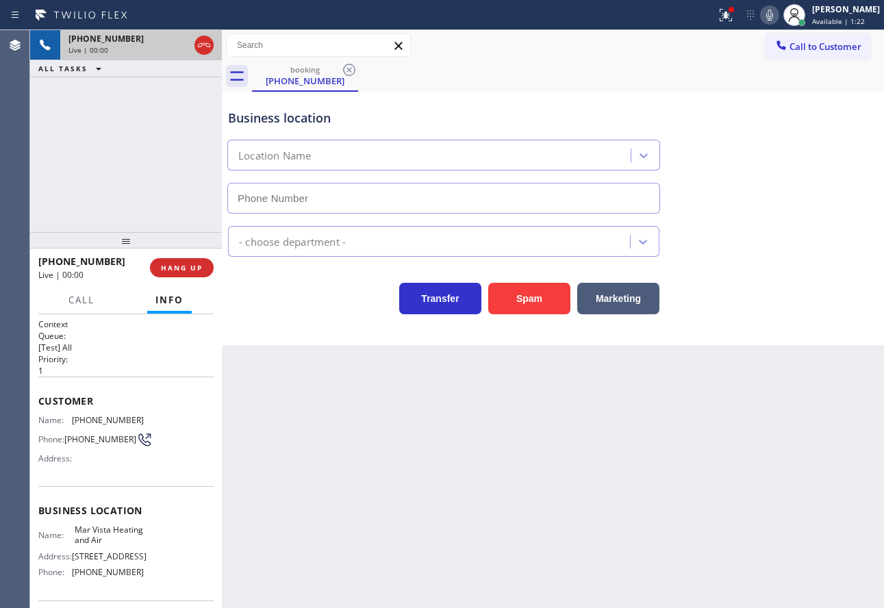
type input "[PHONE_NUMBER]"
click at [778, 12] on icon at bounding box center [769, 15] width 16 height 16
click at [184, 40] on icon at bounding box center [179, 45] width 16 height 16
click at [101, 405] on span "Customer" at bounding box center [125, 400] width 175 height 13
click at [103, 419] on span "(909) 573-2302" at bounding box center [108, 420] width 72 height 10
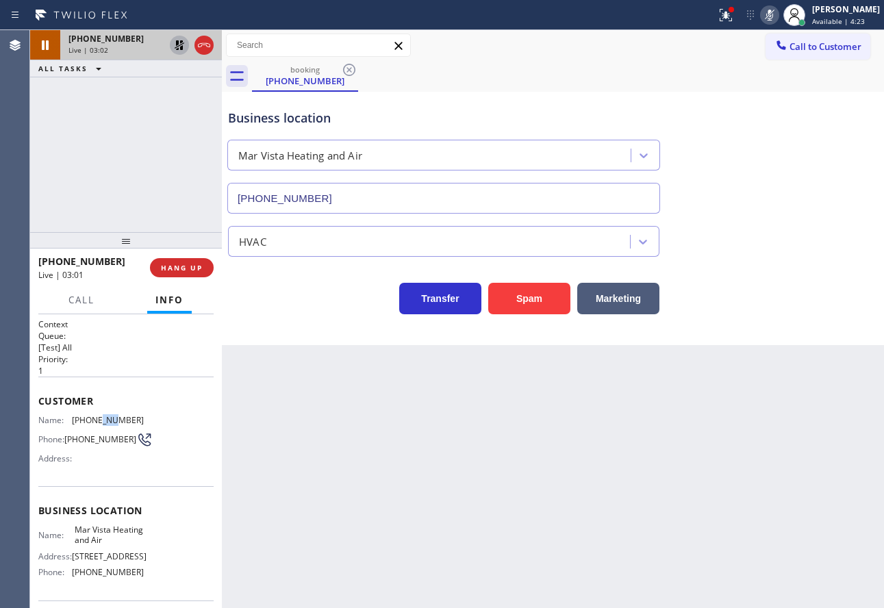
click at [103, 419] on span "(909) 573-2302" at bounding box center [108, 420] width 72 height 10
click at [778, 12] on icon at bounding box center [769, 15] width 16 height 16
click at [181, 45] on icon at bounding box center [179, 45] width 16 height 16
click at [112, 577] on span "[PHONE_NUMBER]" at bounding box center [108, 572] width 72 height 10
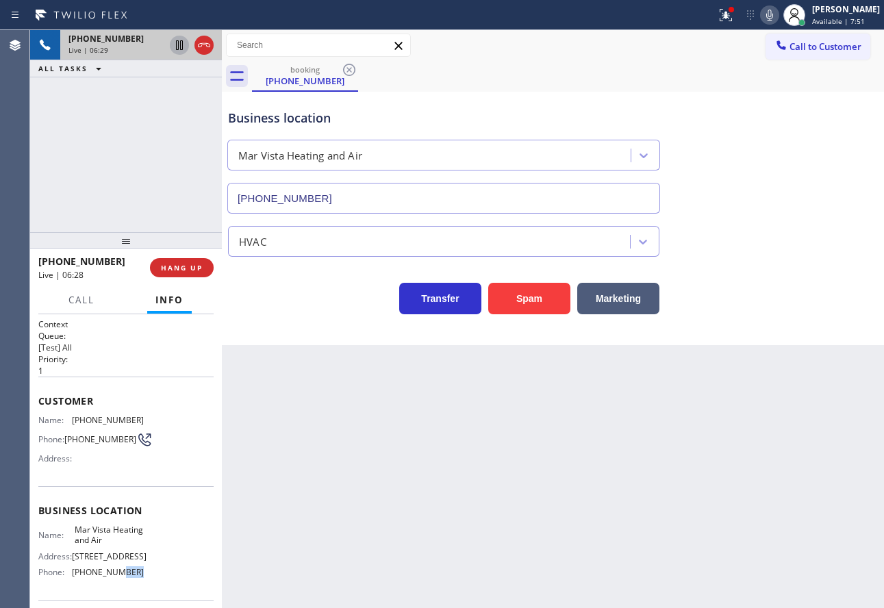
click at [112, 577] on span "[PHONE_NUMBER]" at bounding box center [108, 572] width 72 height 10
click at [95, 545] on span "Mar Vista Heating and Air" at bounding box center [109, 535] width 68 height 21
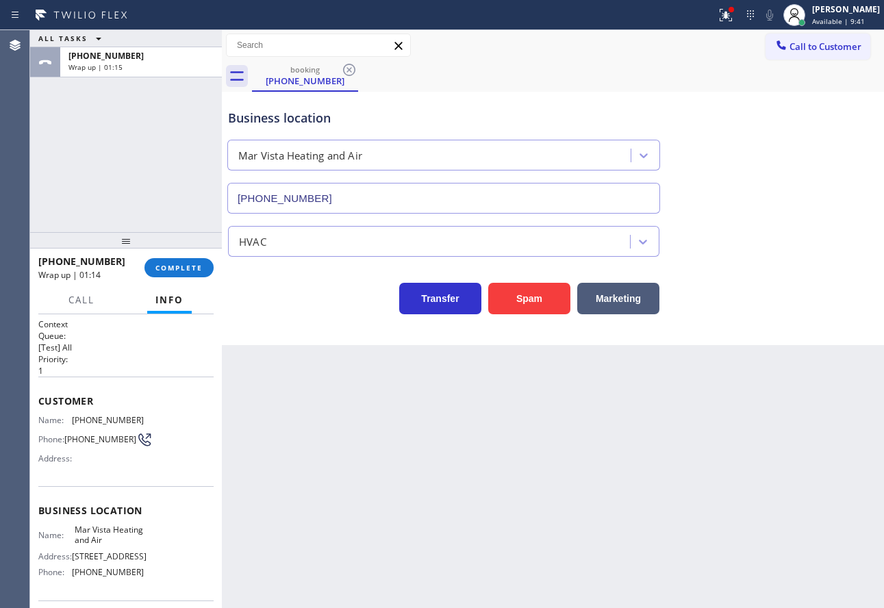
click at [108, 417] on span "(909) 573-2302" at bounding box center [108, 420] width 72 height 10
click at [200, 259] on button "COMPLETE" at bounding box center [178, 267] width 69 height 19
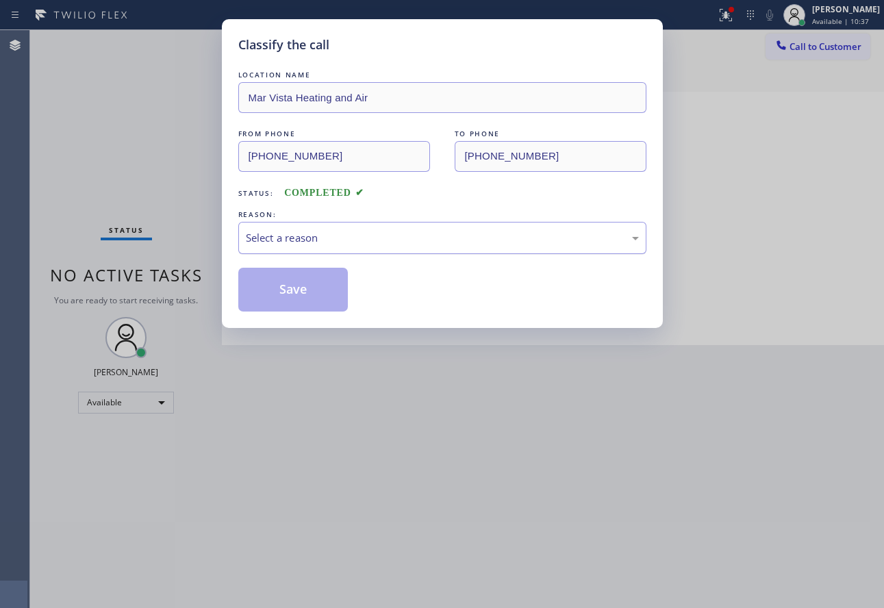
click at [347, 227] on div "Select a reason" at bounding box center [442, 238] width 408 height 32
click at [294, 294] on button "Save" at bounding box center [293, 290] width 110 height 44
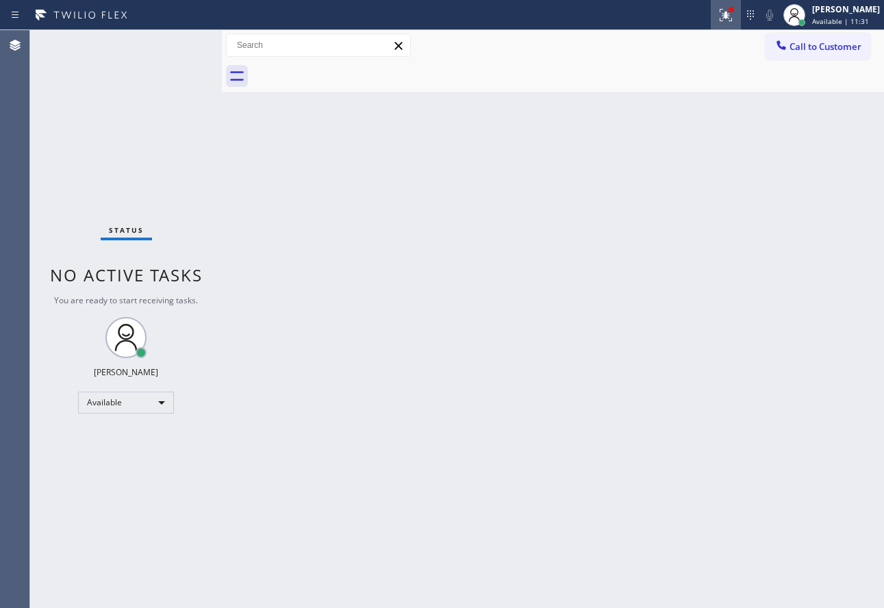
click at [728, 14] on icon at bounding box center [724, 14] width 8 height 10
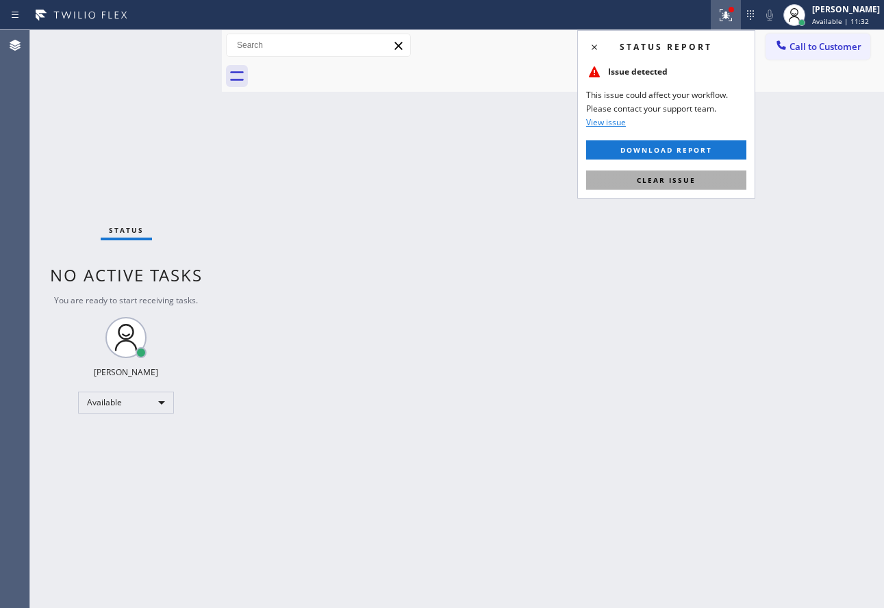
click at [651, 180] on span "Clear issue" at bounding box center [666, 180] width 59 height 10
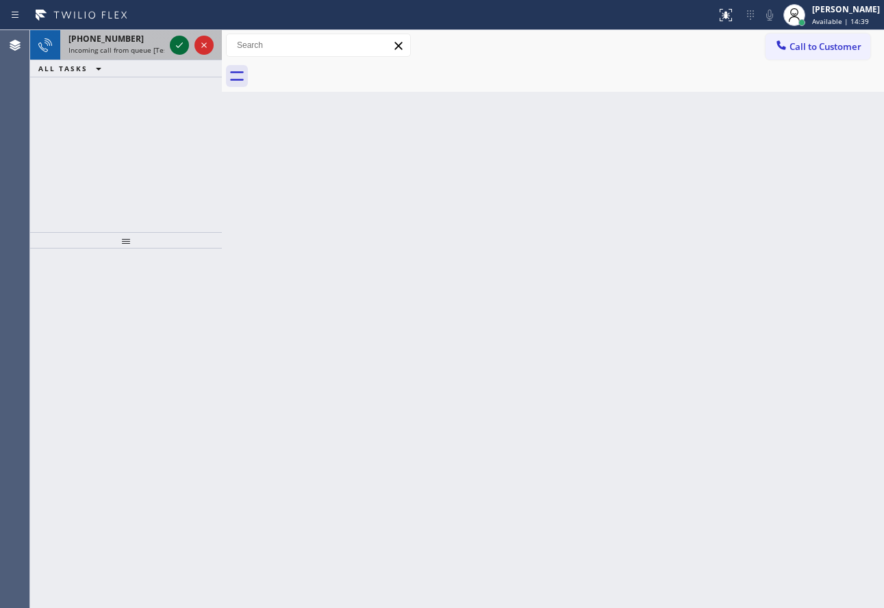
click at [179, 46] on icon at bounding box center [179, 44] width 7 height 5
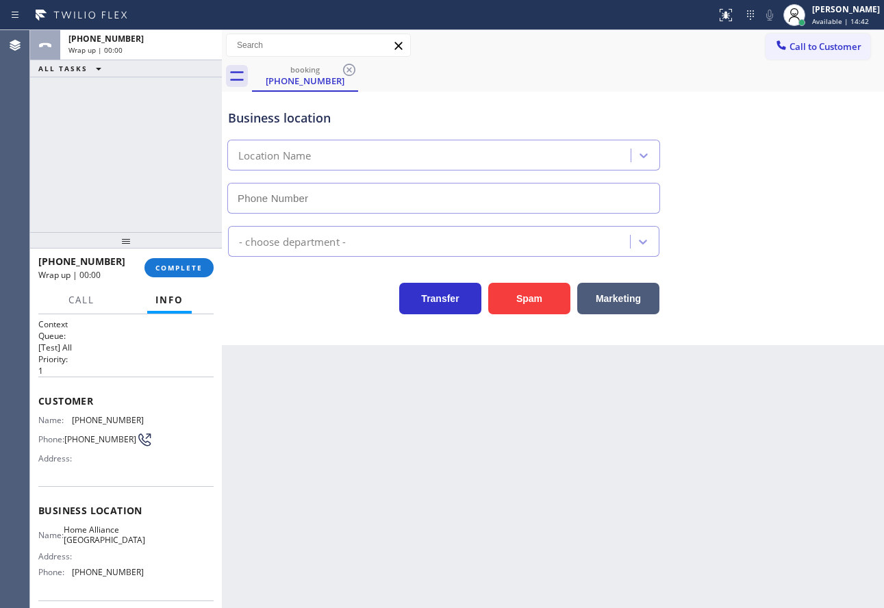
type input "(909) 453-4152"
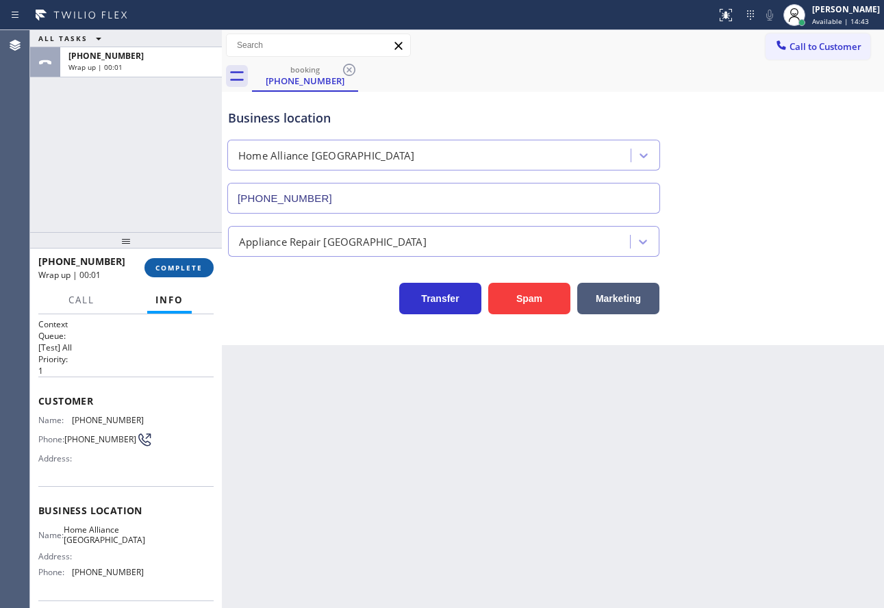
click at [197, 268] on span "COMPLETE" at bounding box center [178, 268] width 47 height 10
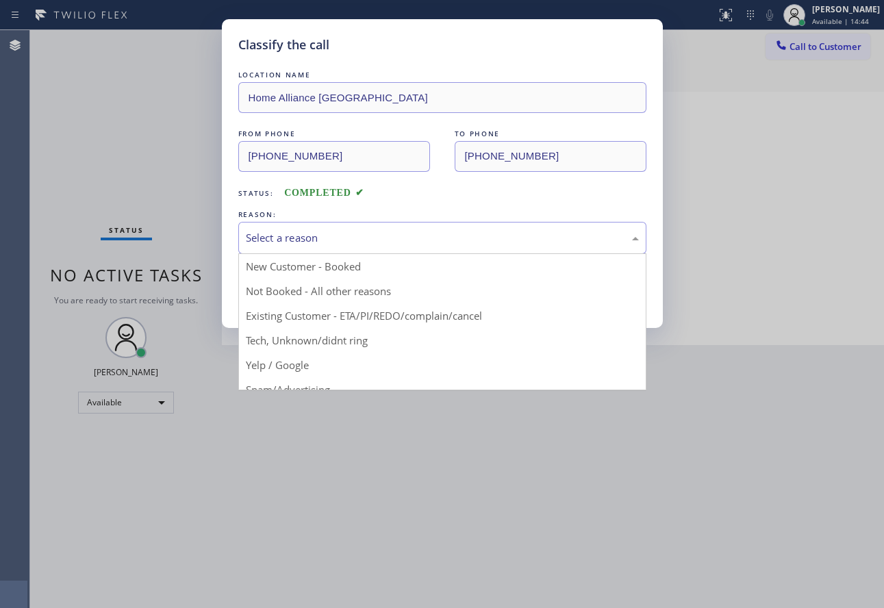
click at [338, 233] on div "Select a reason" at bounding box center [442, 238] width 393 height 16
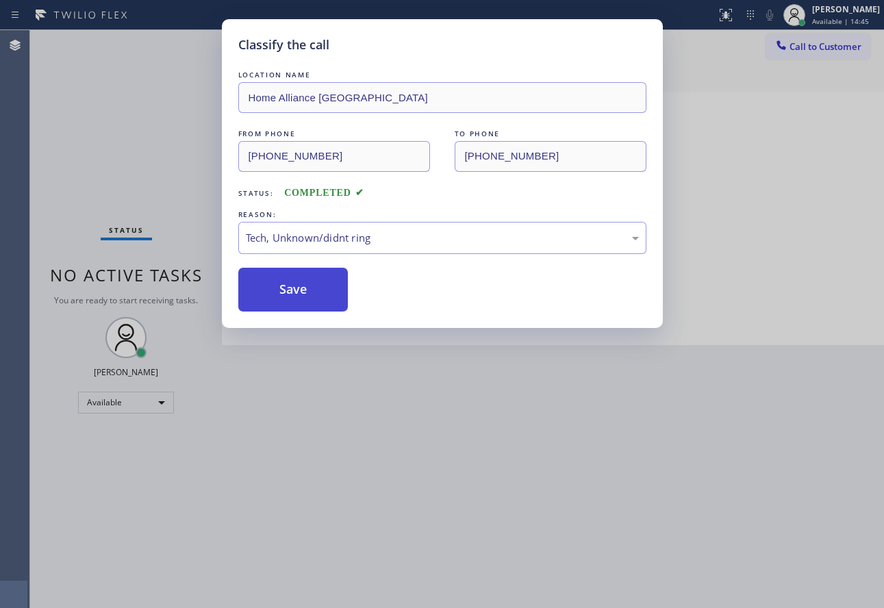
click at [284, 304] on button "Save" at bounding box center [293, 290] width 110 height 44
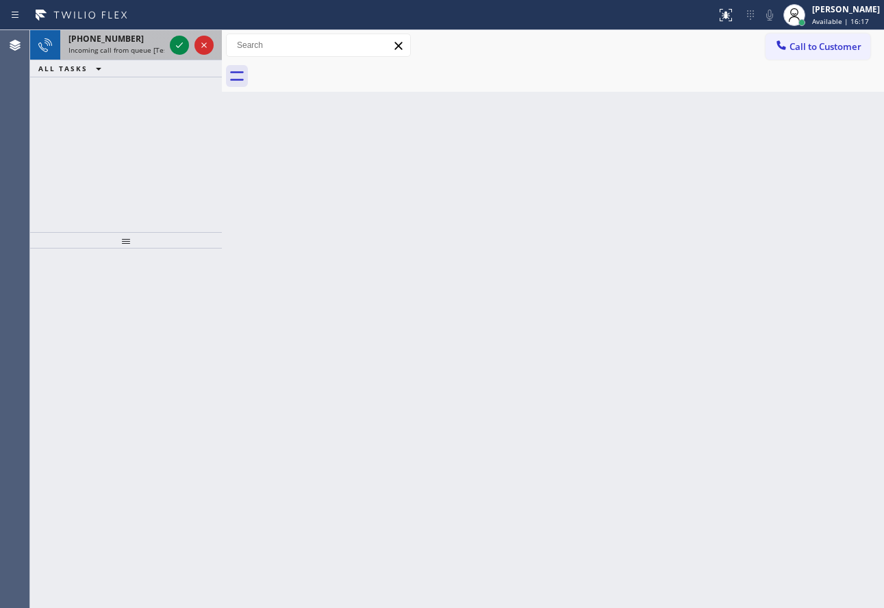
click at [153, 46] on span "Incoming call from queue [Test] All" at bounding box center [125, 50] width 114 height 10
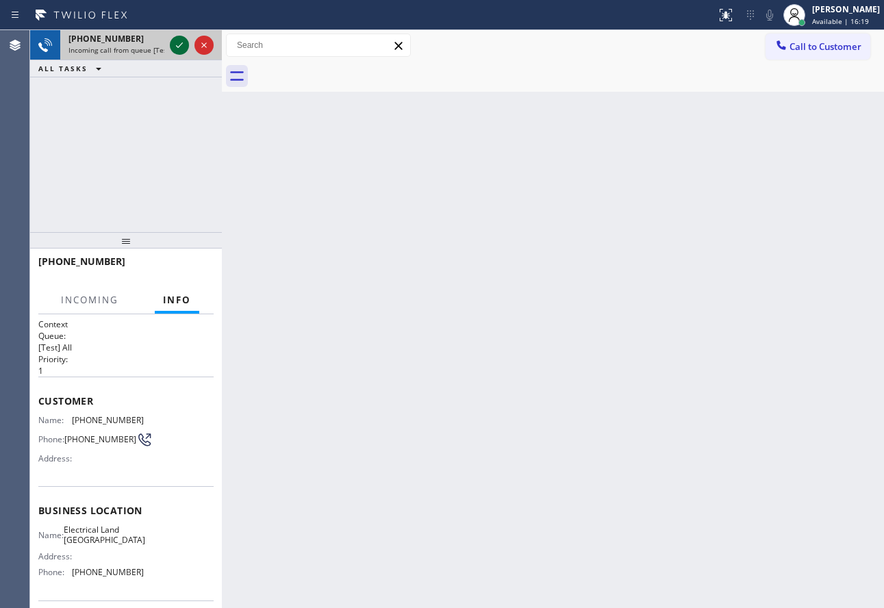
click at [180, 47] on icon at bounding box center [179, 45] width 16 height 16
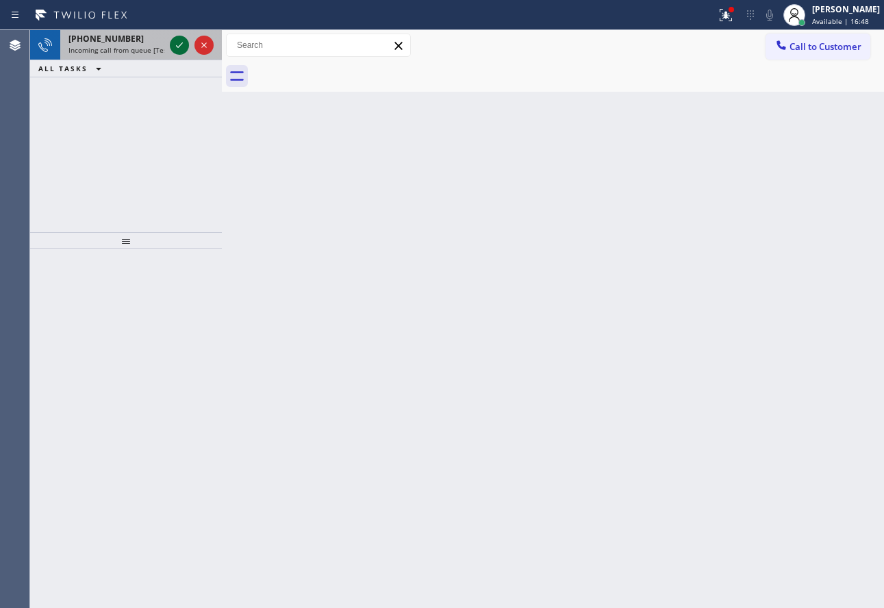
click at [180, 47] on icon at bounding box center [179, 45] width 16 height 16
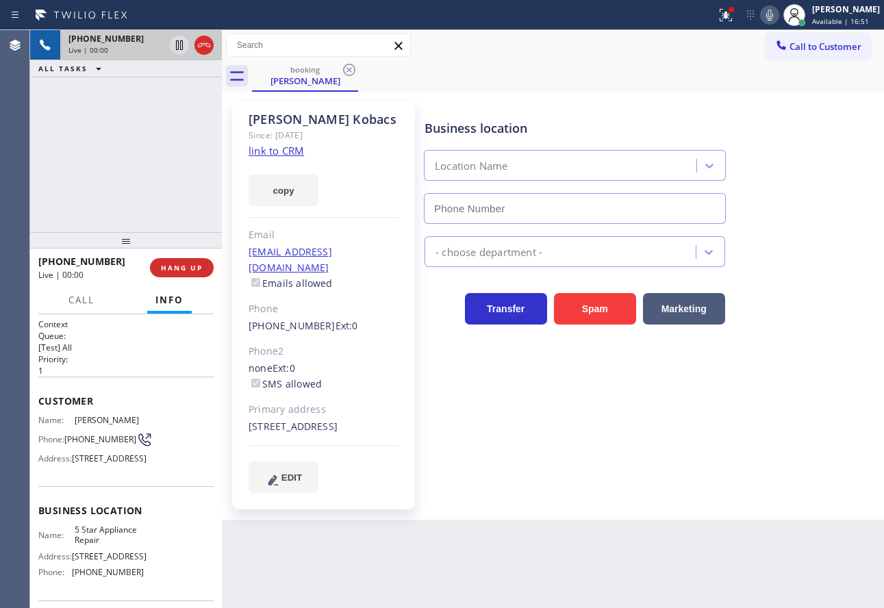
type input "[PHONE_NUMBER]"
click at [275, 147] on link "link to CRM" at bounding box center [276, 151] width 55 height 14
click at [776, 19] on icon at bounding box center [769, 15] width 16 height 16
click at [775, 16] on rect at bounding box center [770, 14] width 10 height 10
click at [778, 16] on icon at bounding box center [769, 15] width 16 height 16
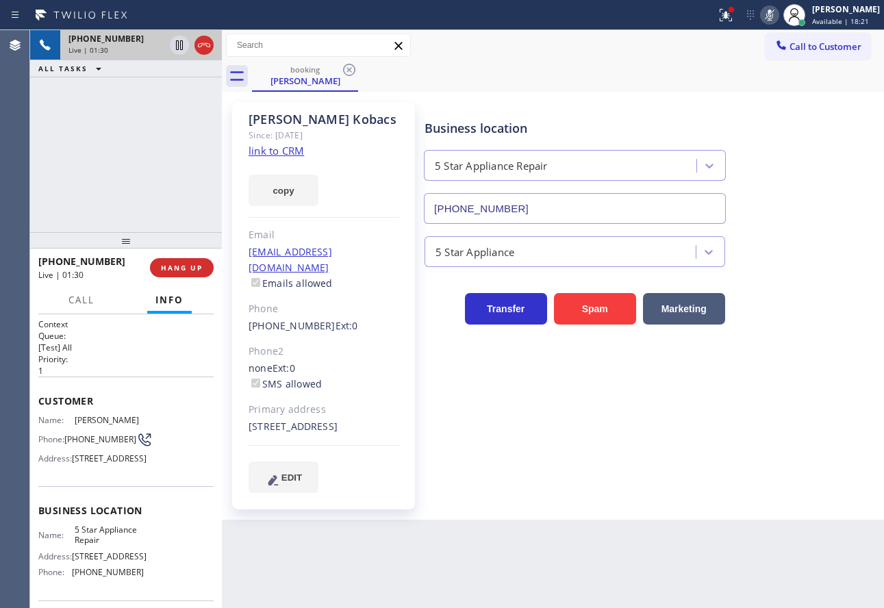
click at [778, 16] on icon at bounding box center [769, 15] width 16 height 16
click at [175, 42] on icon at bounding box center [179, 45] width 16 height 16
click at [778, 19] on icon at bounding box center [769, 15] width 16 height 16
click at [177, 42] on icon at bounding box center [180, 45] width 10 height 10
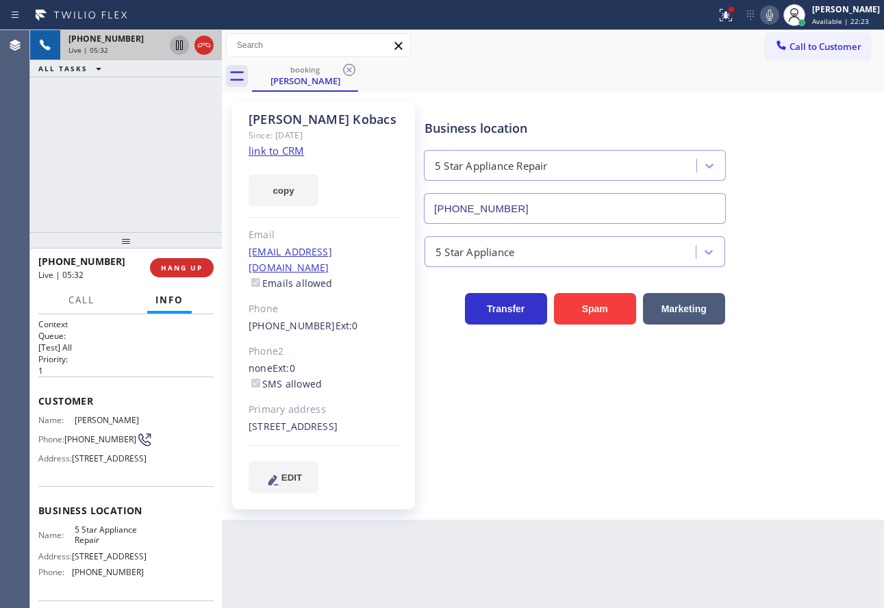
click at [777, 16] on icon at bounding box center [769, 15] width 16 height 16
click at [778, 10] on icon at bounding box center [769, 15] width 16 height 16
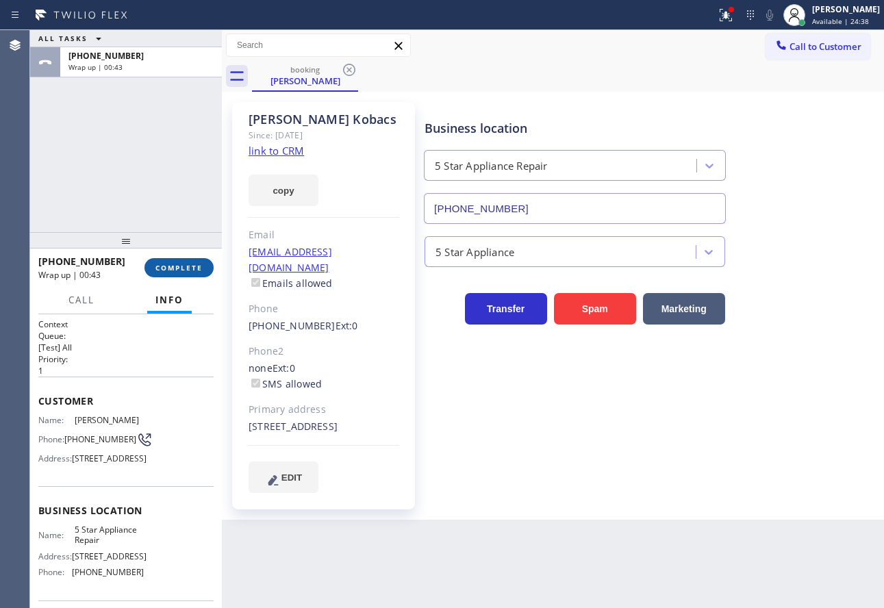
click at [158, 266] on span "COMPLETE" at bounding box center [178, 268] width 47 height 10
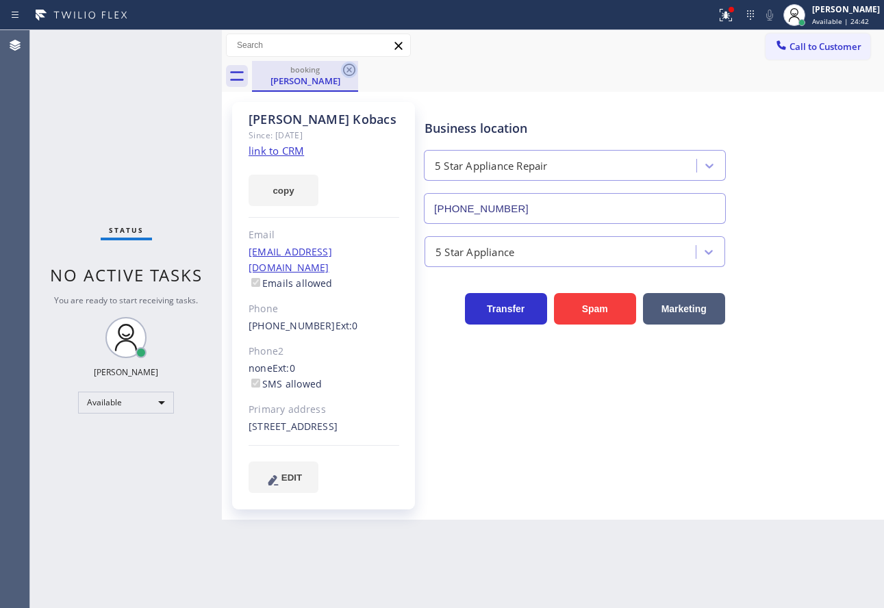
click at [349, 69] on icon at bounding box center [349, 70] width 12 height 12
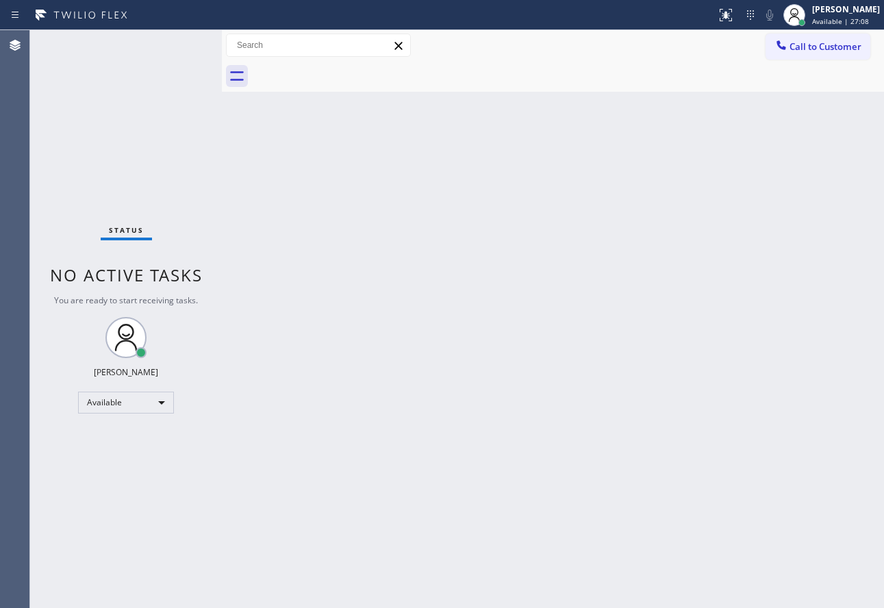
click at [640, 256] on div "Back to Dashboard Change Sender ID Customers Technicians Select a contact Outbo…" at bounding box center [553, 319] width 662 height 578
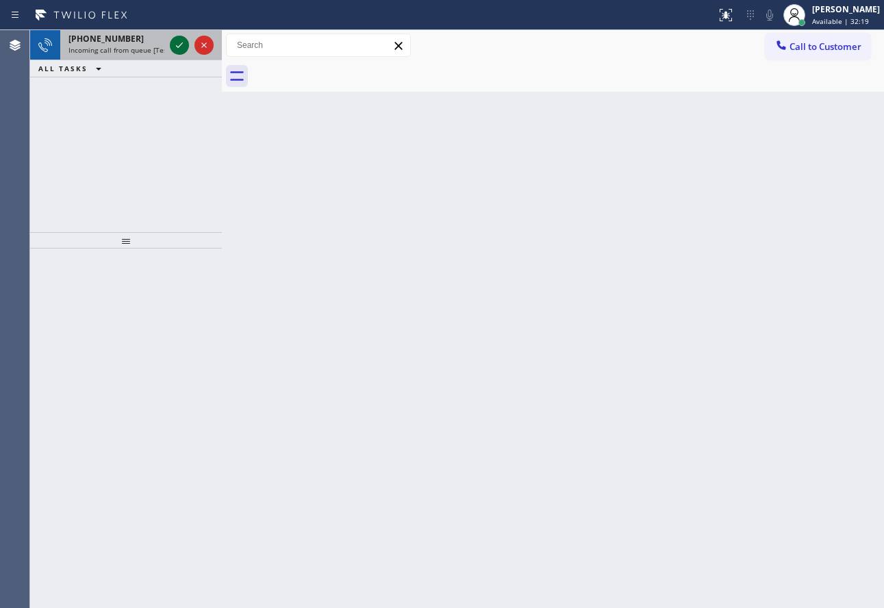
click at [176, 47] on icon at bounding box center [179, 45] width 16 height 16
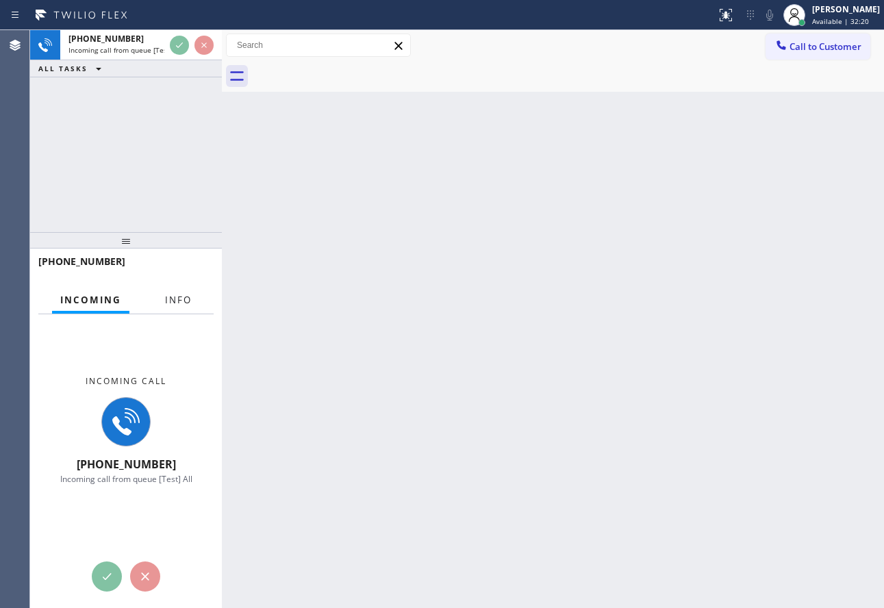
click at [165, 310] on button "Info" at bounding box center [178, 300] width 43 height 27
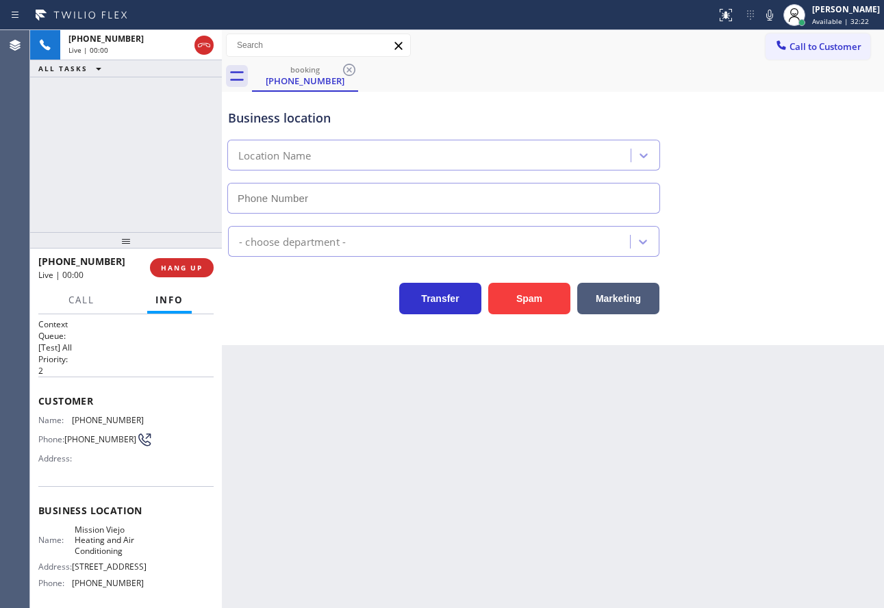
type input "[PHONE_NUMBER]"
click at [778, 12] on icon at bounding box center [769, 15] width 16 height 16
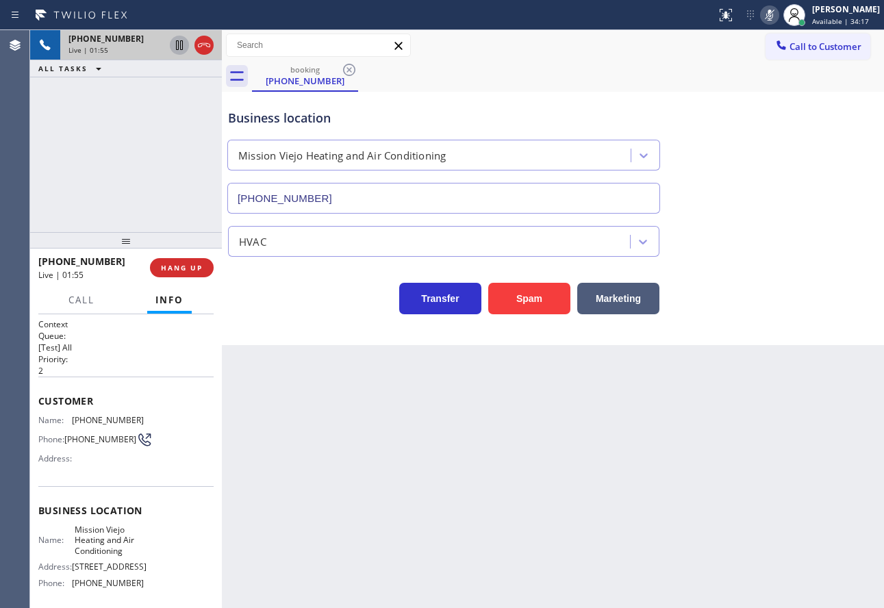
click at [175, 40] on icon at bounding box center [179, 45] width 16 height 16
click at [88, 424] on span "[PHONE_NUMBER]" at bounding box center [108, 420] width 72 height 10
copy span "[PHONE_NUMBER]"
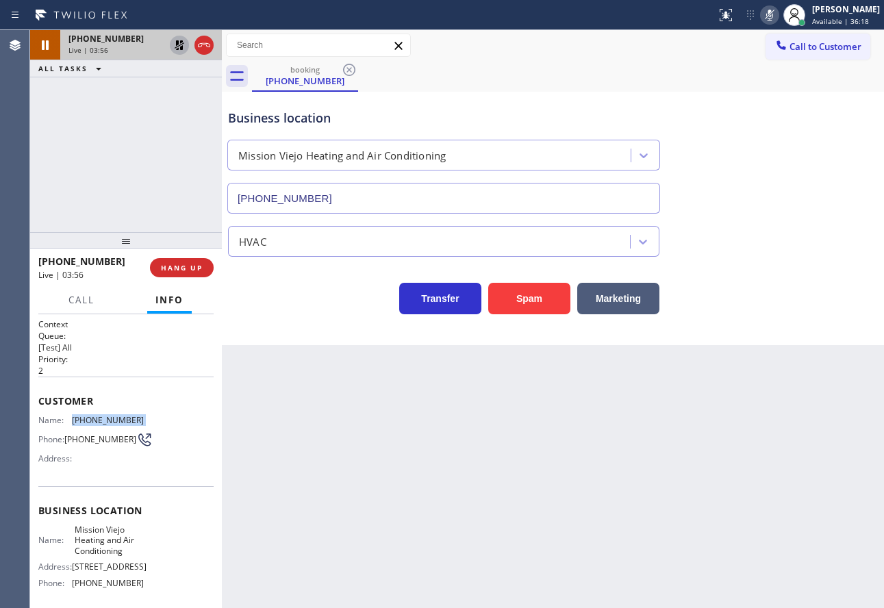
click at [778, 14] on icon at bounding box center [769, 15] width 16 height 16
click at [180, 45] on icon at bounding box center [180, 45] width 10 height 10
click at [778, 17] on icon at bounding box center [769, 15] width 16 height 16
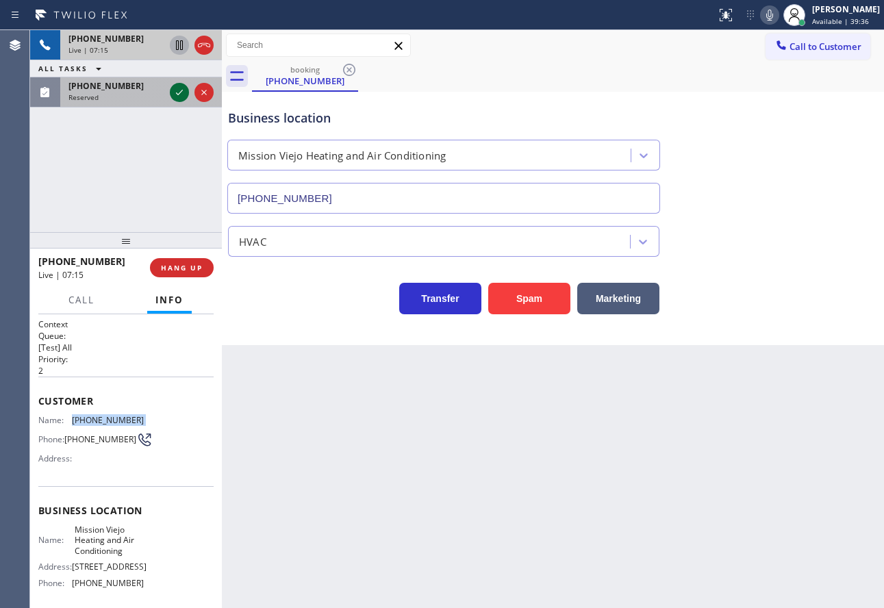
click at [175, 91] on icon at bounding box center [179, 92] width 16 height 16
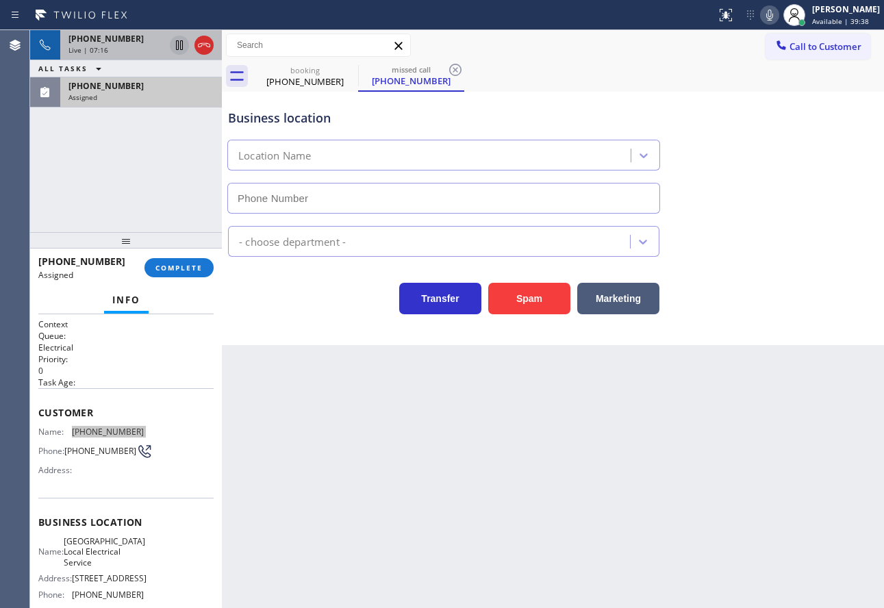
type input "[PHONE_NUMBER]"
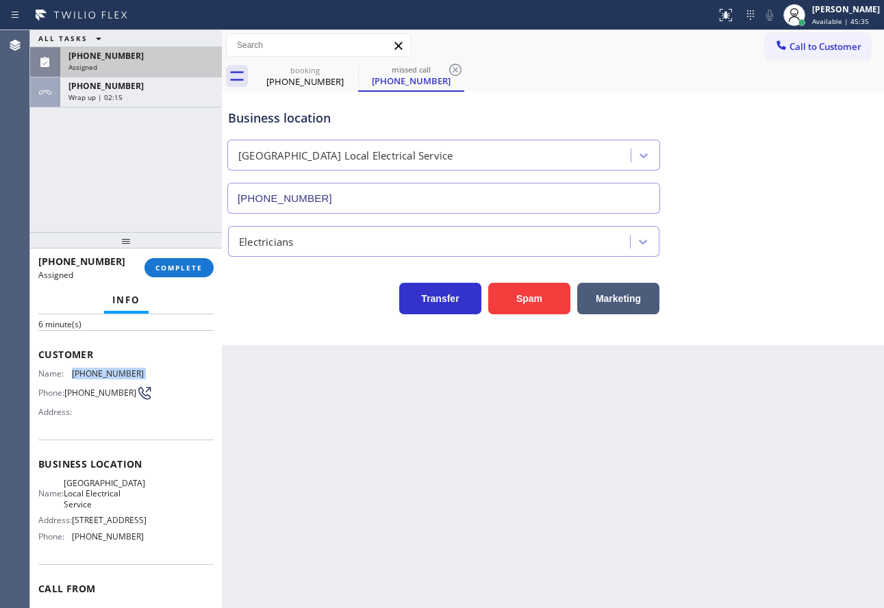
scroll to position [137, 0]
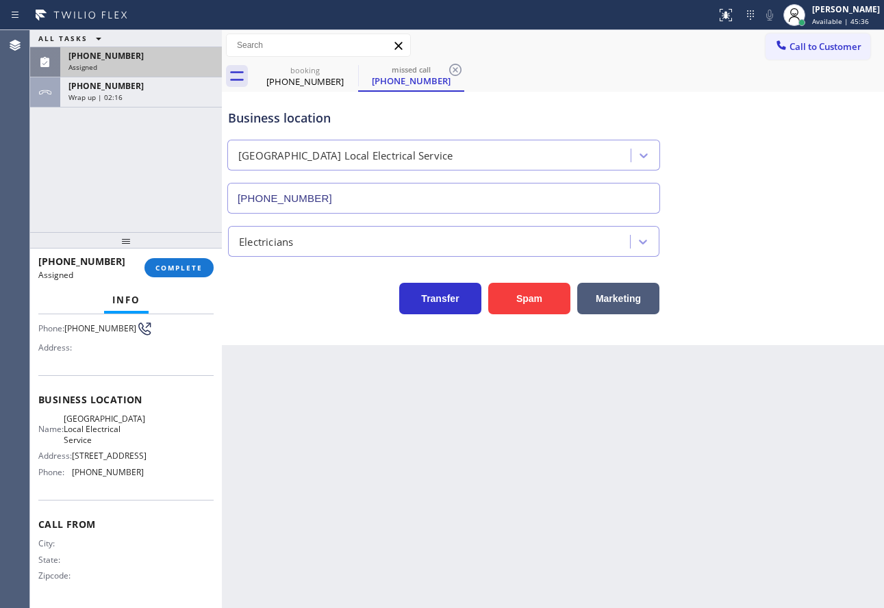
click at [112, 472] on span "[PHONE_NUMBER]" at bounding box center [108, 472] width 72 height 10
copy span "[PHONE_NUMBER]"
click at [105, 531] on span "Call From" at bounding box center [125, 524] width 175 height 13
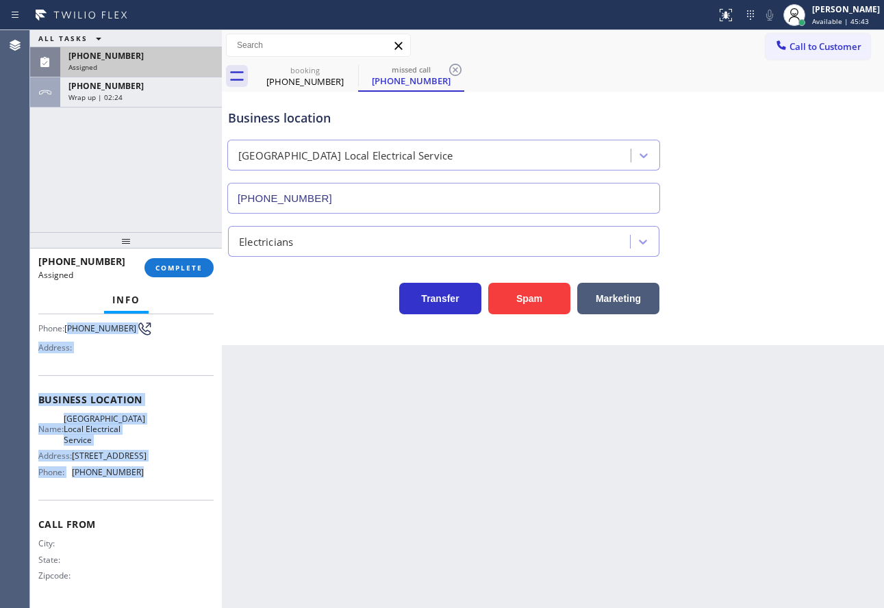
scroll to position [0, 0]
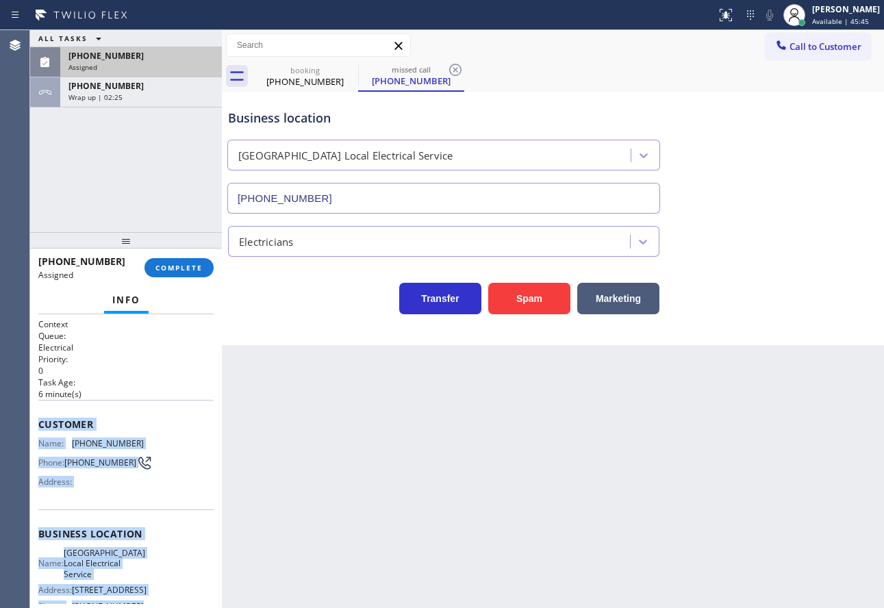
drag, startPoint x: 143, startPoint y: 471, endPoint x: 35, endPoint y: 429, distance: 116.0
click at [35, 429] on div "Context Queue: Electrical Priority: 0 Task Age: [DEMOGRAPHIC_DATA] minute(s) Cu…" at bounding box center [126, 461] width 192 height 294
copy div "Customer Name: [PHONE_NUMBER] Phone: [PHONE_NUMBER] Address: Business location …"
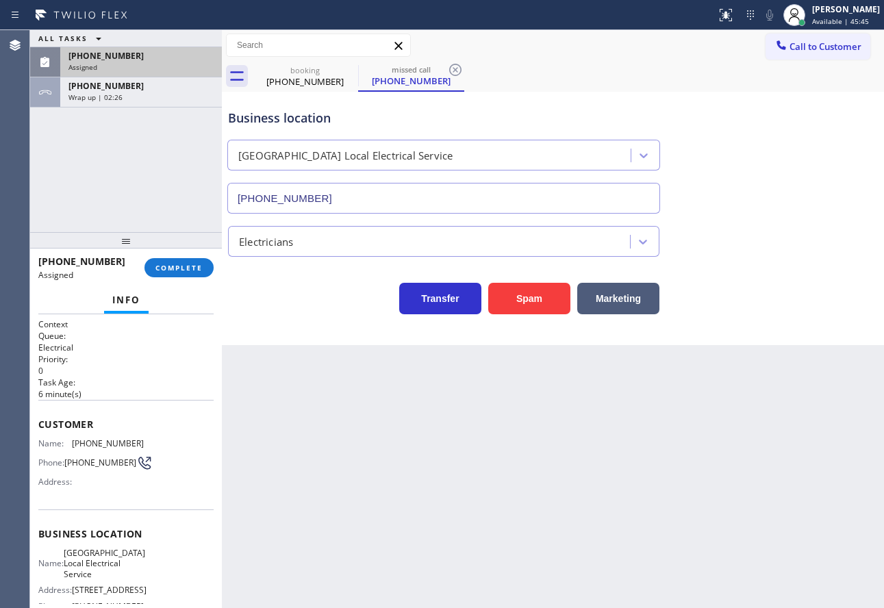
click at [160, 278] on div "[PHONE_NUMBER] Assigned COMPLETE" at bounding box center [125, 268] width 175 height 36
click at [168, 268] on span "COMPLETE" at bounding box center [178, 268] width 47 height 10
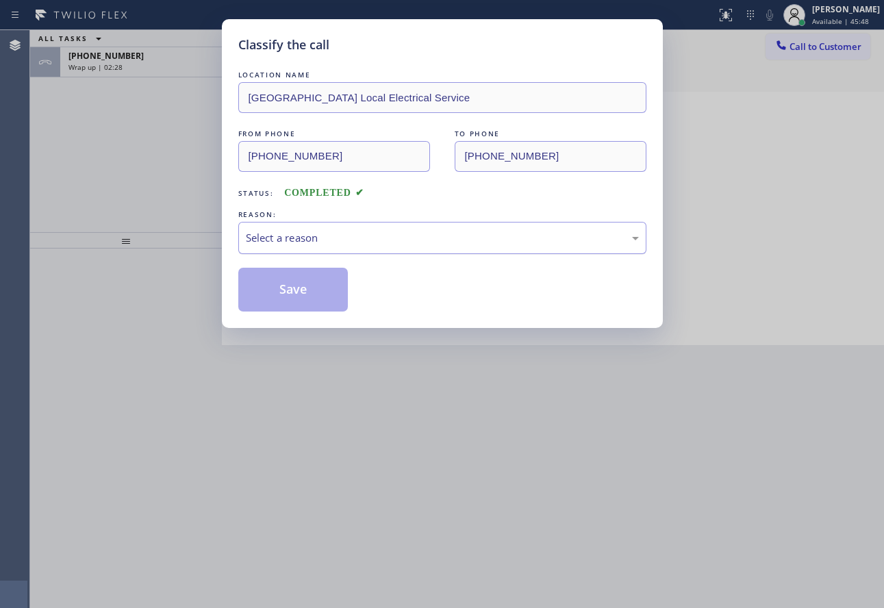
click at [327, 239] on div "Select a reason" at bounding box center [442, 238] width 393 height 16
click at [286, 292] on button "Save" at bounding box center [293, 290] width 110 height 44
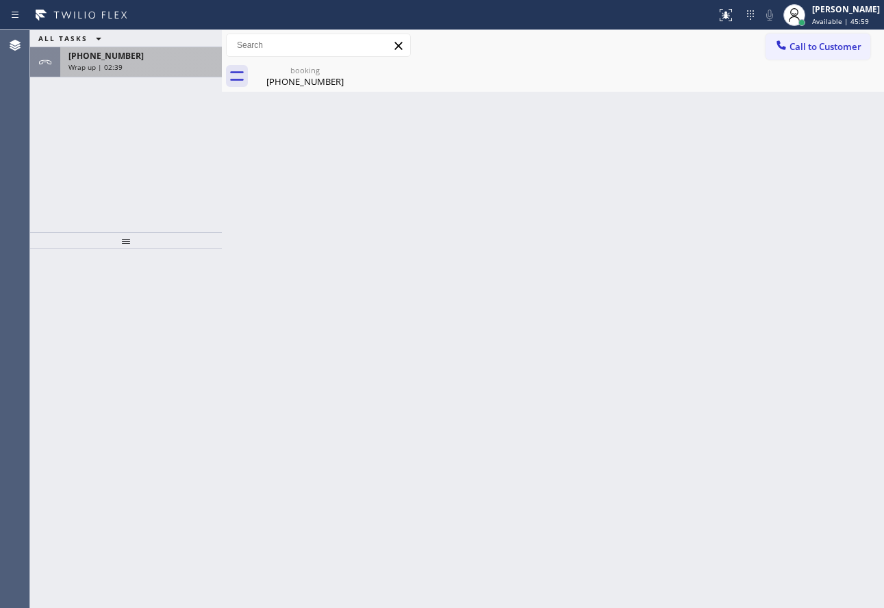
drag, startPoint x: 101, startPoint y: 55, endPoint x: 124, endPoint y: 60, distance: 23.1
click at [101, 56] on span "[PHONE_NUMBER]" at bounding box center [105, 56] width 75 height 12
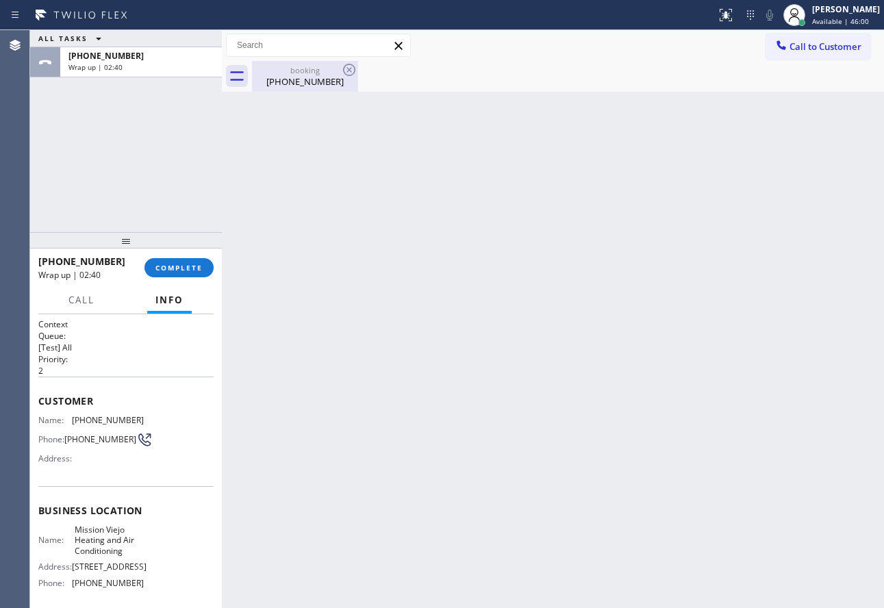
click at [301, 78] on div "[PHONE_NUMBER]" at bounding box center [304, 81] width 103 height 12
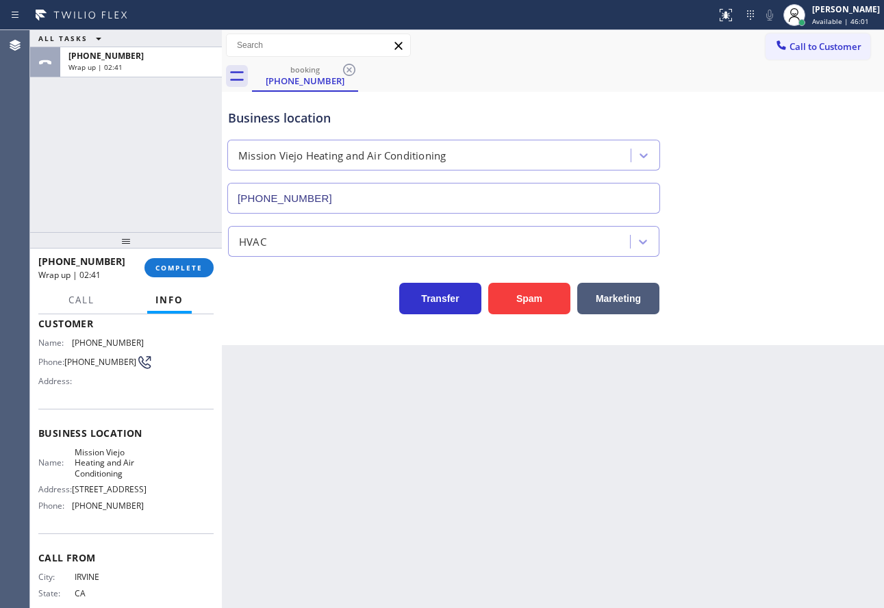
scroll to position [126, 0]
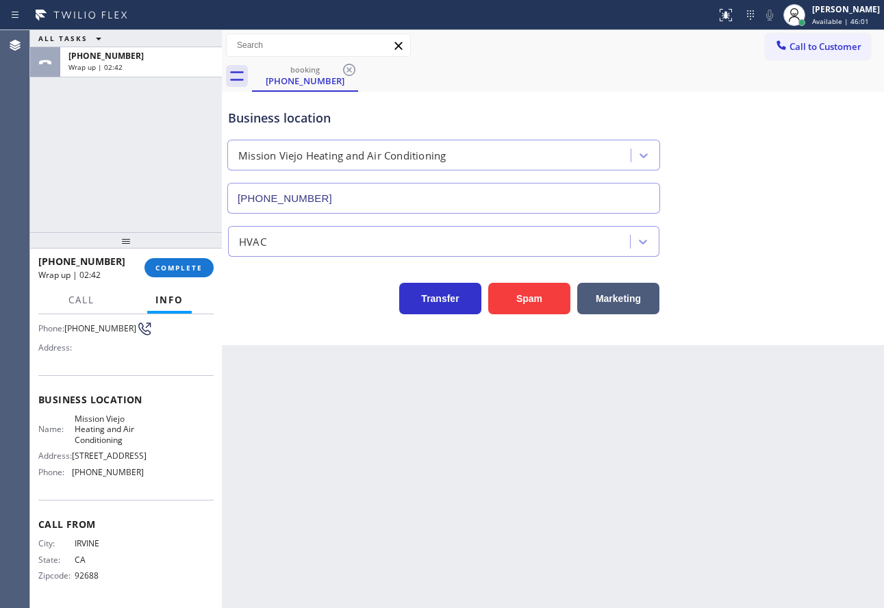
click at [108, 469] on span "[PHONE_NUMBER]" at bounding box center [108, 472] width 72 height 10
copy span "[PHONE_NUMBER]"
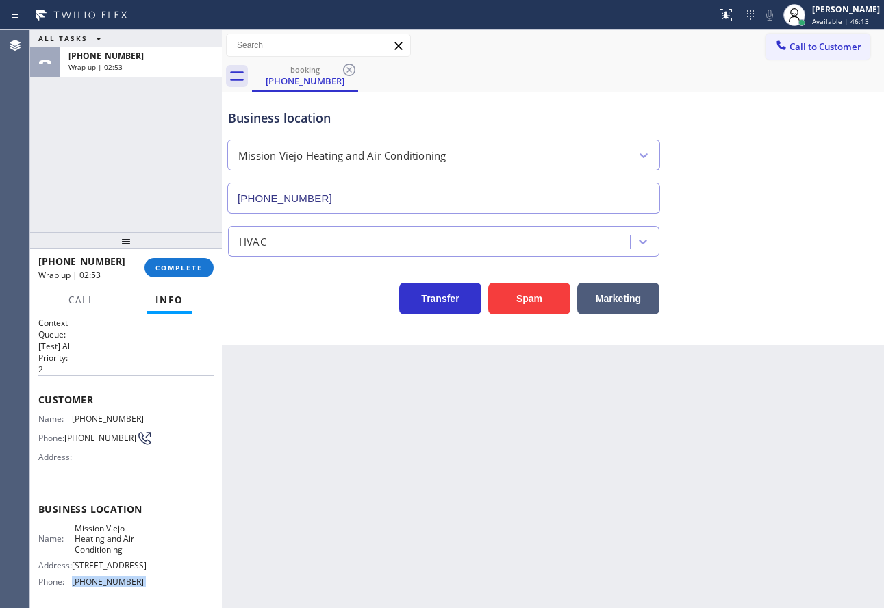
scroll to position [0, 0]
click at [92, 548] on span "Mission Viejo Heating and Air Conditioning" at bounding box center [109, 541] width 68 height 32
copy span "Mission Viejo Heating and Air Conditioning"
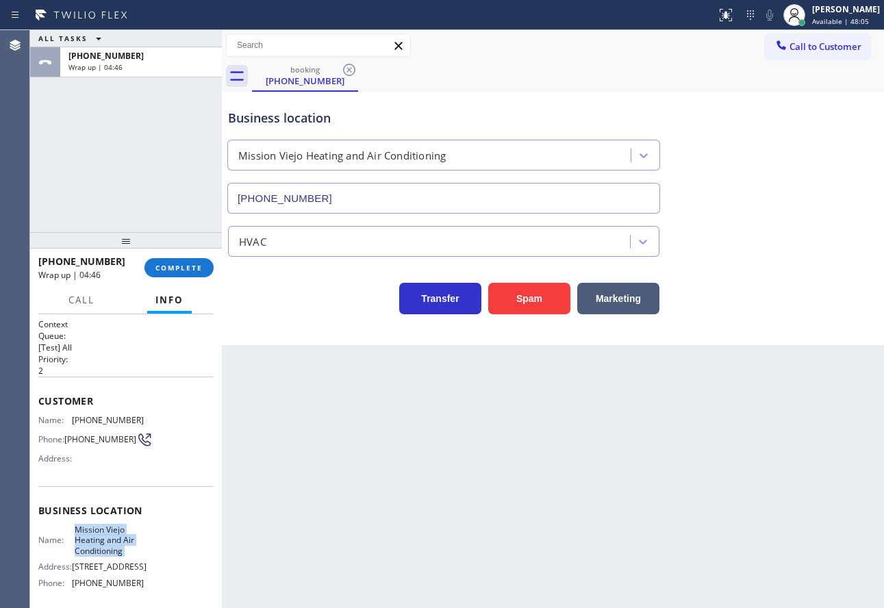
copy span "Mission Viejo Heating and Air Conditioning"
click at [199, 270] on span "COMPLETE" at bounding box center [178, 268] width 47 height 10
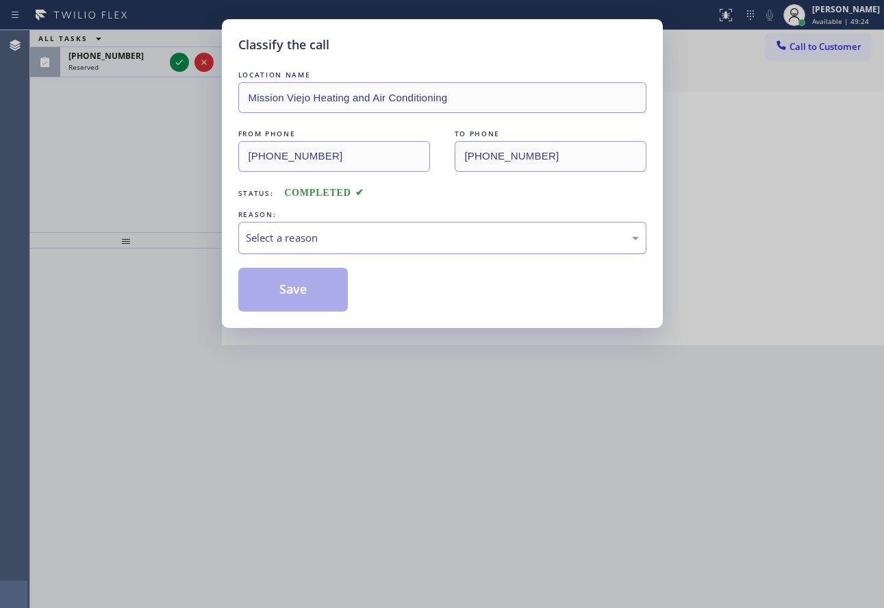
click at [315, 231] on div "Select a reason" at bounding box center [442, 238] width 393 height 16
click at [290, 288] on button "Save" at bounding box center [293, 290] width 110 height 44
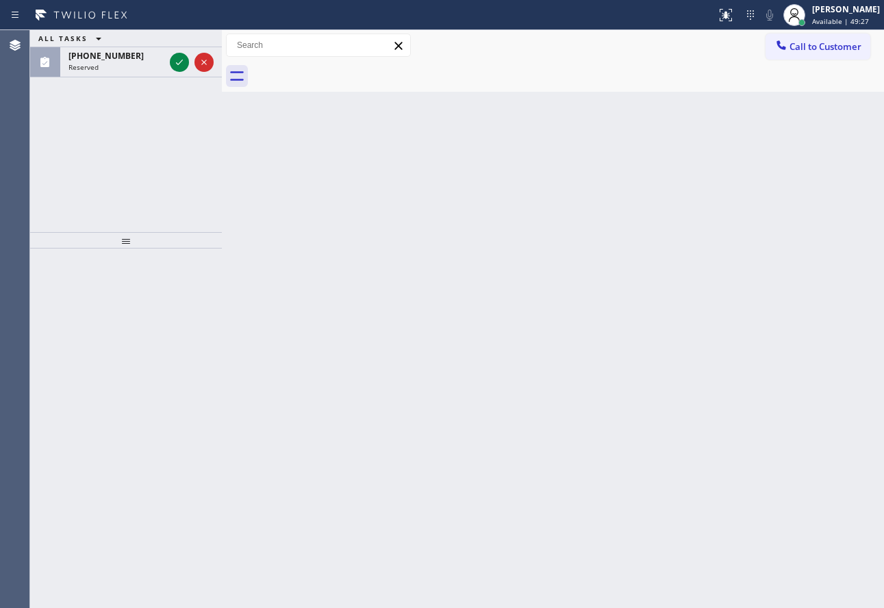
click at [181, 60] on icon at bounding box center [179, 62] width 16 height 16
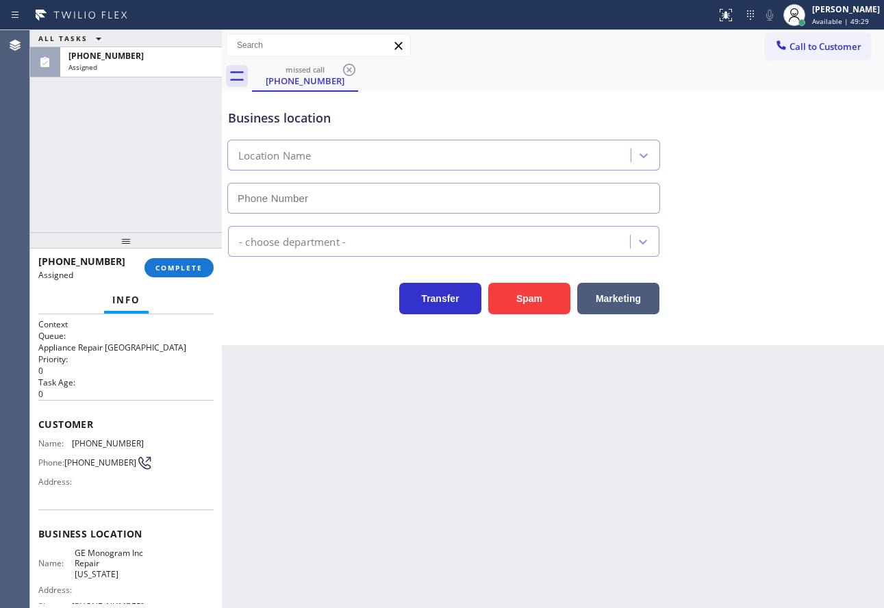
type input "[PHONE_NUMBER]"
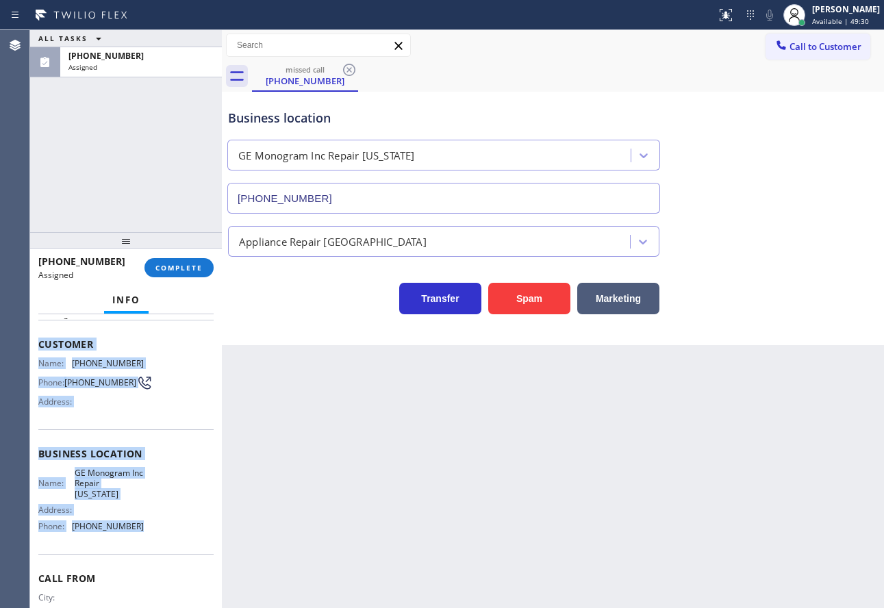
drag, startPoint x: 137, startPoint y: 536, endPoint x: 38, endPoint y: 351, distance: 209.5
click at [38, 351] on div "Context Queue: Appliance Repair High End Priority: 0 Task Age: Customer Name: […" at bounding box center [125, 454] width 175 height 408
copy div "Customer Name: [PHONE_NUMBER] Phone: [PHONE_NUMBER] Address: Business location …"
click at [193, 268] on span "COMPLETE" at bounding box center [178, 268] width 47 height 10
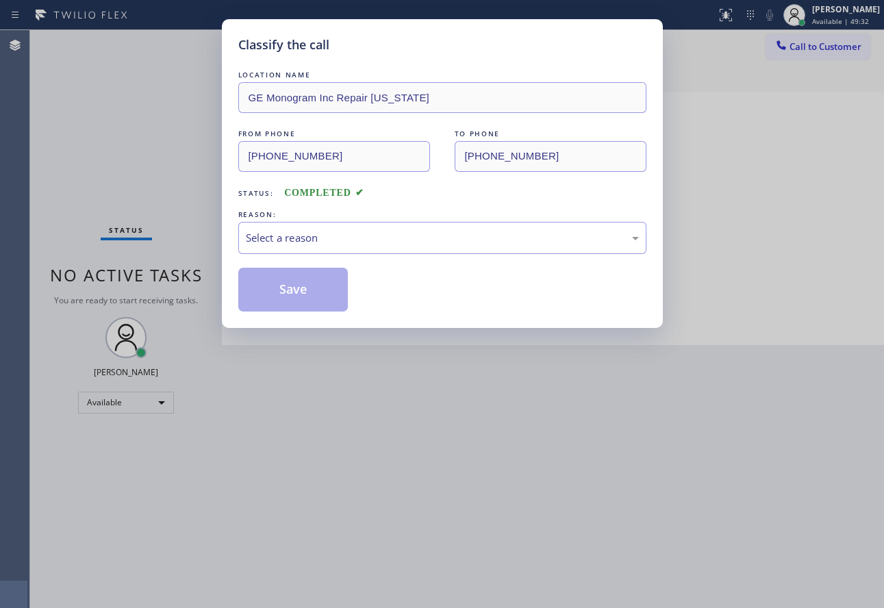
click at [340, 238] on div "Select a reason" at bounding box center [442, 238] width 393 height 16
click at [276, 283] on button "Save" at bounding box center [293, 290] width 110 height 44
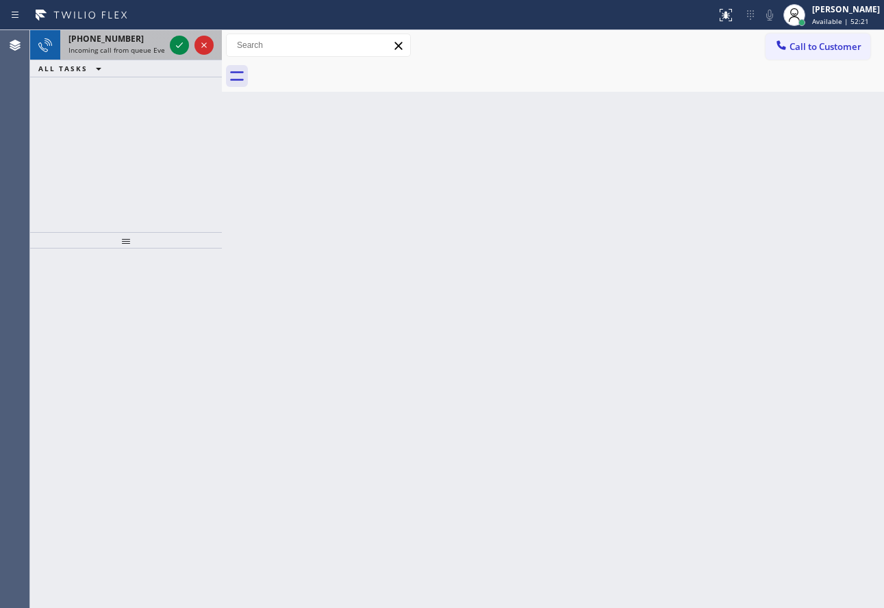
click at [122, 45] on div "[PHONE_NUMBER] Incoming call from queue Everybody" at bounding box center [113, 45] width 107 height 30
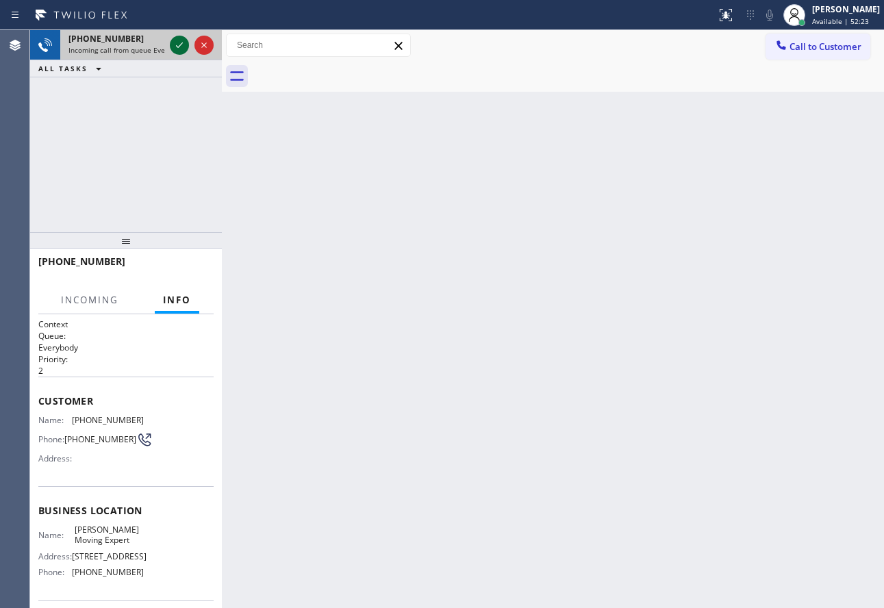
click at [175, 46] on icon at bounding box center [179, 45] width 16 height 16
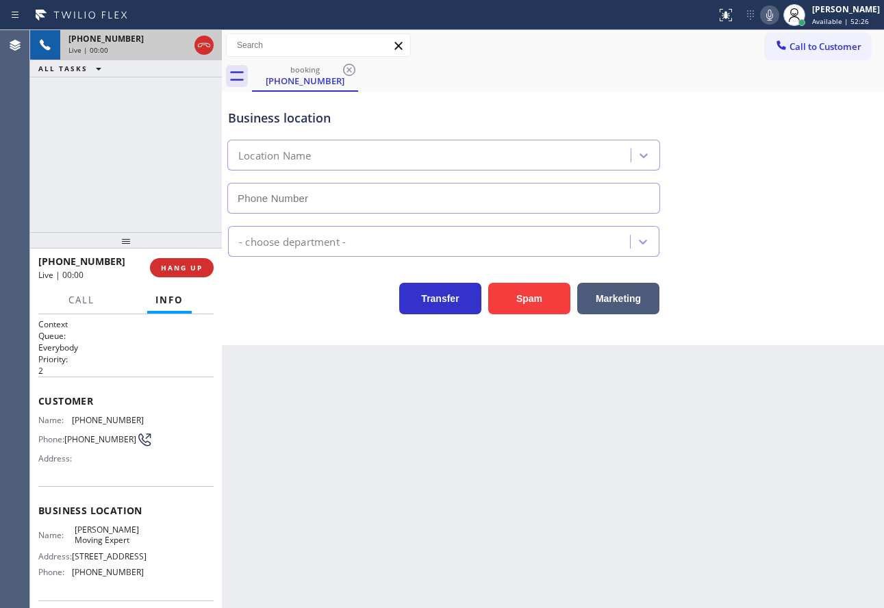
type input "[PHONE_NUMBER]"
click at [525, 309] on button "Spam" at bounding box center [529, 299] width 82 height 32
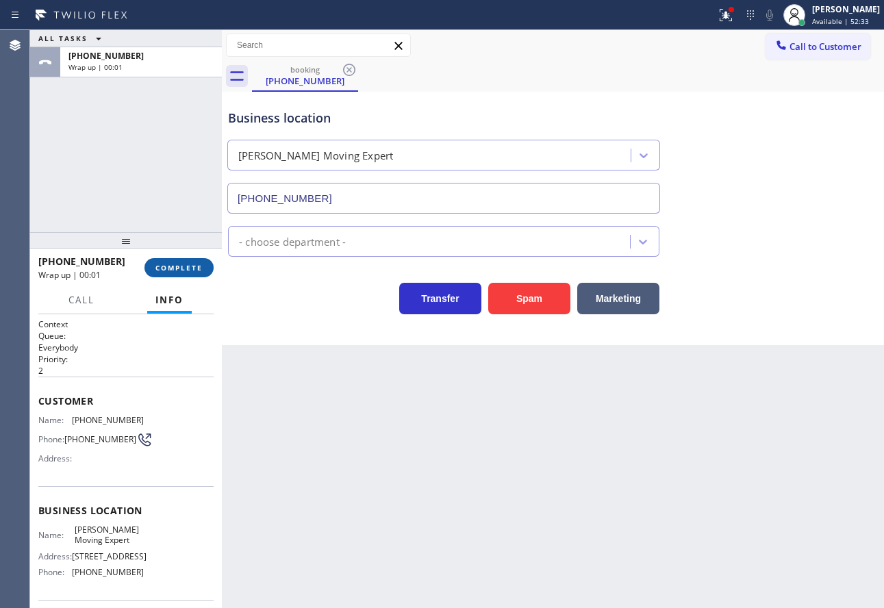
click at [205, 275] on button "COMPLETE" at bounding box center [178, 267] width 69 height 19
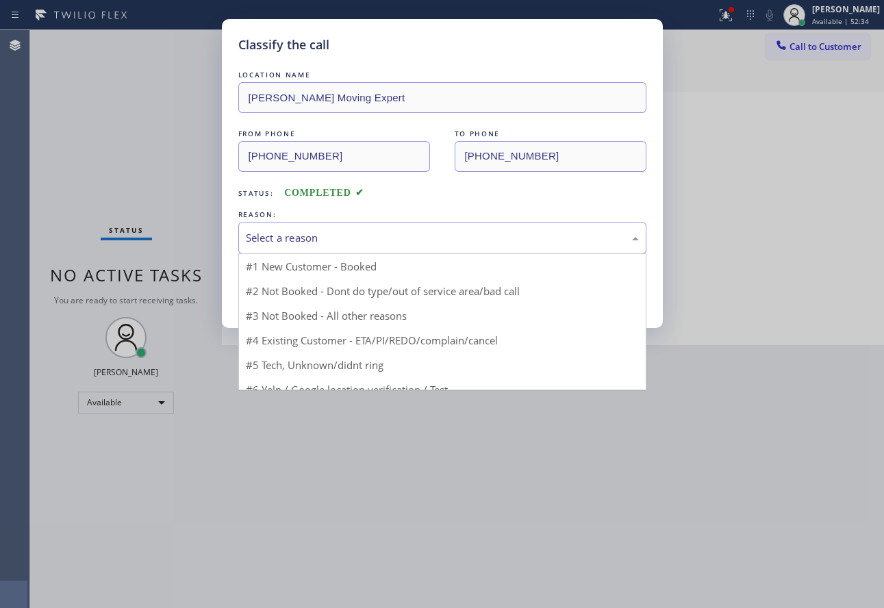
click at [349, 240] on div "Select a reason" at bounding box center [442, 238] width 393 height 16
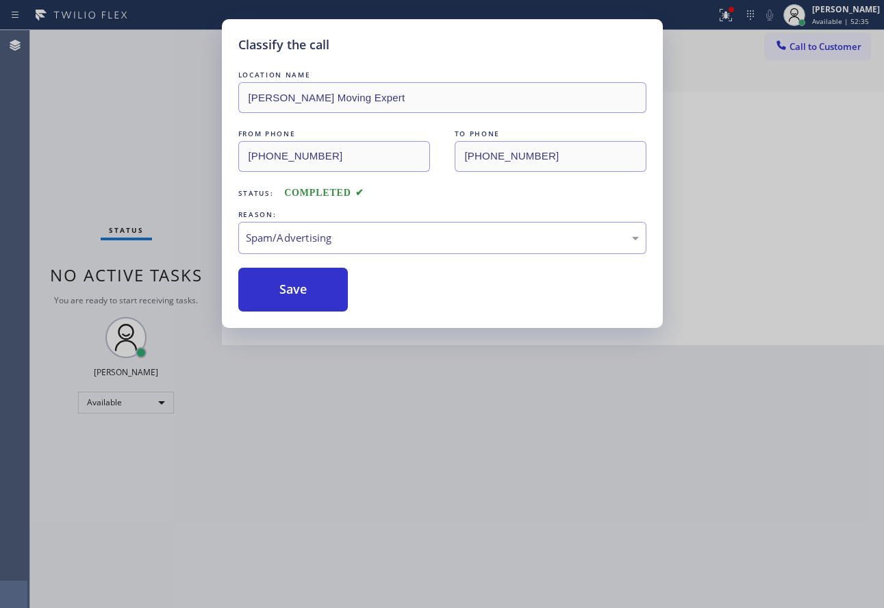
click at [306, 264] on div "LOCATION NAME [PERSON_NAME] Moving Expert FROM PHONE [PHONE_NUMBER] TO PHONE [P…" at bounding box center [442, 190] width 408 height 244
click at [303, 287] on button "Save" at bounding box center [293, 290] width 110 height 44
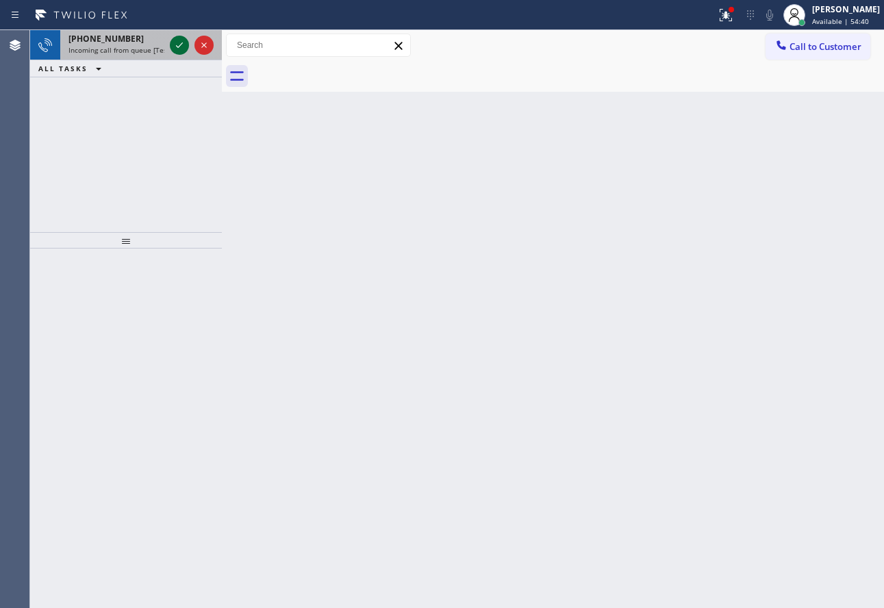
click at [179, 42] on icon at bounding box center [179, 45] width 16 height 16
click at [114, 38] on span "[PHONE_NUMBER]" at bounding box center [105, 39] width 75 height 12
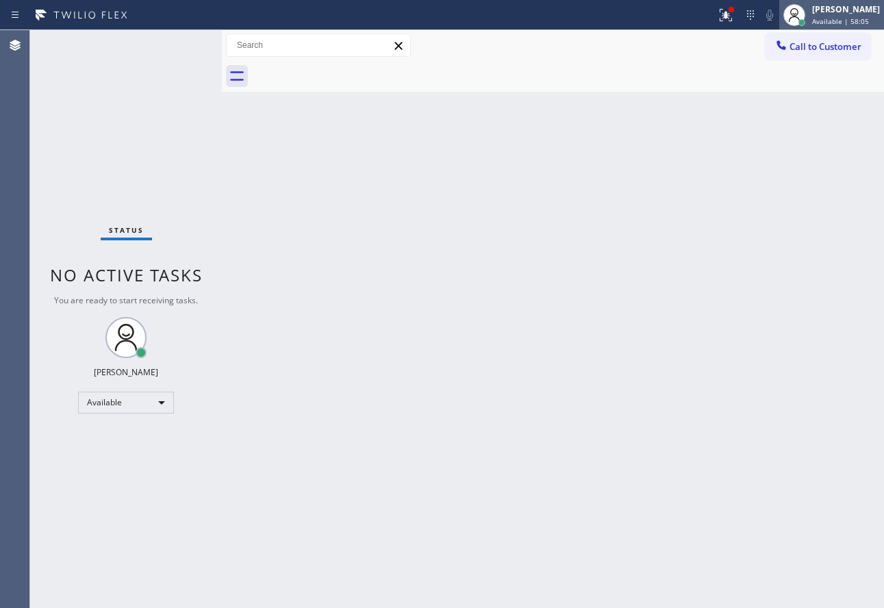
click at [841, 17] on span "Available | 58:05" at bounding box center [840, 21] width 57 height 10
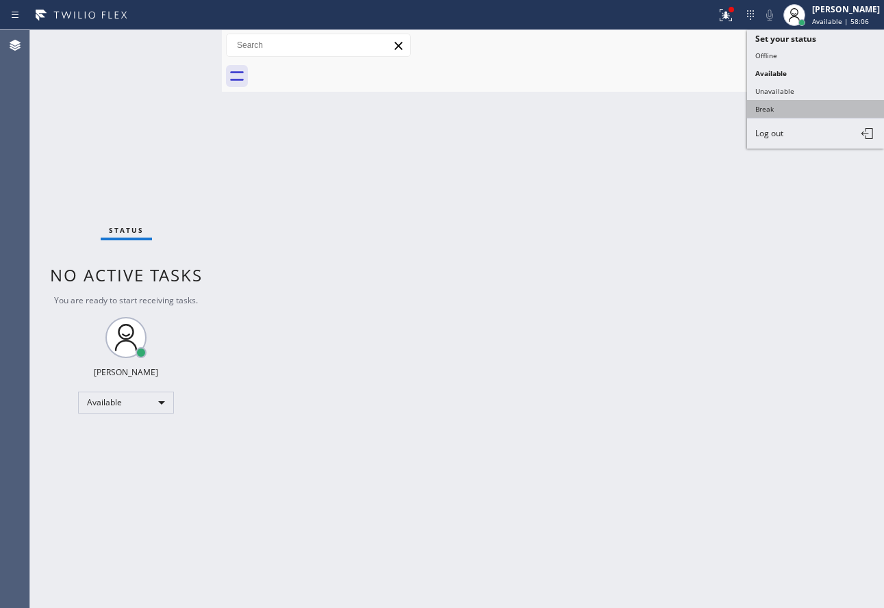
click at [785, 111] on button "Break" at bounding box center [815, 109] width 137 height 18
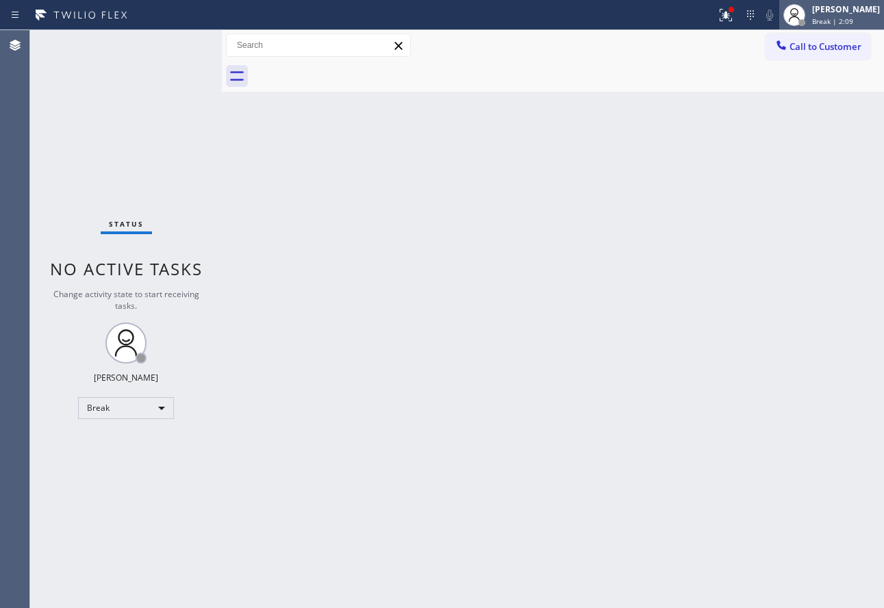
click at [851, 23] on span "Break | 2:09" at bounding box center [832, 21] width 41 height 10
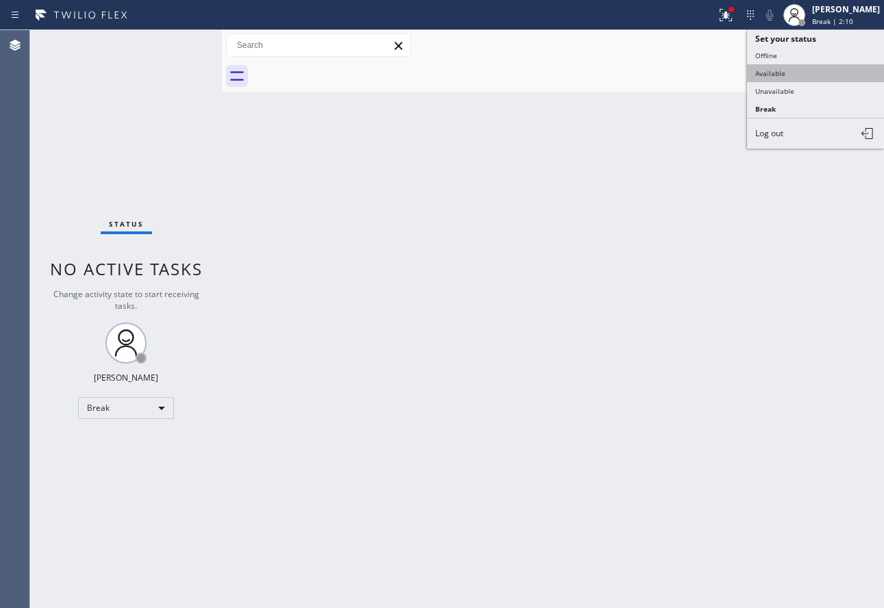
click at [787, 70] on button "Available" at bounding box center [815, 73] width 137 height 18
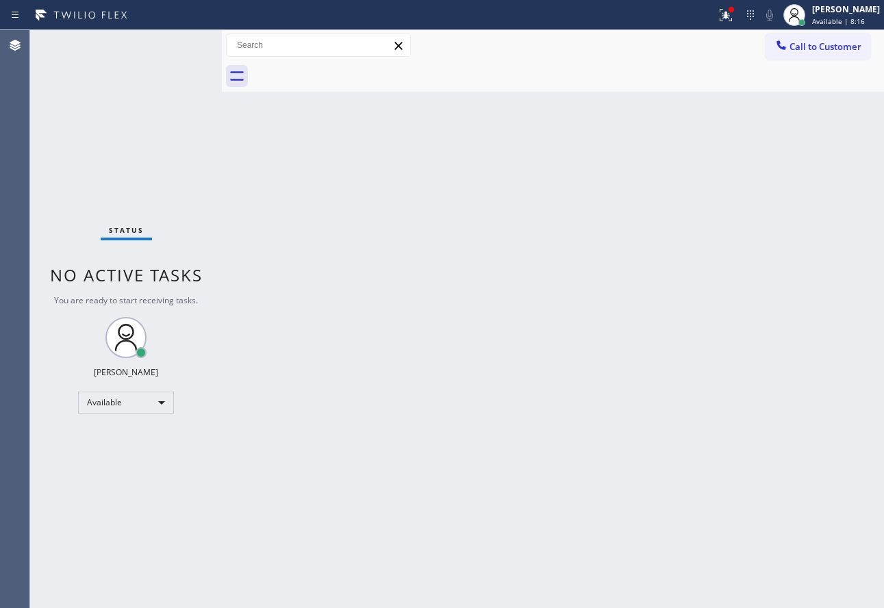
click at [485, 283] on div "Back to Dashboard Change Sender ID Customers Technicians Select a contact Outbo…" at bounding box center [553, 319] width 662 height 578
click at [488, 280] on div "Back to Dashboard Change Sender ID Customers Technicians Select a contact Outbo…" at bounding box center [553, 319] width 662 height 578
click at [414, 275] on div "Back to Dashboard Change Sender ID Customers Technicians Select a contact Outbo…" at bounding box center [553, 319] width 662 height 578
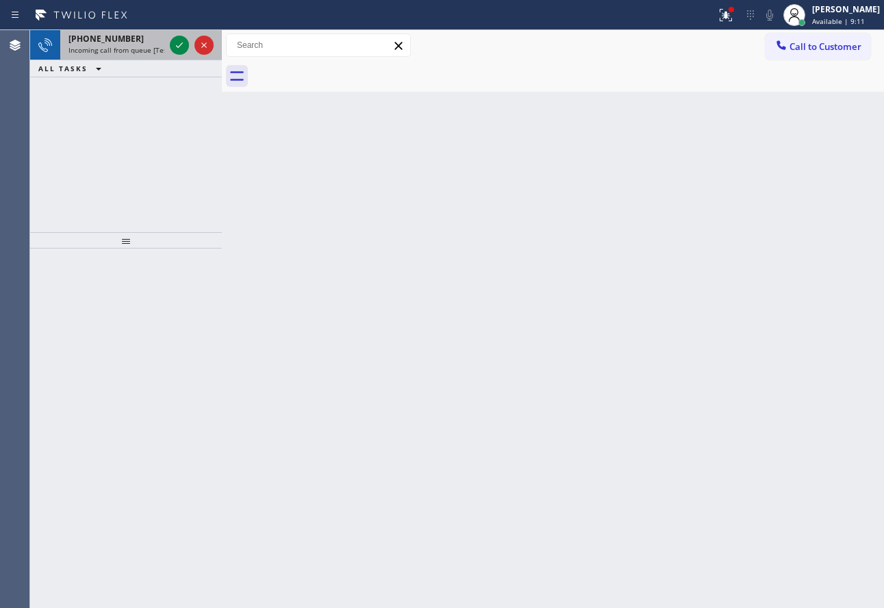
click at [73, 51] on span "Incoming call from queue [Test] All" at bounding box center [125, 50] width 114 height 10
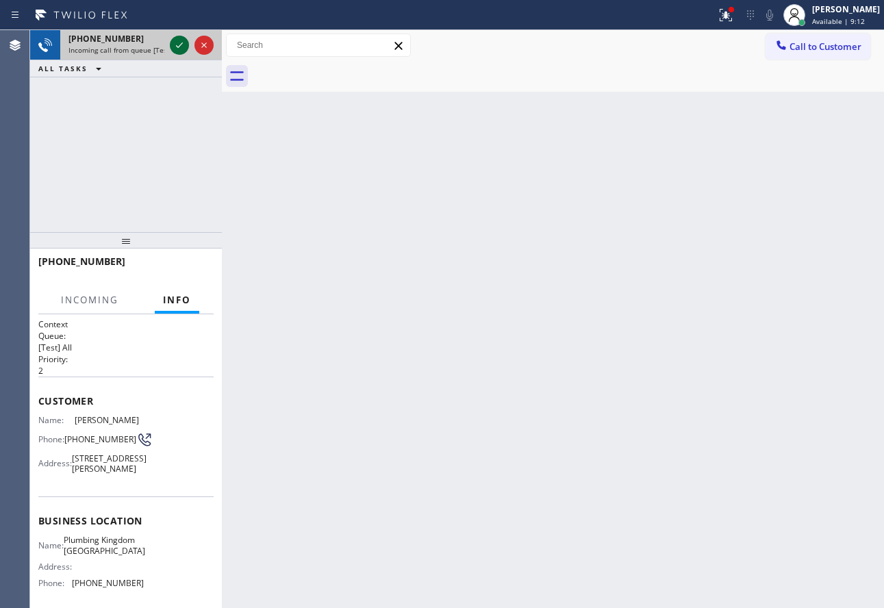
click at [184, 43] on icon at bounding box center [179, 45] width 16 height 16
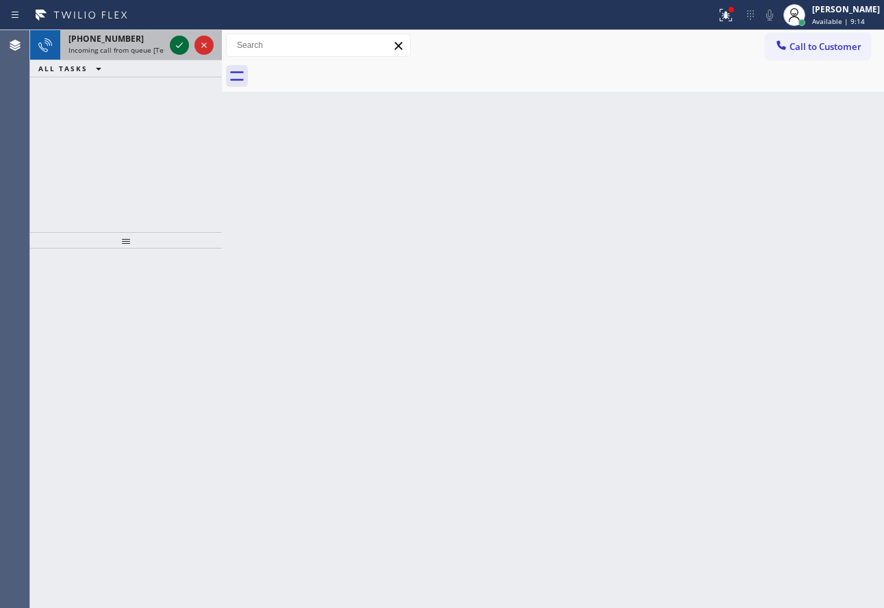
click at [185, 38] on icon at bounding box center [179, 45] width 16 height 16
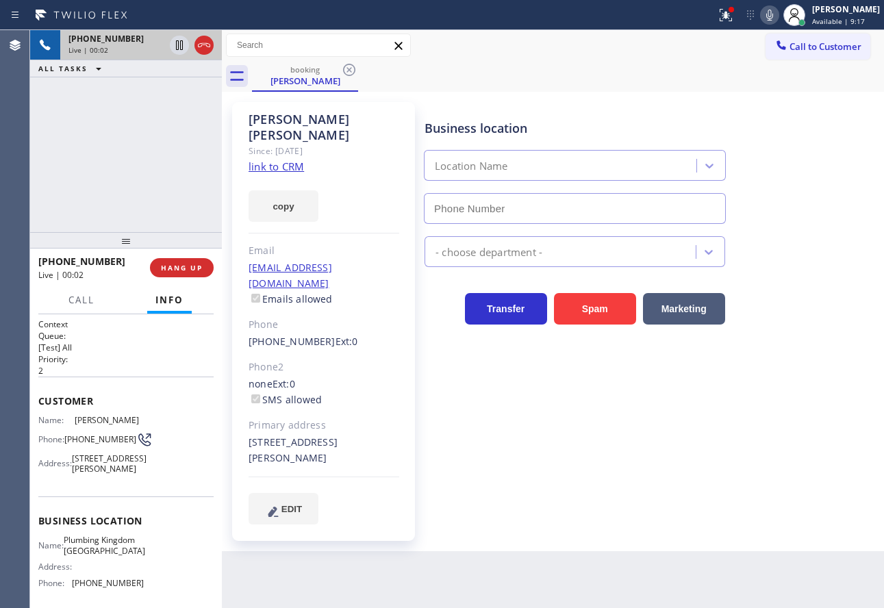
type input "[PHONE_NUMBER]"
click at [286, 160] on link "link to CRM" at bounding box center [276, 167] width 55 height 14
click at [773, 18] on icon at bounding box center [769, 15] width 7 height 11
click at [180, 46] on icon at bounding box center [179, 45] width 7 height 10
click at [778, 14] on icon at bounding box center [769, 15] width 16 height 16
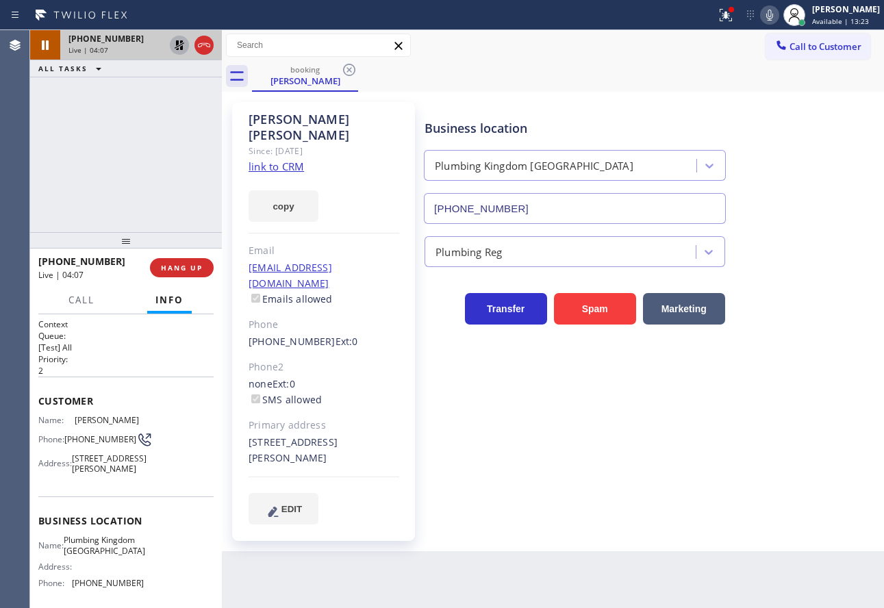
click at [175, 41] on icon at bounding box center [179, 45] width 16 height 16
click at [773, 15] on icon at bounding box center [769, 15] width 7 height 11
click at [775, 15] on rect at bounding box center [770, 14] width 10 height 10
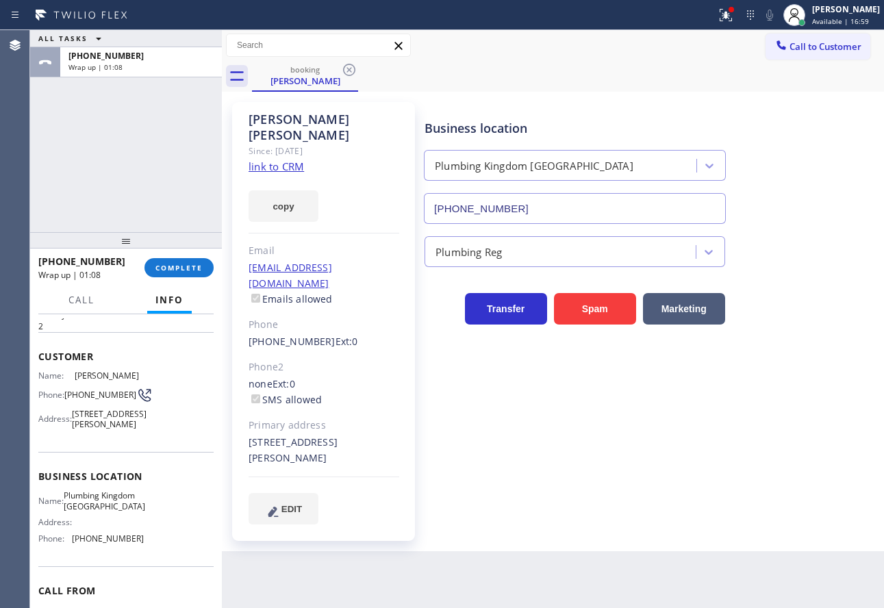
scroll to position [68, 0]
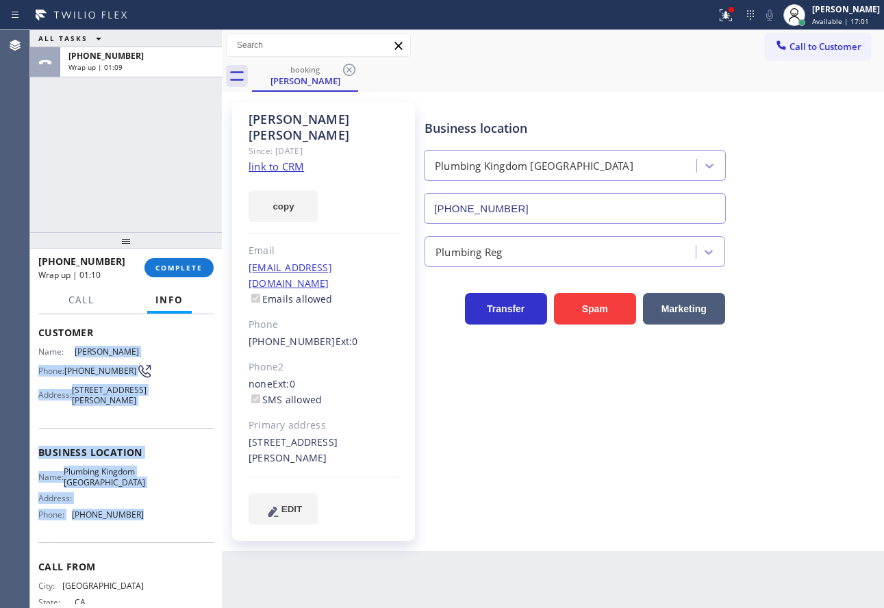
drag, startPoint x: 132, startPoint y: 553, endPoint x: 70, endPoint y: 345, distance: 216.6
click at [70, 345] on div "Context Queue: [Test] All Priority: 2 Customer Name: [PERSON_NAME] Phone: [PHON…" at bounding box center [125, 448] width 175 height 396
copy div "[PERSON_NAME] Phone: [PHONE_NUMBER] Address: [STREET_ADDRESS][PERSON_NAME] Busi…"
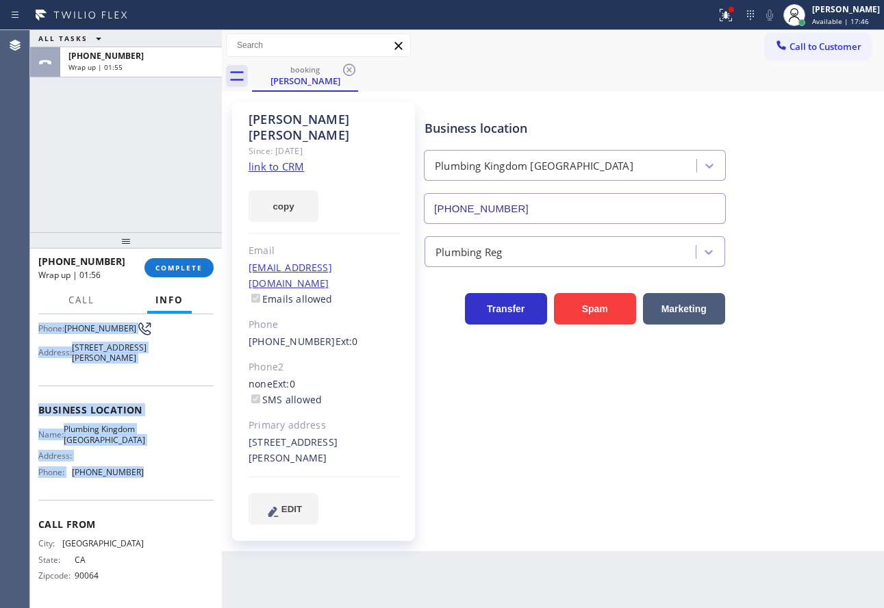
scroll to position [147, 0]
click at [120, 470] on span "[PHONE_NUMBER]" at bounding box center [108, 472] width 72 height 10
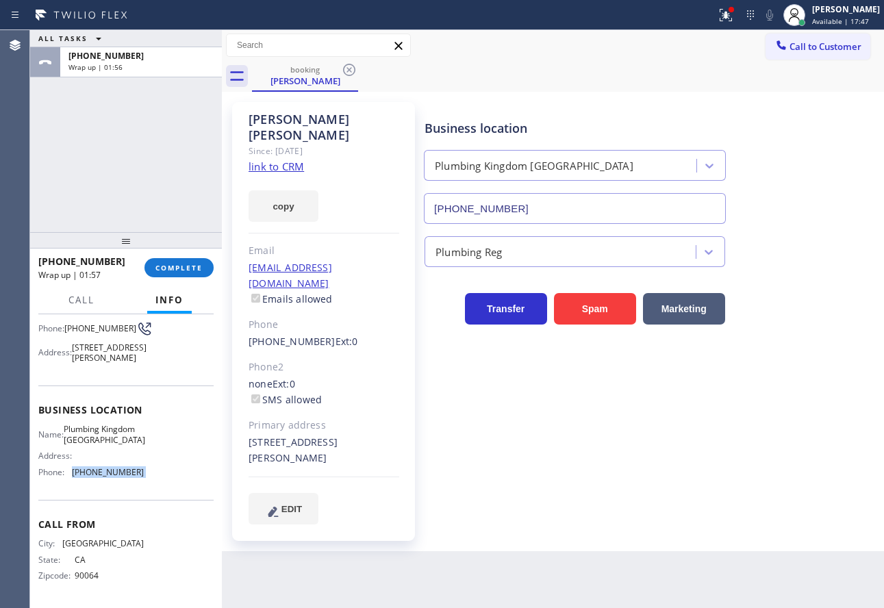
click at [120, 470] on span "[PHONE_NUMBER]" at bounding box center [108, 472] width 72 height 10
copy span "[PHONE_NUMBER]"
click at [94, 449] on div "Name: Plumbing Kingdom [GEOGRAPHIC_DATA] Address: Phone: [PHONE_NUMBER]" at bounding box center [90, 453] width 105 height 59
click at [97, 436] on span "Plumbing Kingdom [GEOGRAPHIC_DATA]" at bounding box center [104, 434] width 81 height 21
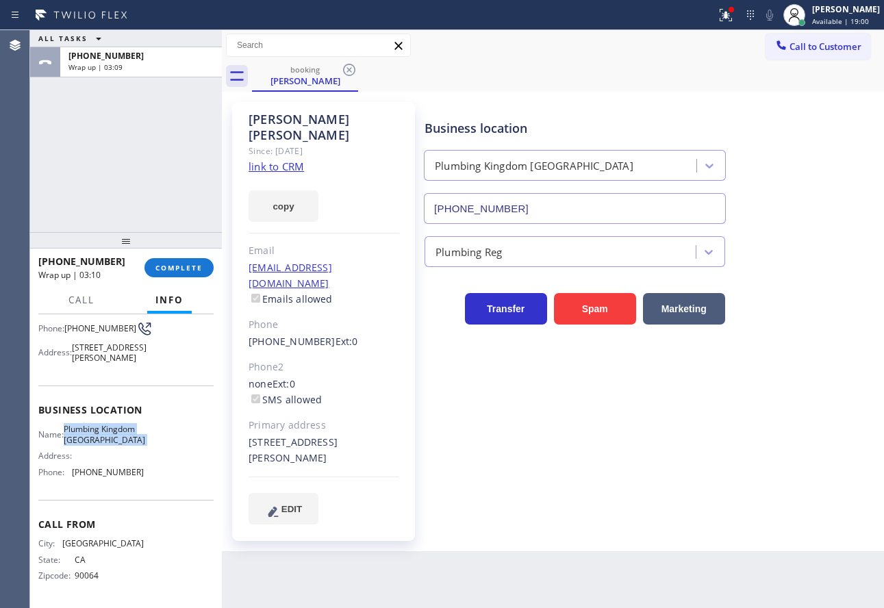
click at [97, 436] on span "Plumbing Kingdom [GEOGRAPHIC_DATA]" at bounding box center [104, 434] width 81 height 21
copy span "Plumbing Kingdom [GEOGRAPHIC_DATA]"
click at [166, 273] on span "COMPLETE" at bounding box center [178, 268] width 47 height 10
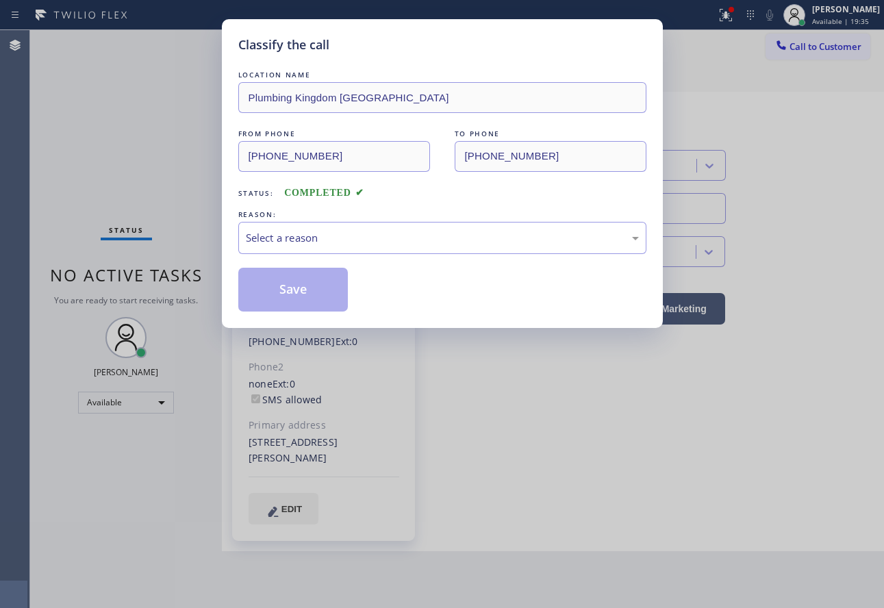
click at [355, 226] on div "Select a reason" at bounding box center [442, 238] width 408 height 32
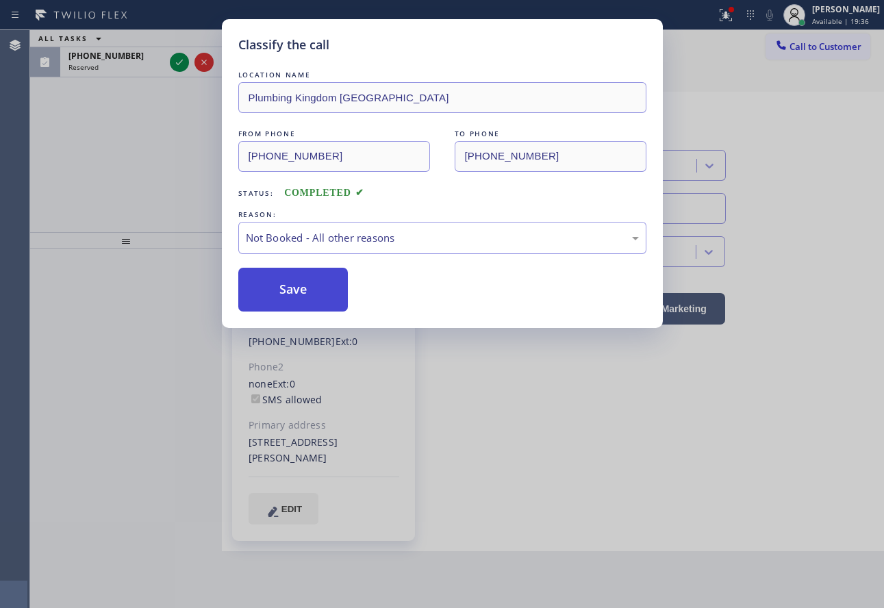
click at [299, 273] on button "Save" at bounding box center [293, 290] width 110 height 44
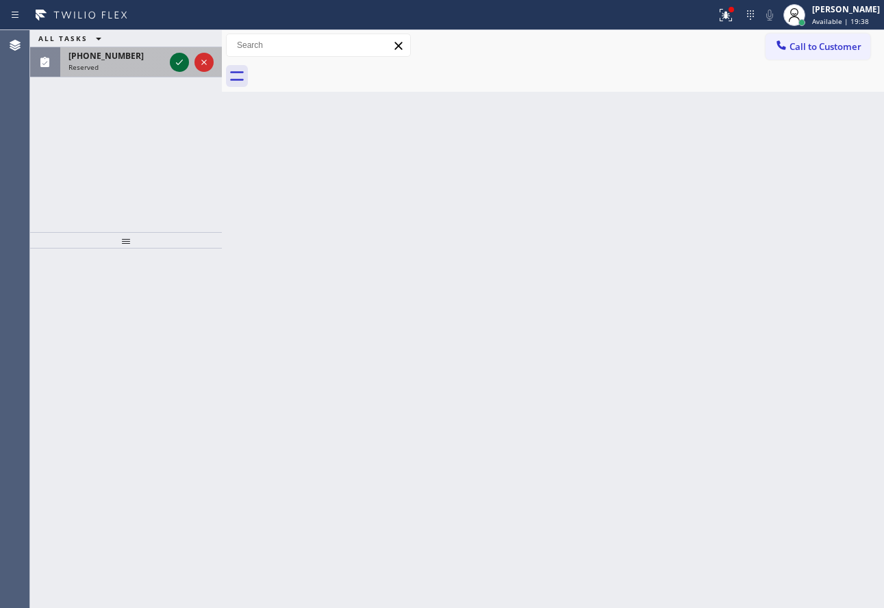
click at [178, 60] on icon at bounding box center [179, 62] width 16 height 16
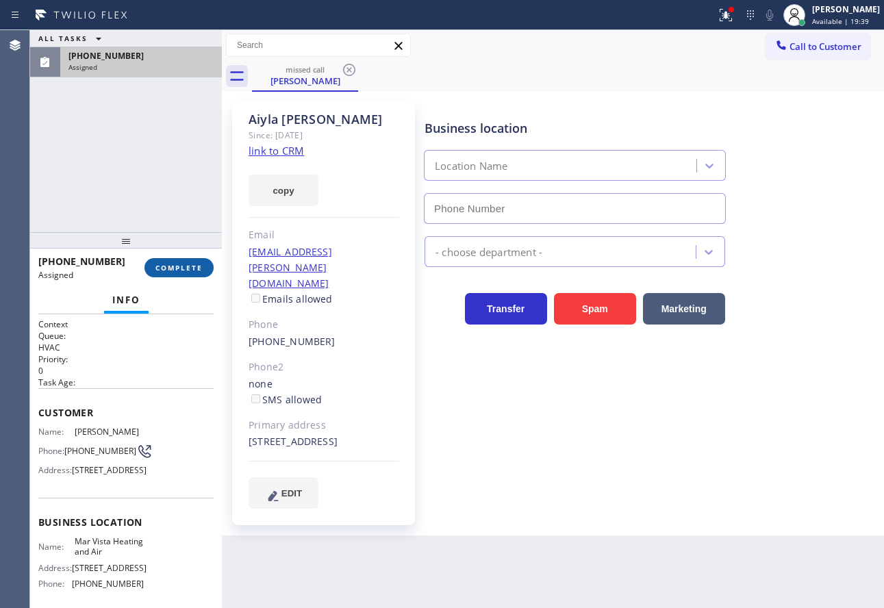
type input "[PHONE_NUMBER]"
click at [181, 261] on button "COMPLETE" at bounding box center [178, 267] width 69 height 19
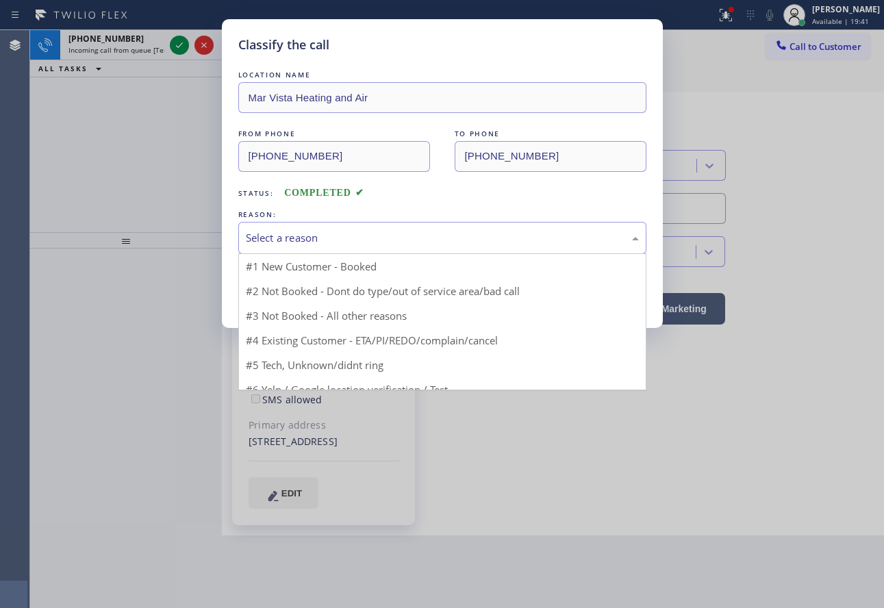
click at [336, 230] on div "Select a reason" at bounding box center [442, 238] width 393 height 16
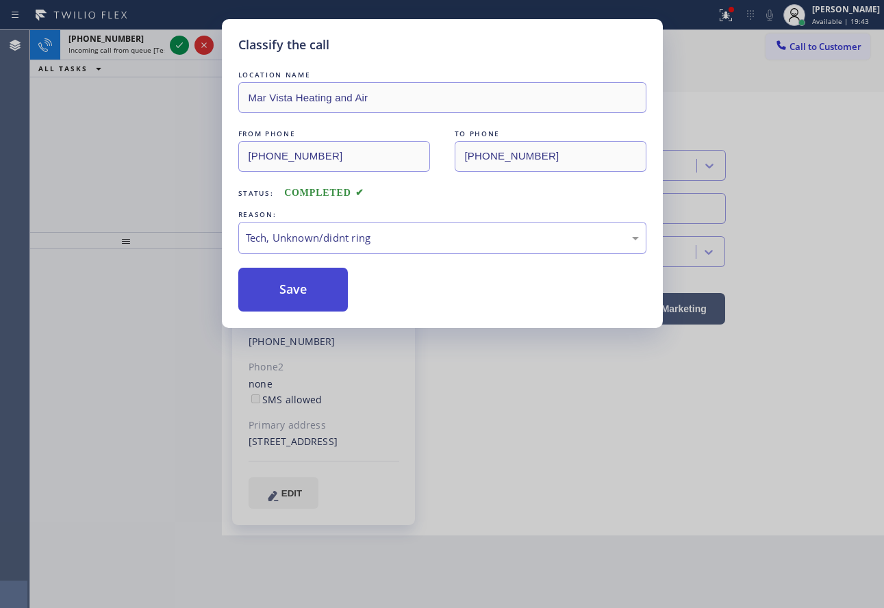
click at [295, 297] on button "Save" at bounding box center [293, 290] width 110 height 44
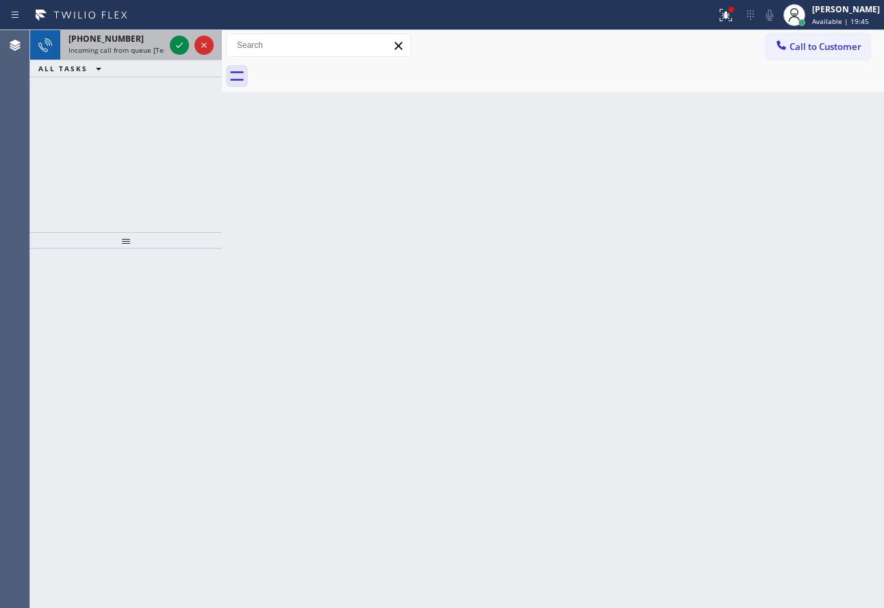
click at [152, 45] on span "Incoming call from queue [Test] All" at bounding box center [125, 50] width 114 height 10
click at [177, 49] on icon at bounding box center [179, 45] width 16 height 16
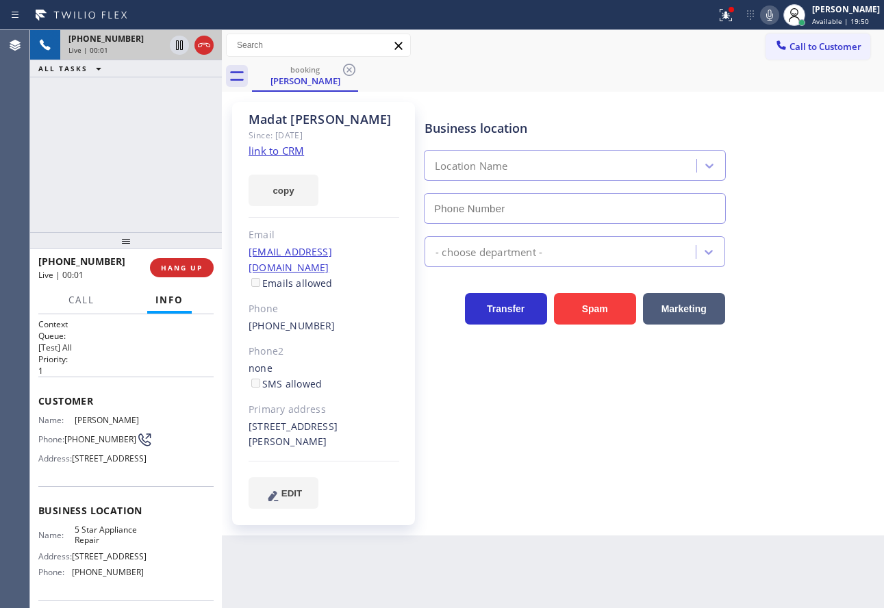
type input "[PHONE_NUMBER]"
click at [274, 153] on link "link to CRM" at bounding box center [276, 151] width 55 height 14
click at [162, 274] on button "HANG UP" at bounding box center [182, 267] width 64 height 19
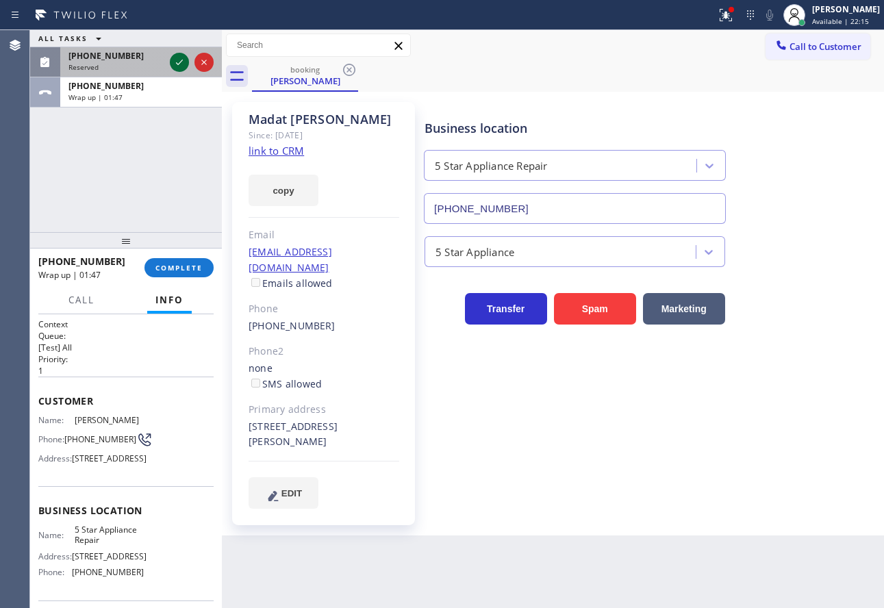
click at [181, 57] on icon at bounding box center [179, 62] width 16 height 16
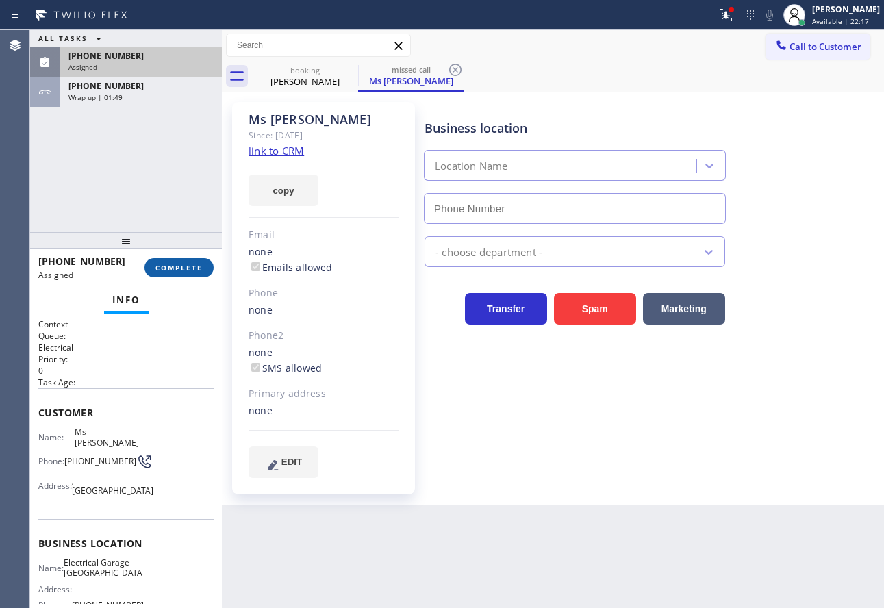
click at [190, 260] on button "COMPLETE" at bounding box center [178, 267] width 69 height 19
type input "[PHONE_NUMBER]"
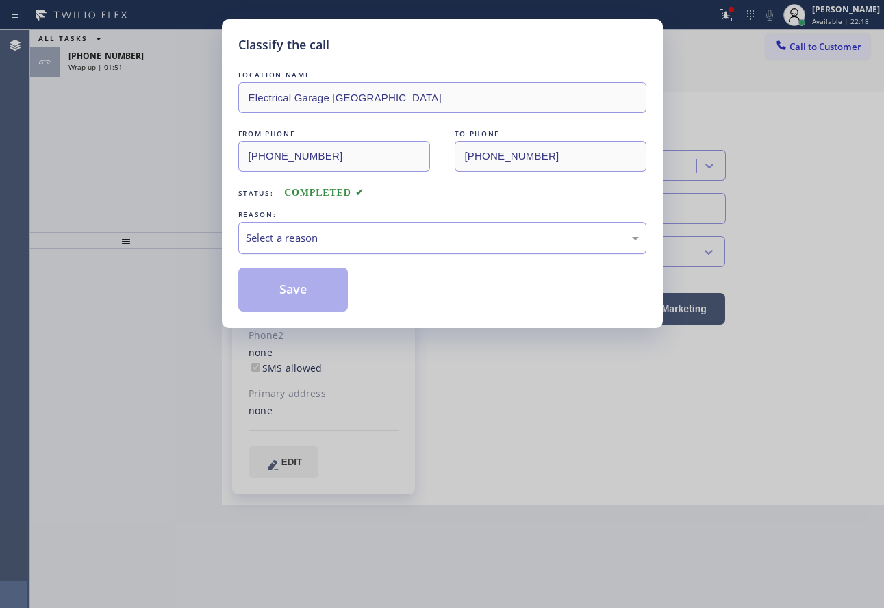
click at [413, 227] on div "Select a reason" at bounding box center [442, 238] width 408 height 32
click at [307, 307] on button "Save" at bounding box center [293, 290] width 110 height 44
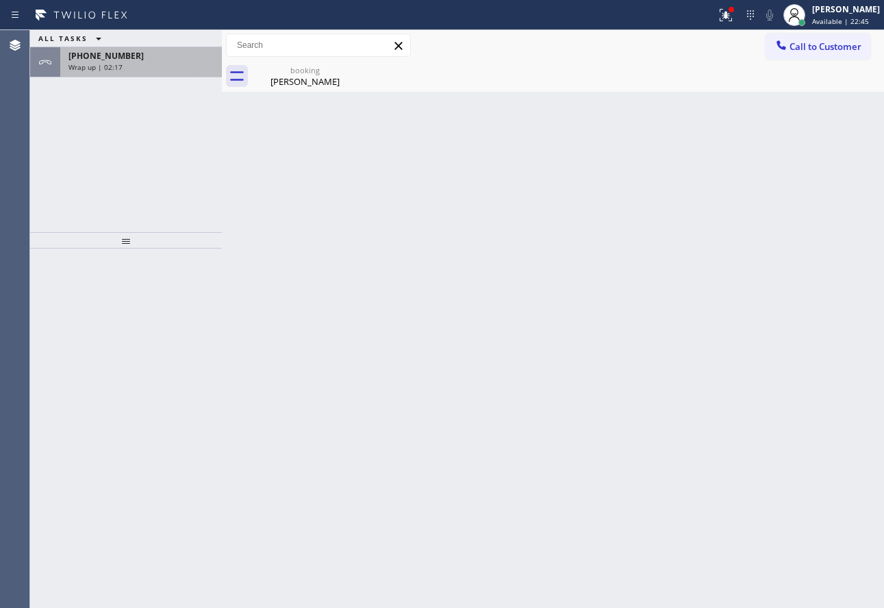
drag, startPoint x: 134, startPoint y: 61, endPoint x: 205, endPoint y: 61, distance: 70.5
click at [134, 61] on div "[PHONE_NUMBER]" at bounding box center [140, 56] width 145 height 12
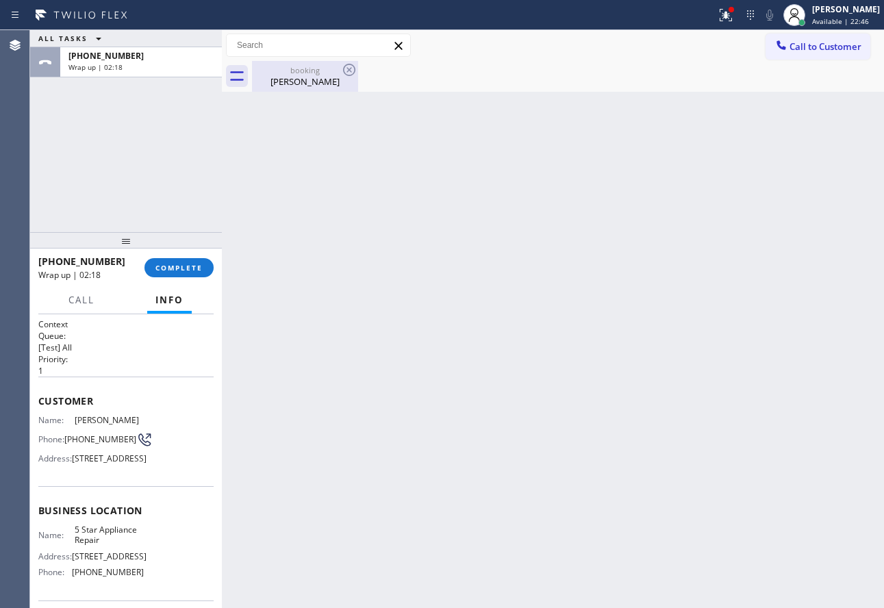
click at [290, 75] on div "[PERSON_NAME]" at bounding box center [304, 81] width 103 height 12
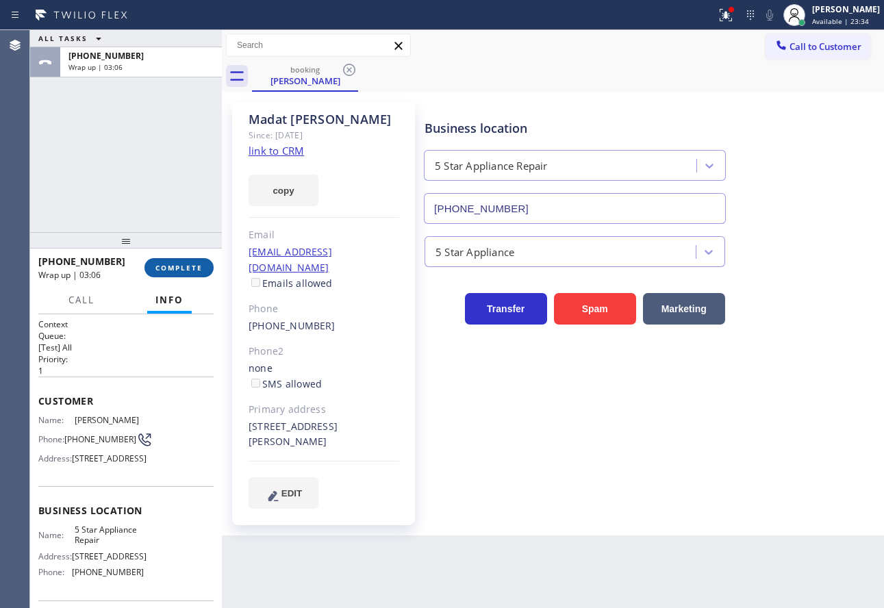
click at [175, 264] on span "COMPLETE" at bounding box center [178, 268] width 47 height 10
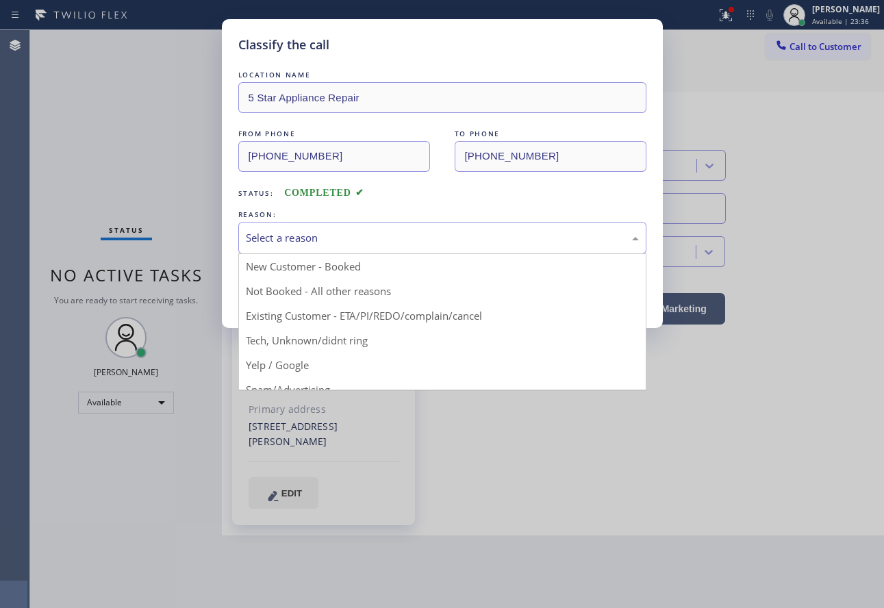
click at [350, 234] on div "Select a reason" at bounding box center [442, 238] width 393 height 16
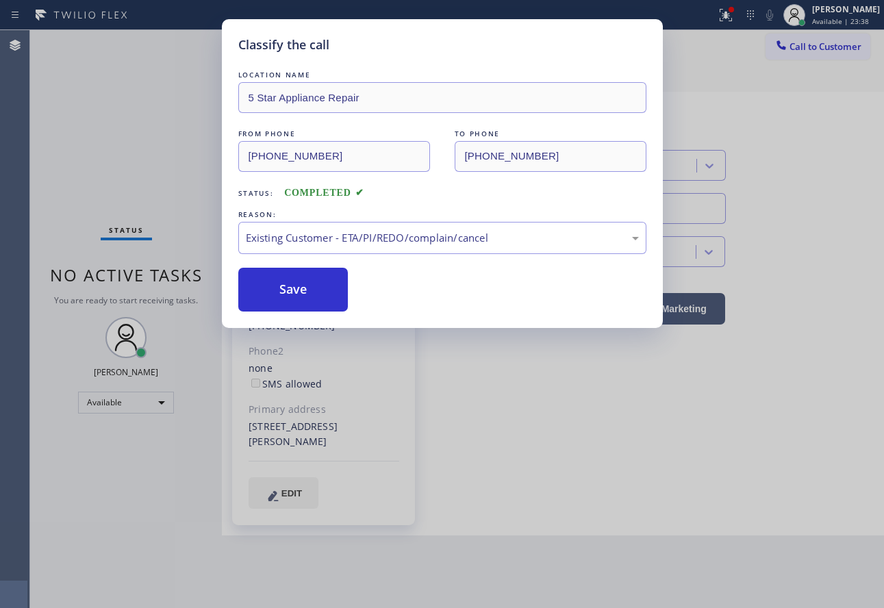
click at [309, 303] on button "Save" at bounding box center [293, 290] width 110 height 44
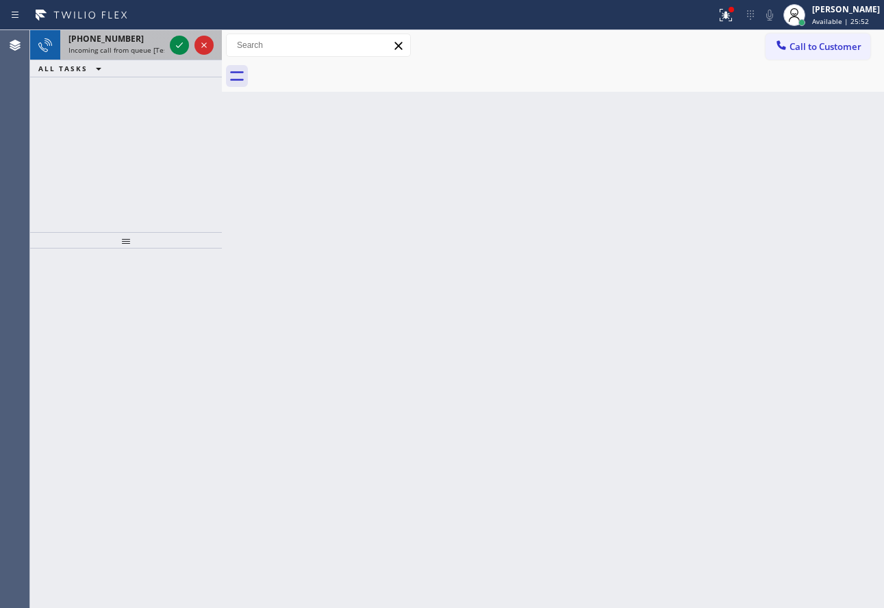
click at [122, 53] on span "Incoming call from queue [Test] All" at bounding box center [125, 50] width 114 height 10
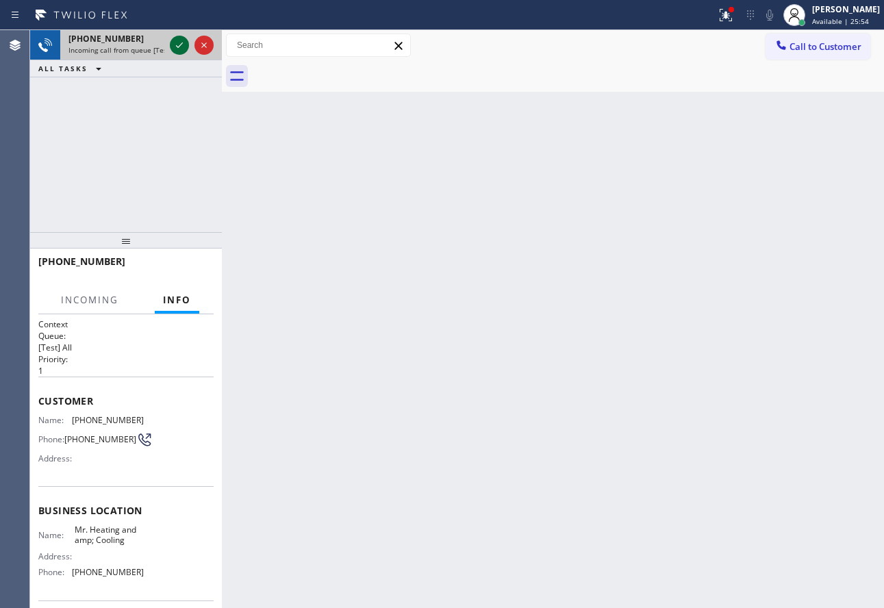
click at [184, 45] on icon at bounding box center [179, 45] width 16 height 16
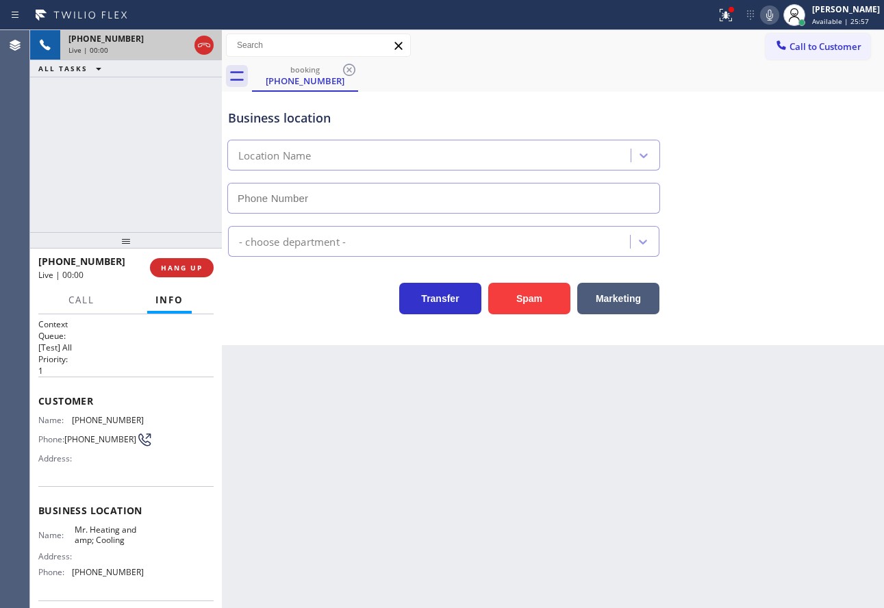
type input "[PHONE_NUMBER]"
click at [773, 13] on icon at bounding box center [769, 15] width 7 height 11
click at [174, 48] on icon at bounding box center [179, 45] width 16 height 16
click at [108, 422] on span "[PHONE_NUMBER]" at bounding box center [108, 420] width 72 height 10
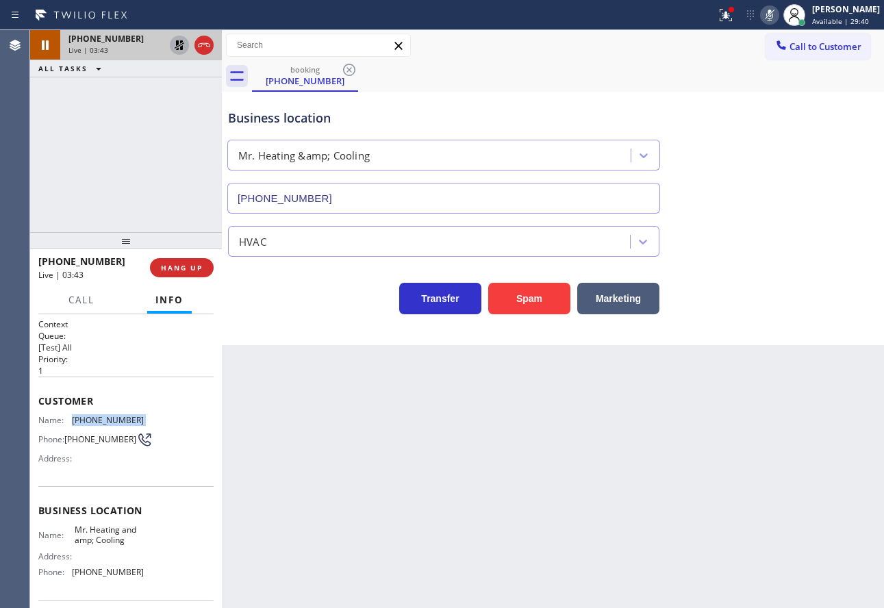
click at [108, 422] on span "[PHONE_NUMBER]" at bounding box center [108, 420] width 72 height 10
click at [107, 577] on span "[PHONE_NUMBER]" at bounding box center [108, 572] width 72 height 10
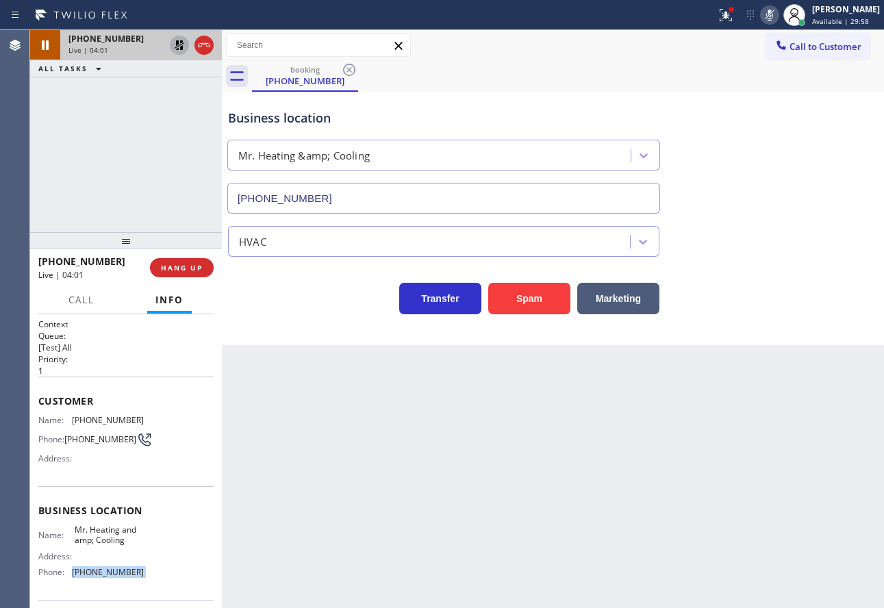
click at [107, 577] on span "[PHONE_NUMBER]" at bounding box center [108, 572] width 72 height 10
click at [773, 10] on icon at bounding box center [769, 15] width 7 height 11
click at [176, 46] on icon at bounding box center [180, 45] width 10 height 10
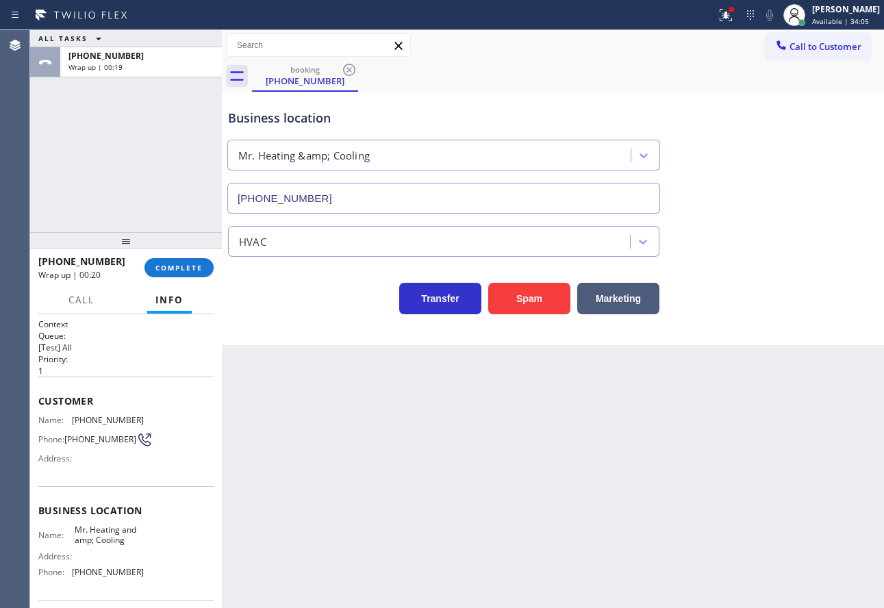
click at [86, 546] on span "Mr. Heating and amp; Cooling" at bounding box center [109, 535] width 68 height 21
click at [102, 418] on span "[PHONE_NUMBER]" at bounding box center [108, 420] width 72 height 10
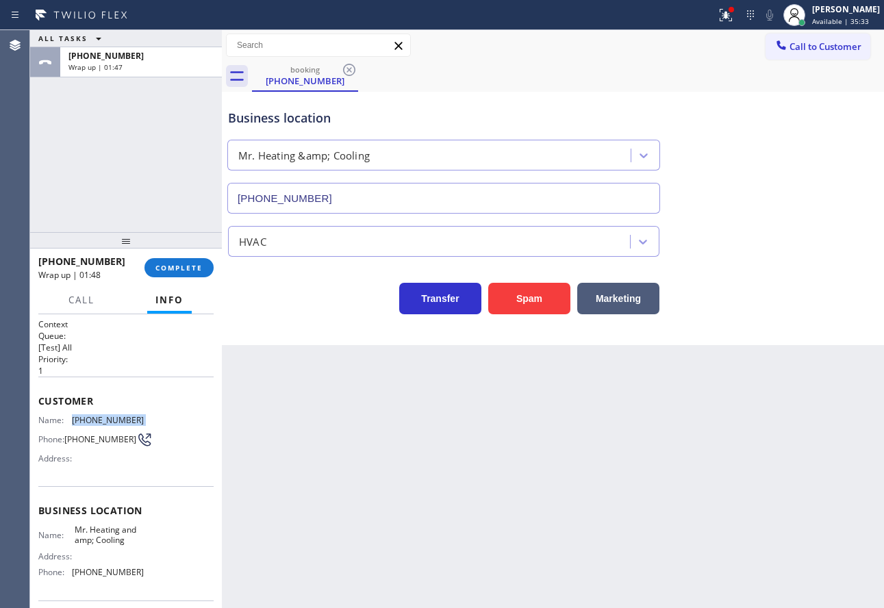
click at [102, 418] on span "[PHONE_NUMBER]" at bounding box center [108, 420] width 72 height 10
click at [192, 274] on button "COMPLETE" at bounding box center [178, 267] width 69 height 19
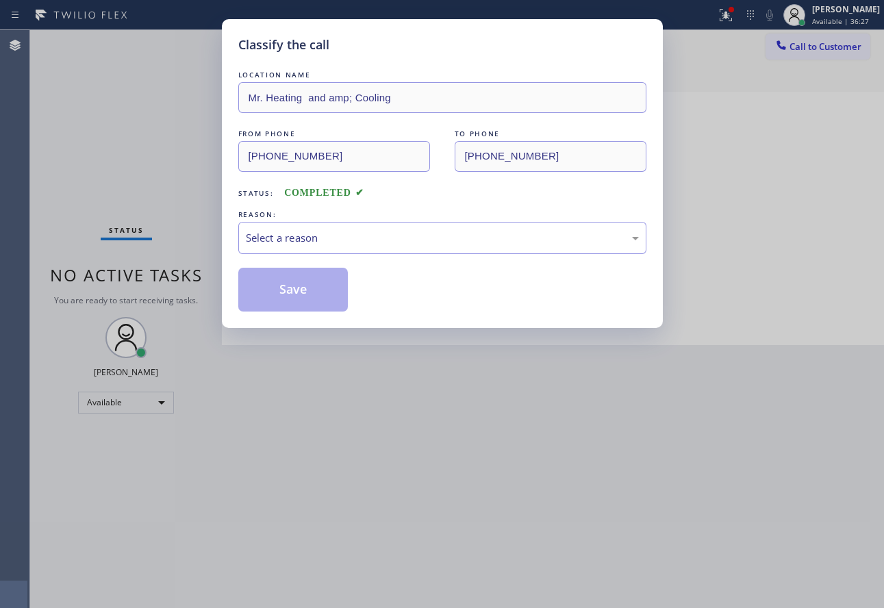
click at [360, 221] on div "REASON:" at bounding box center [442, 214] width 408 height 14
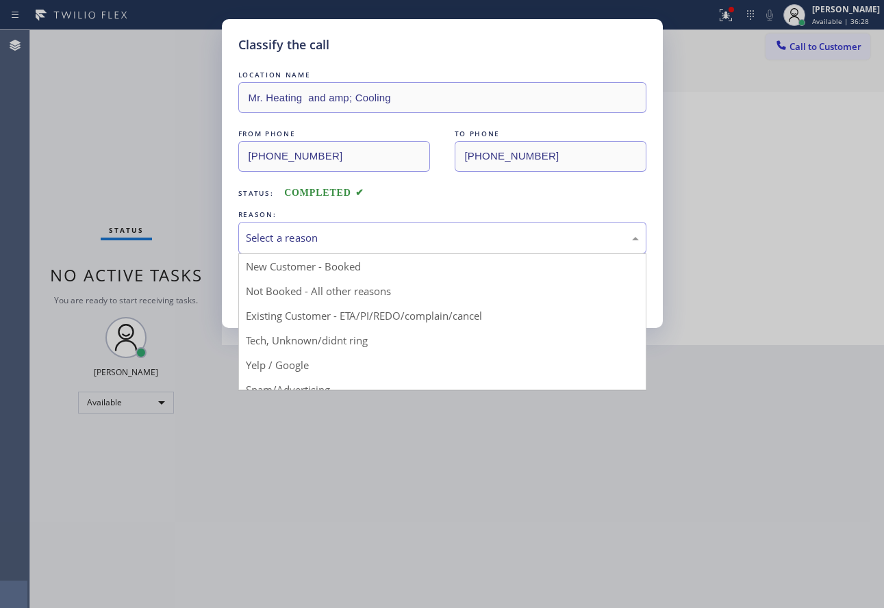
click at [334, 241] on div "Select a reason" at bounding box center [442, 238] width 393 height 16
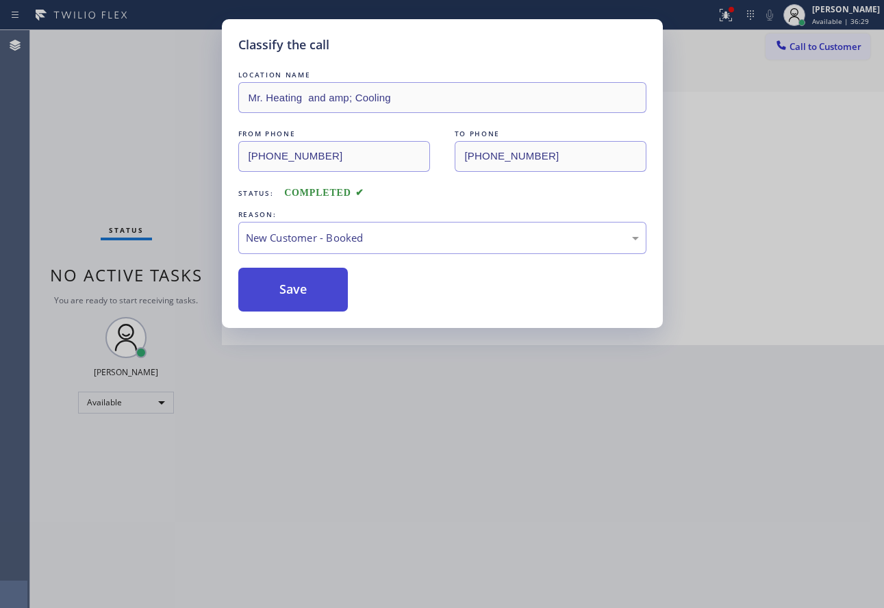
click at [284, 296] on button "Save" at bounding box center [293, 290] width 110 height 44
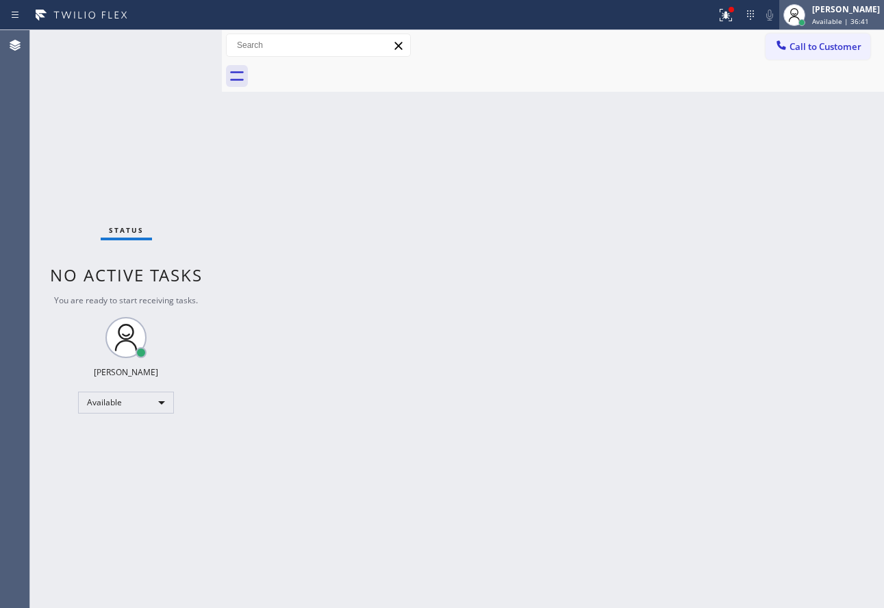
click at [855, 27] on div "[PERSON_NAME] Available | 36:41" at bounding box center [831, 15] width 105 height 30
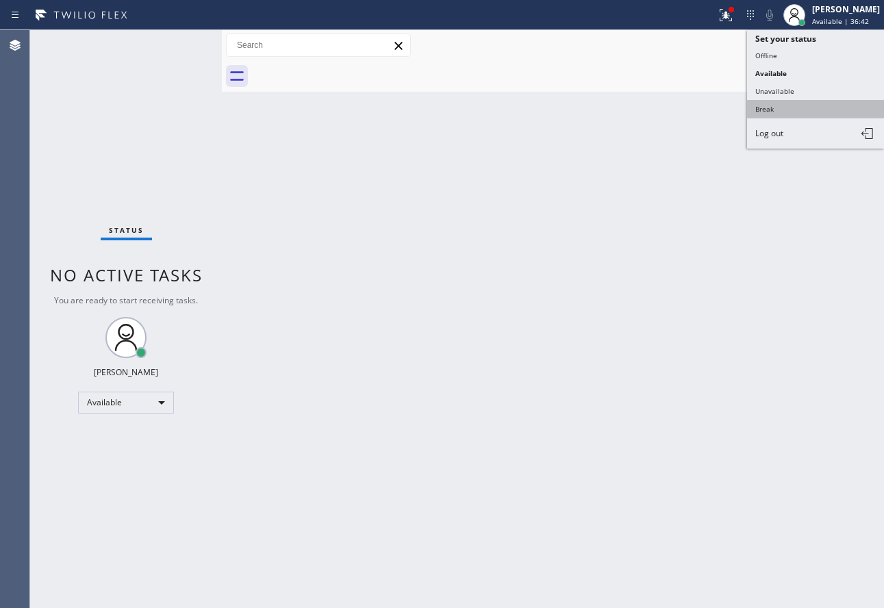
click at [779, 103] on button "Break" at bounding box center [815, 109] width 137 height 18
